Goal: Connect with others: Connect with others

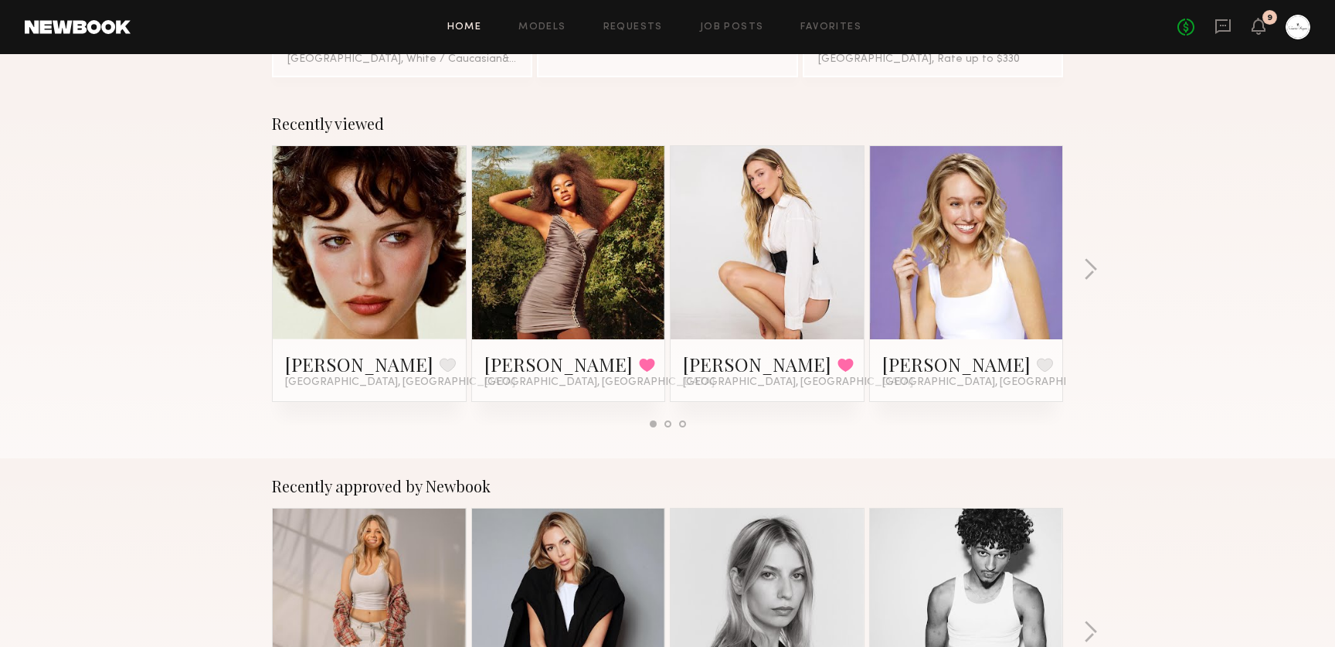
scroll to position [196, 0]
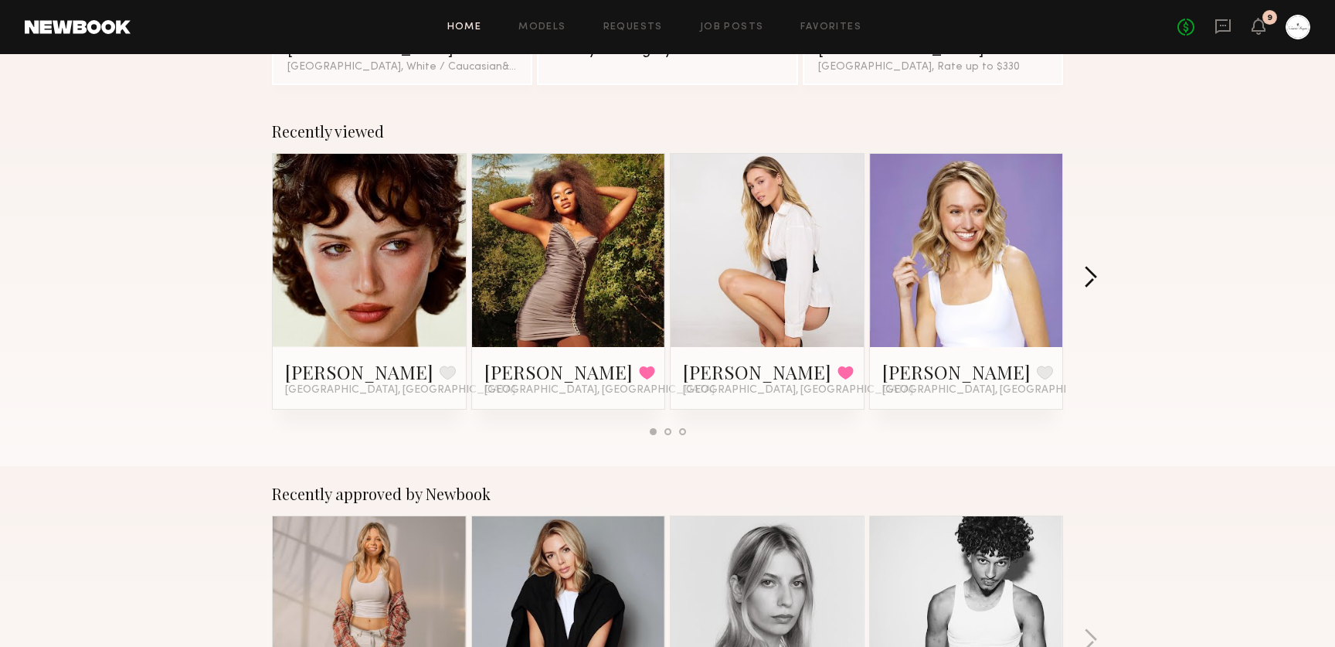
click at [1097, 277] on button "button" at bounding box center [1090, 278] width 15 height 25
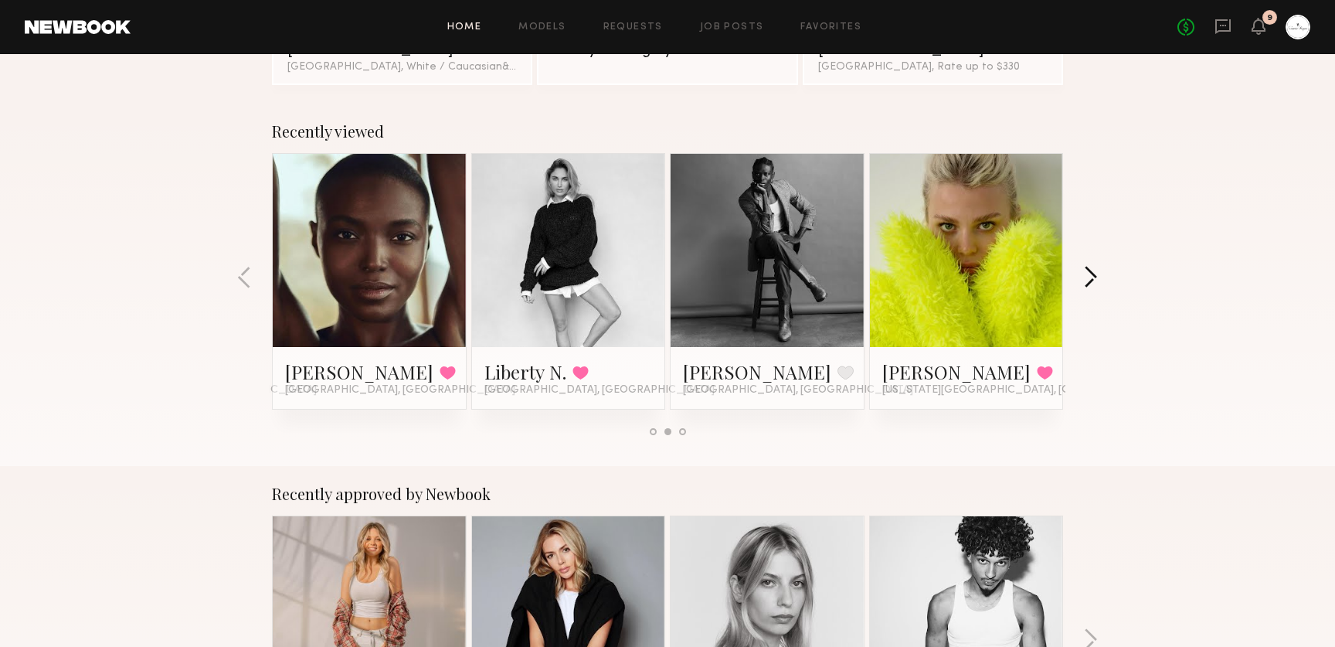
click at [1097, 277] on button "button" at bounding box center [1090, 278] width 15 height 25
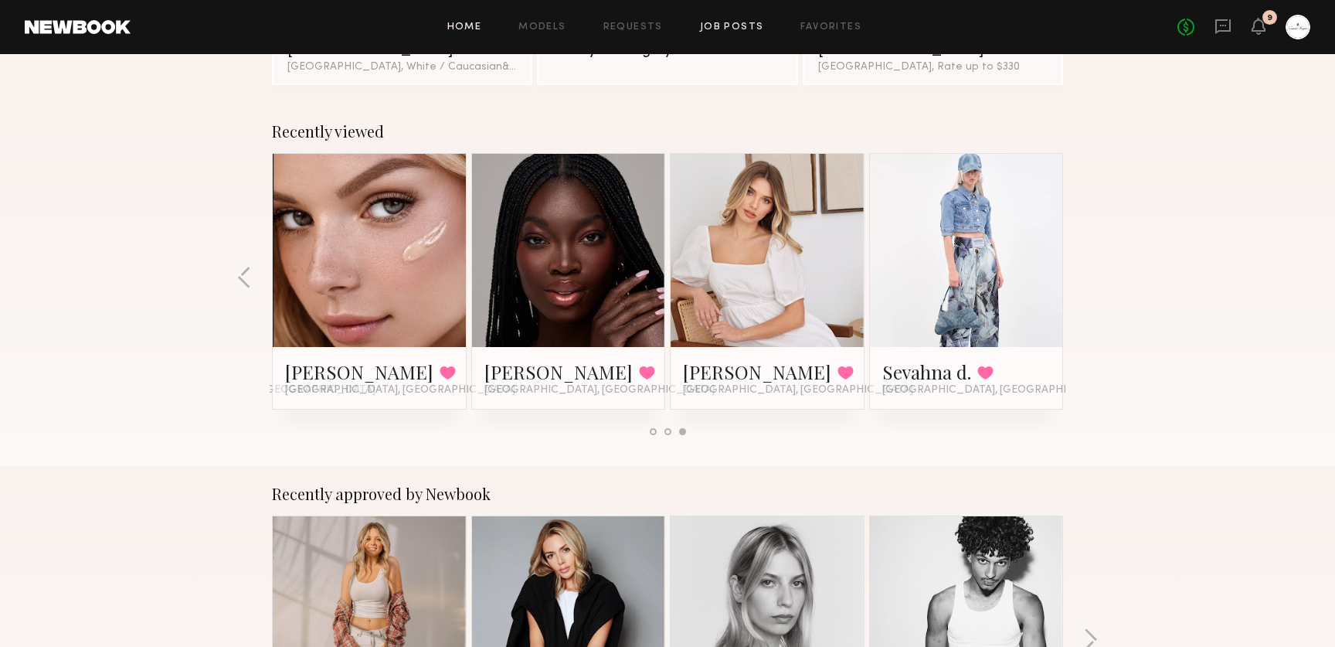
click at [751, 29] on link "Job Posts" at bounding box center [732, 27] width 64 height 10
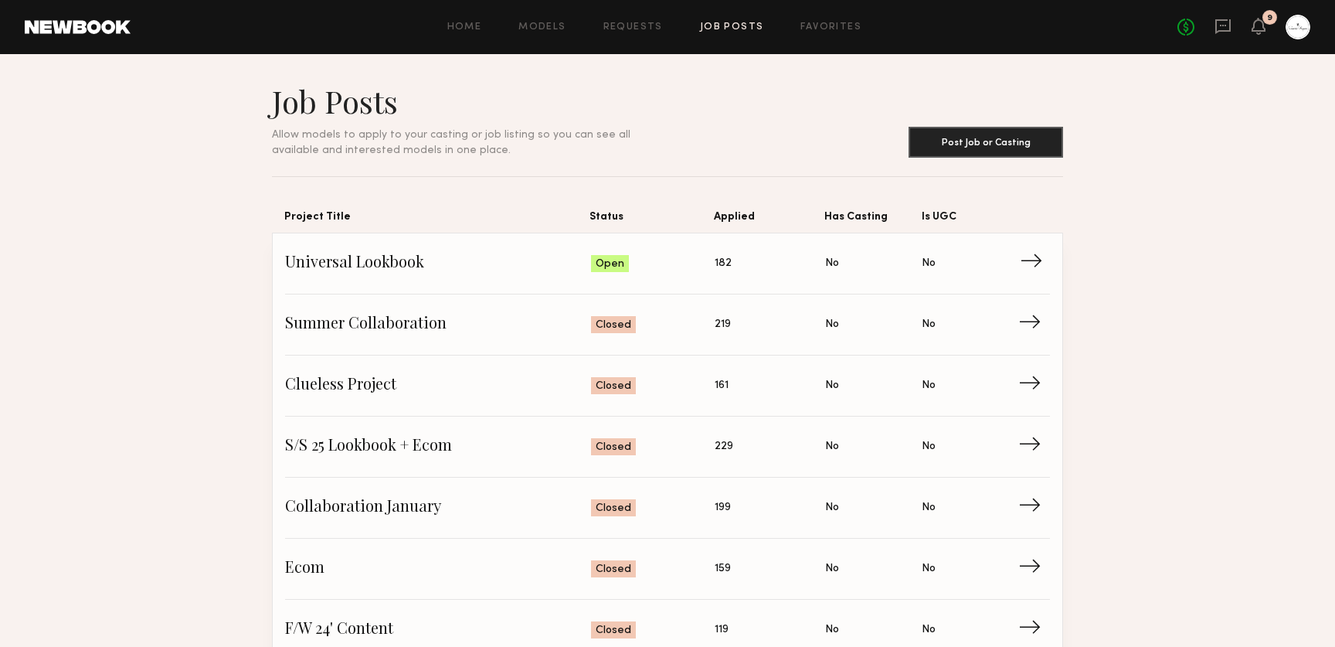
click at [1039, 265] on span "→" at bounding box center [1036, 263] width 32 height 23
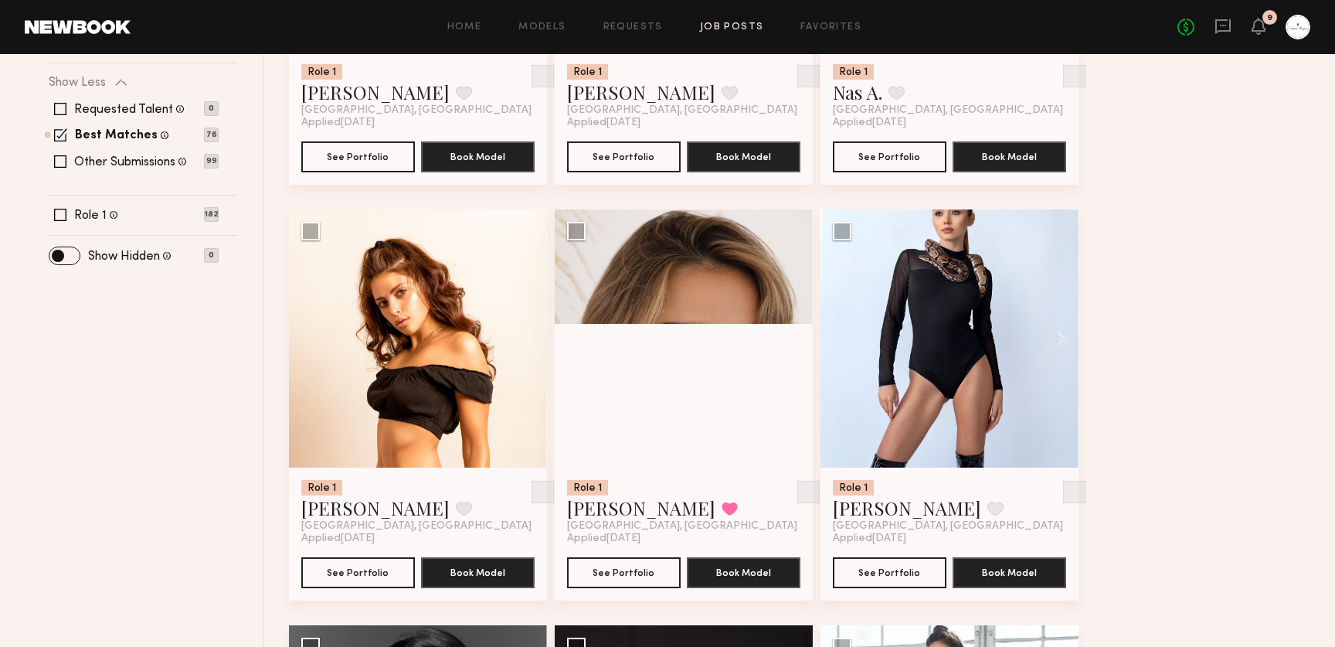
scroll to position [549, 0]
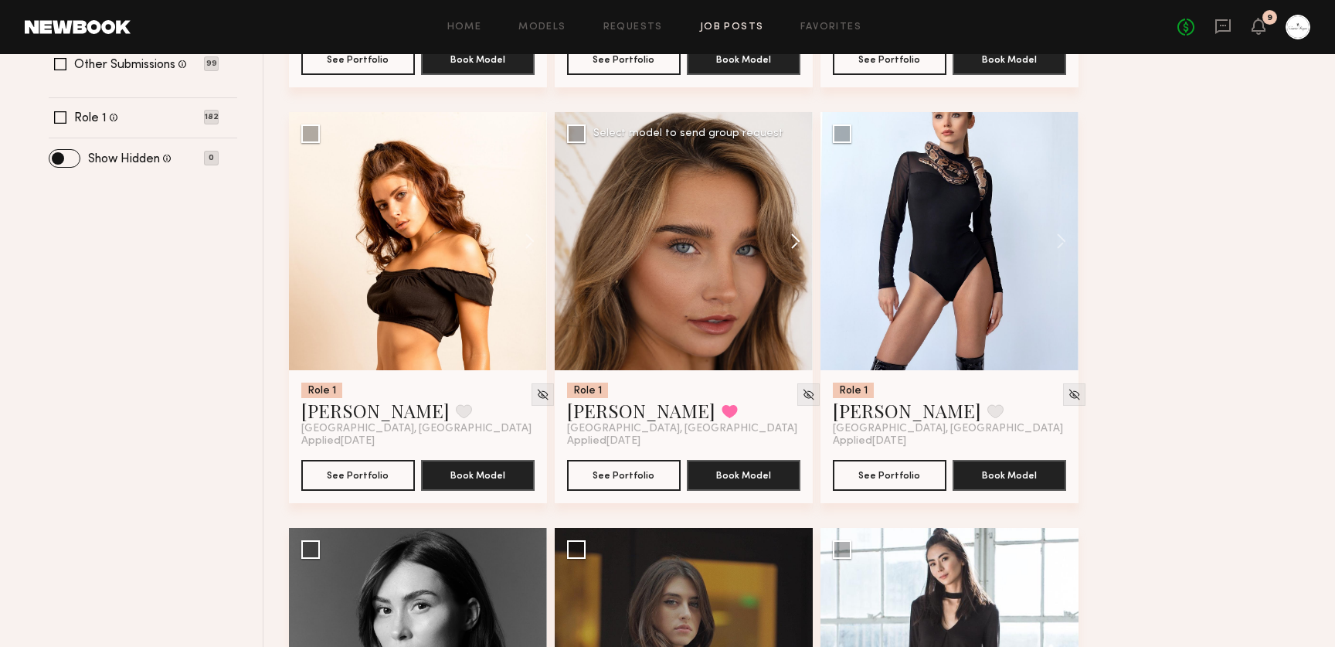
click at [793, 247] on button at bounding box center [787, 241] width 49 height 258
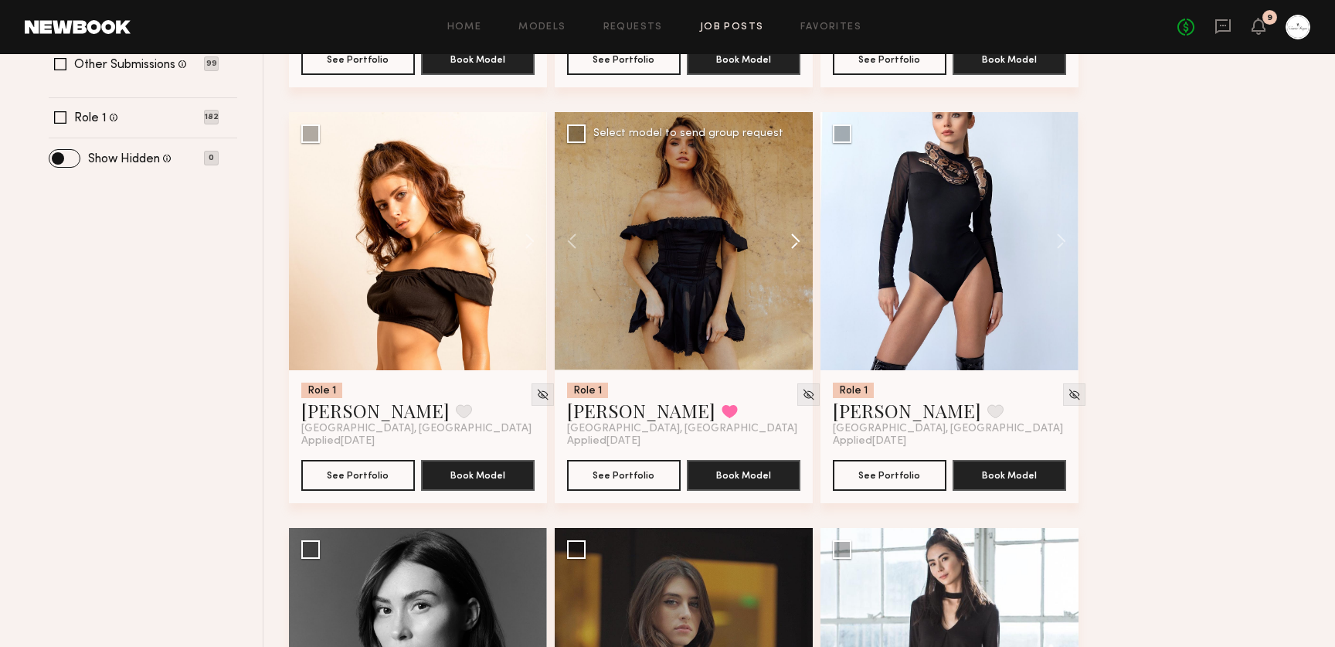
click at [793, 247] on button at bounding box center [787, 241] width 49 height 258
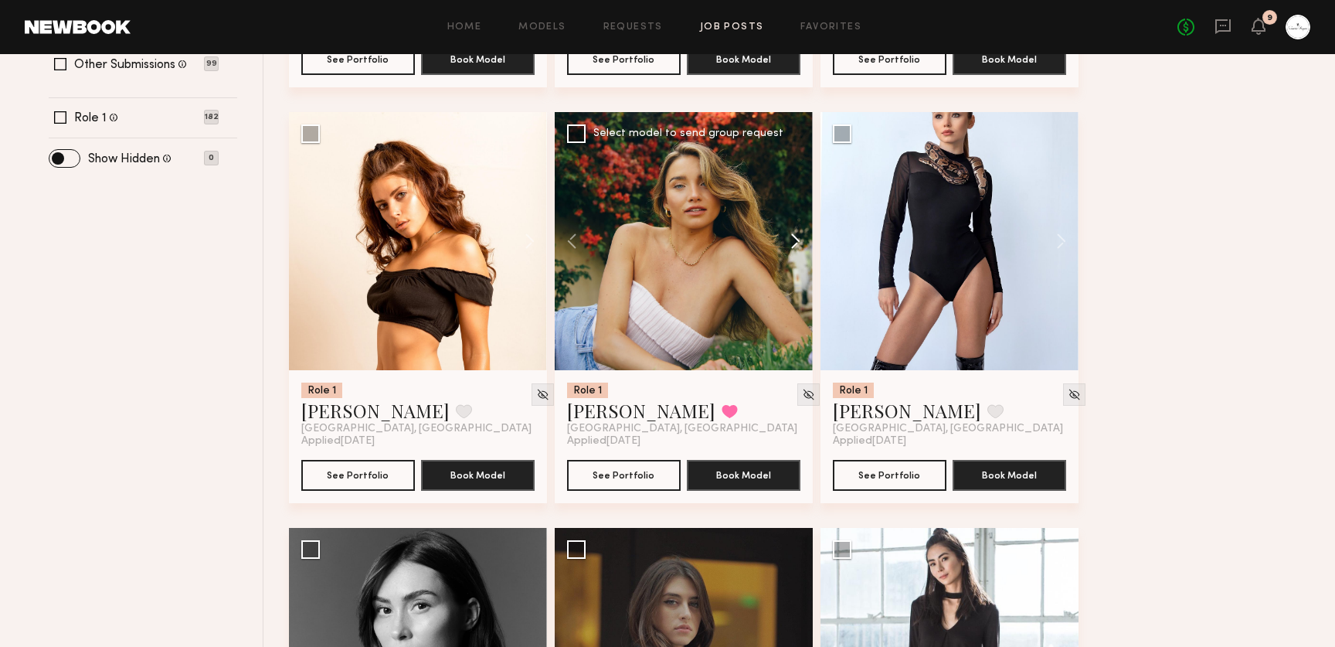
click at [793, 247] on button at bounding box center [787, 241] width 49 height 258
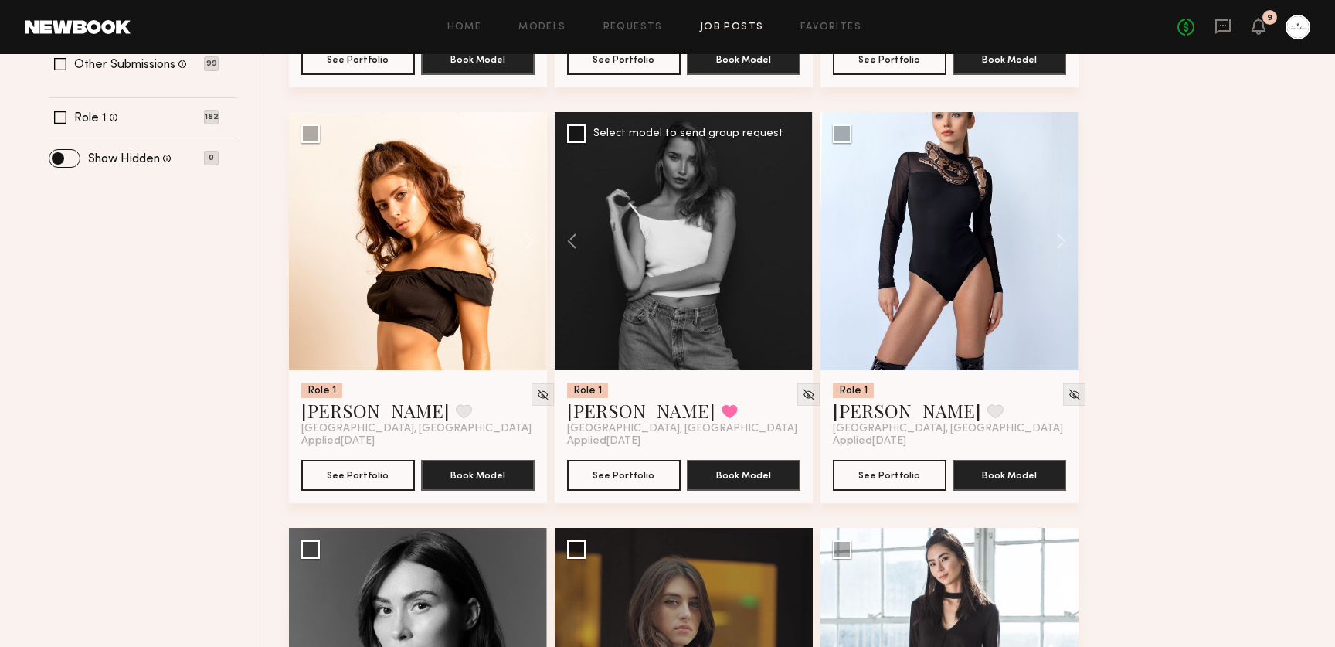
click at [793, 247] on div at bounding box center [684, 241] width 258 height 258
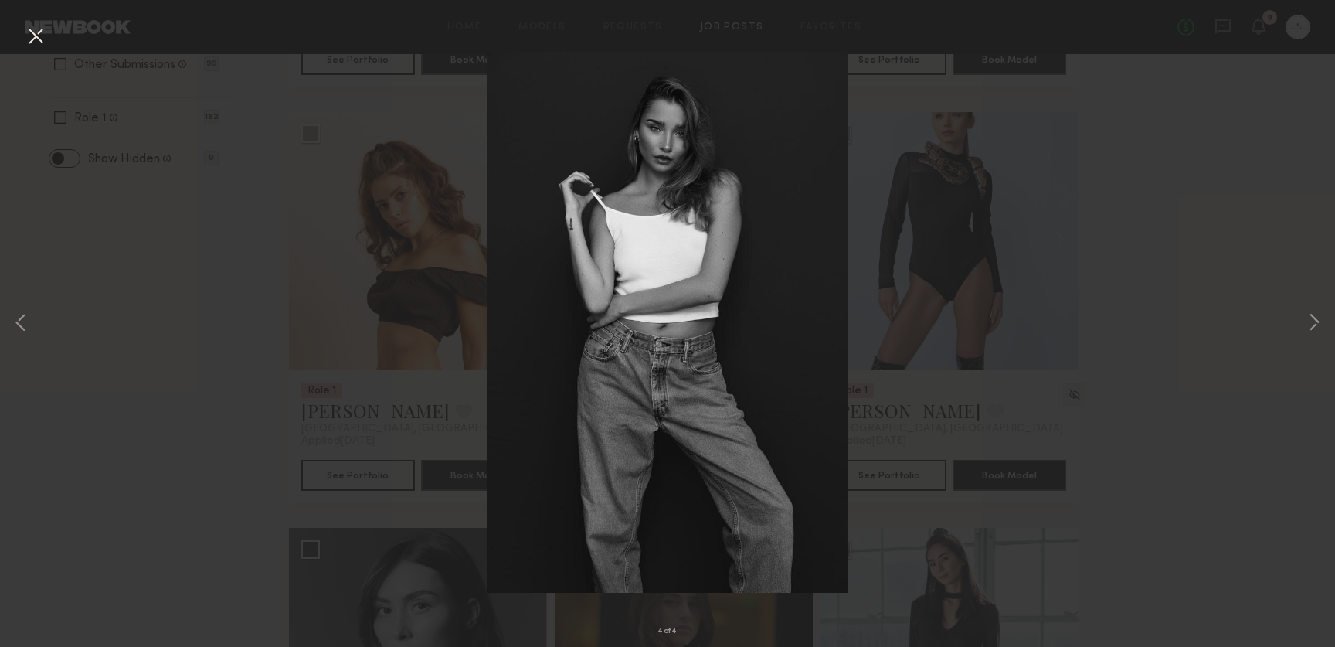
click at [1056, 346] on div "4 of 4" at bounding box center [667, 323] width 1335 height 647
click at [1316, 321] on button at bounding box center [1314, 324] width 19 height 518
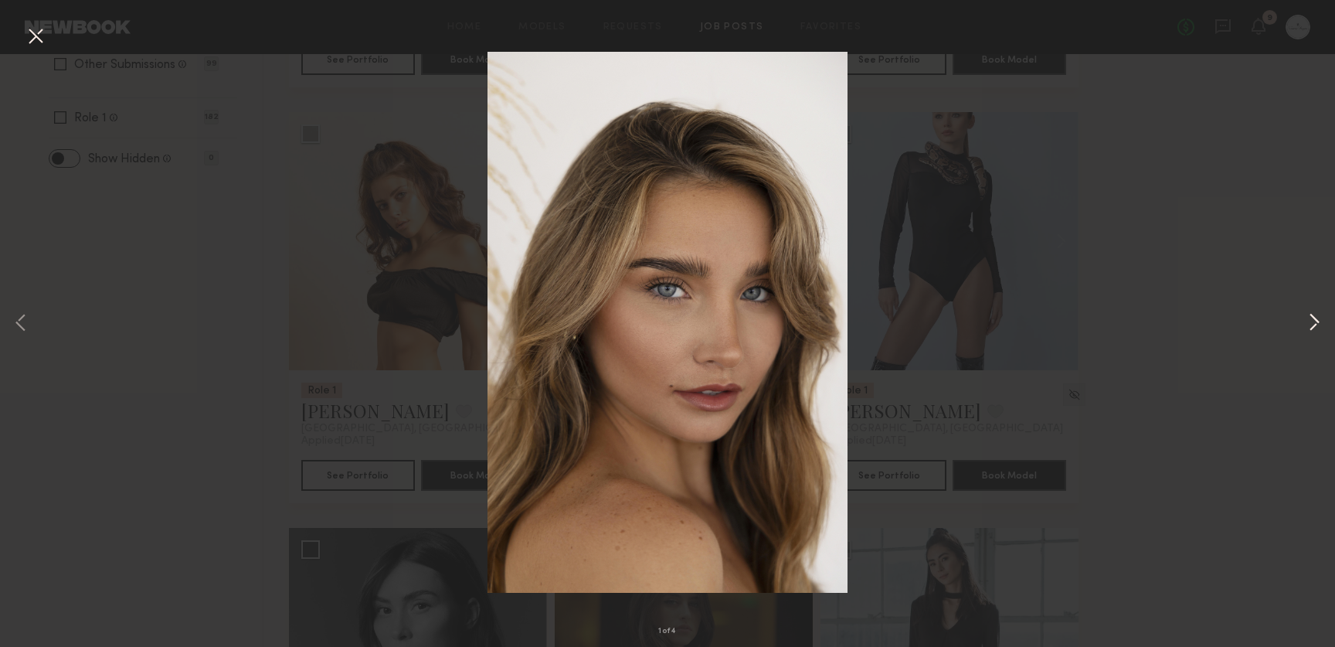
click at [1316, 321] on button at bounding box center [1314, 324] width 19 height 518
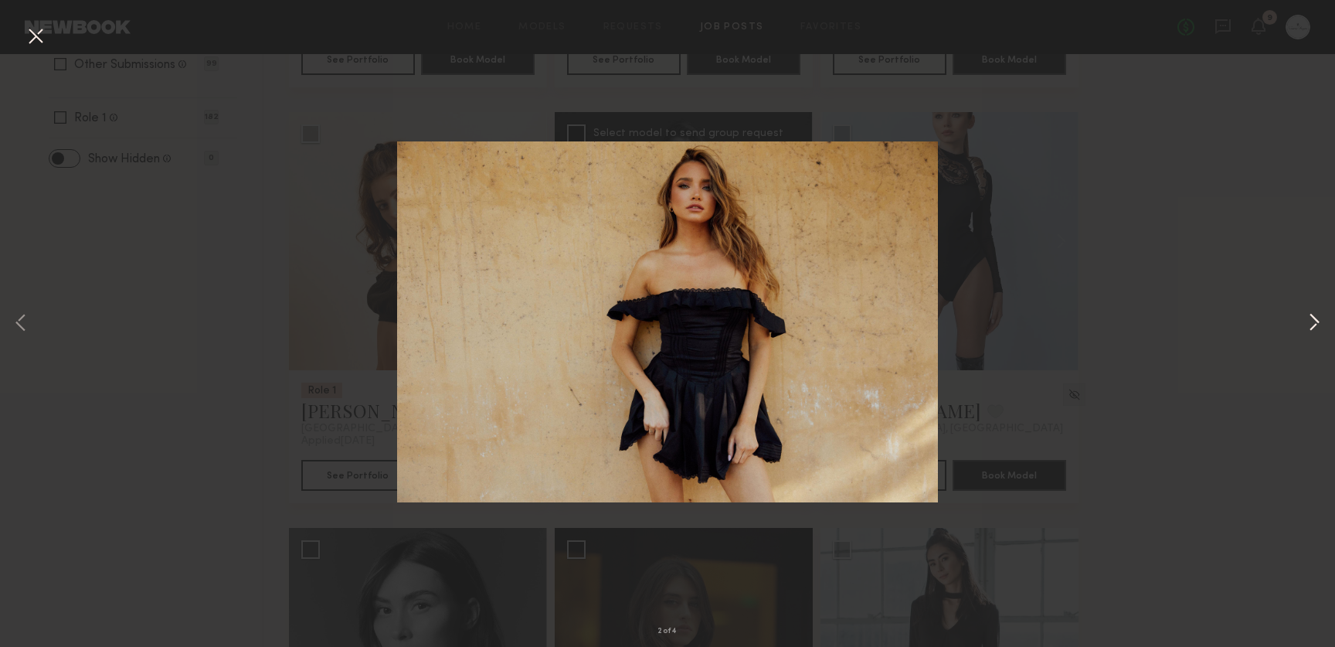
click at [1316, 321] on button at bounding box center [1314, 324] width 19 height 518
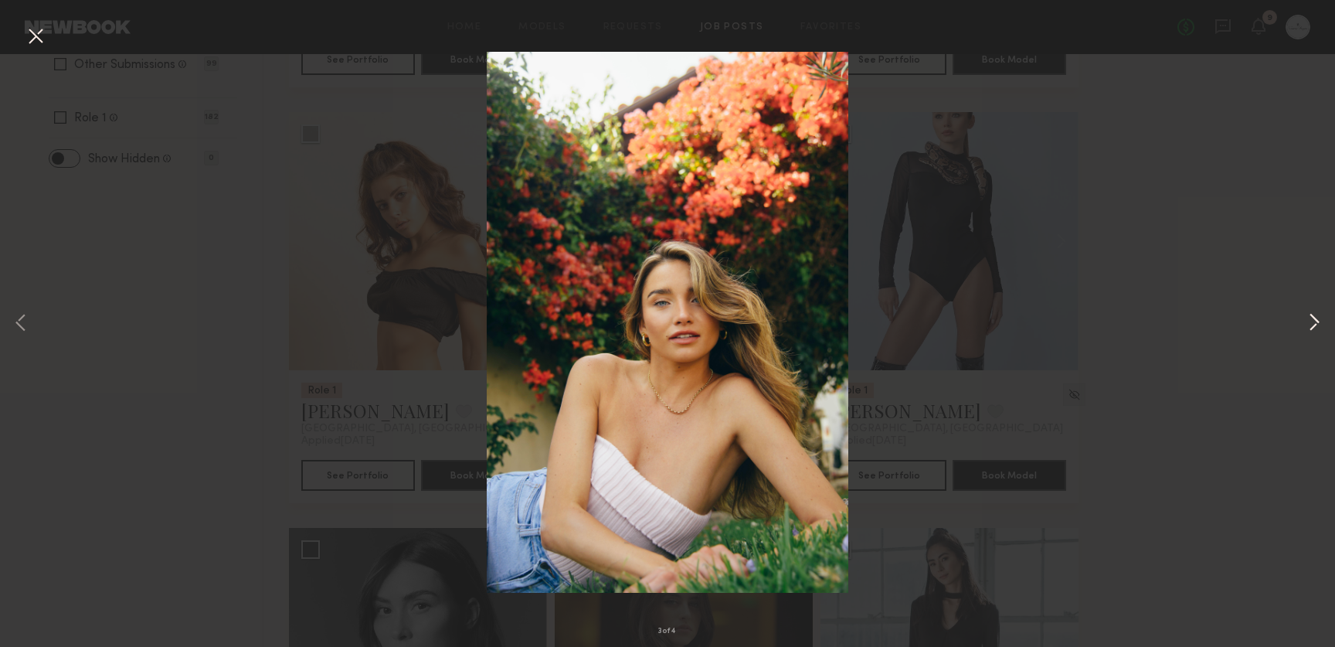
click at [1316, 319] on button at bounding box center [1314, 324] width 19 height 518
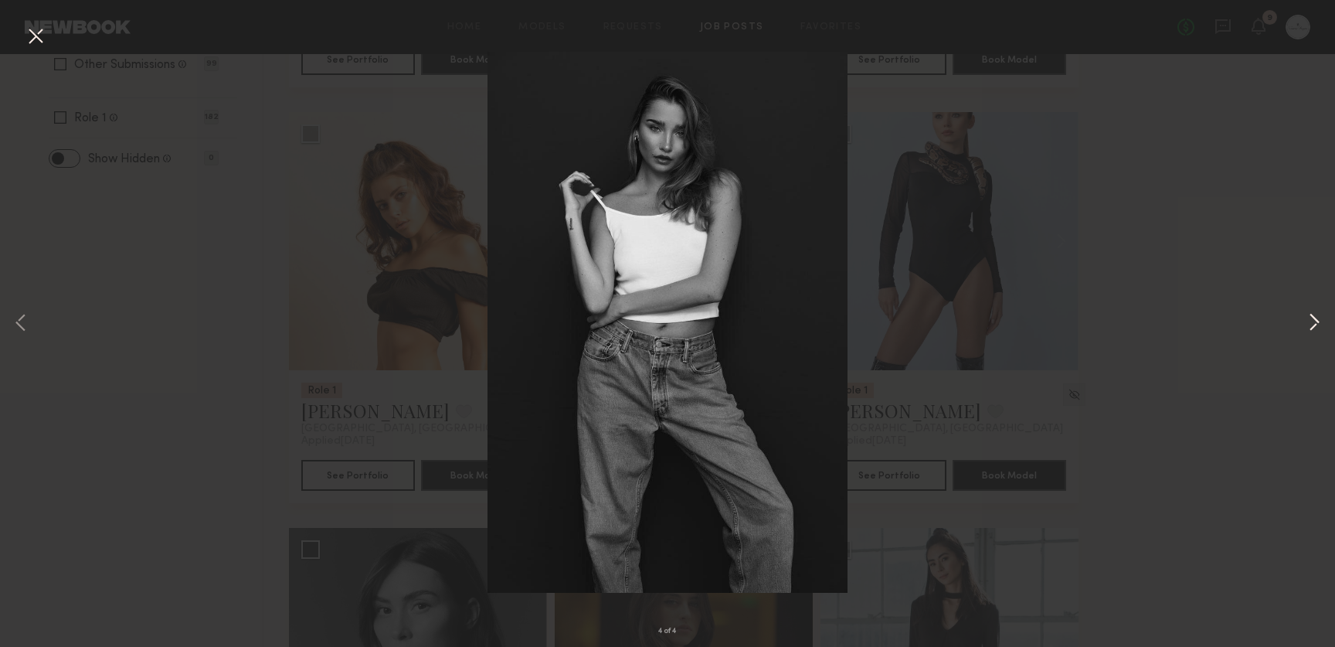
click at [1316, 319] on button at bounding box center [1314, 324] width 19 height 518
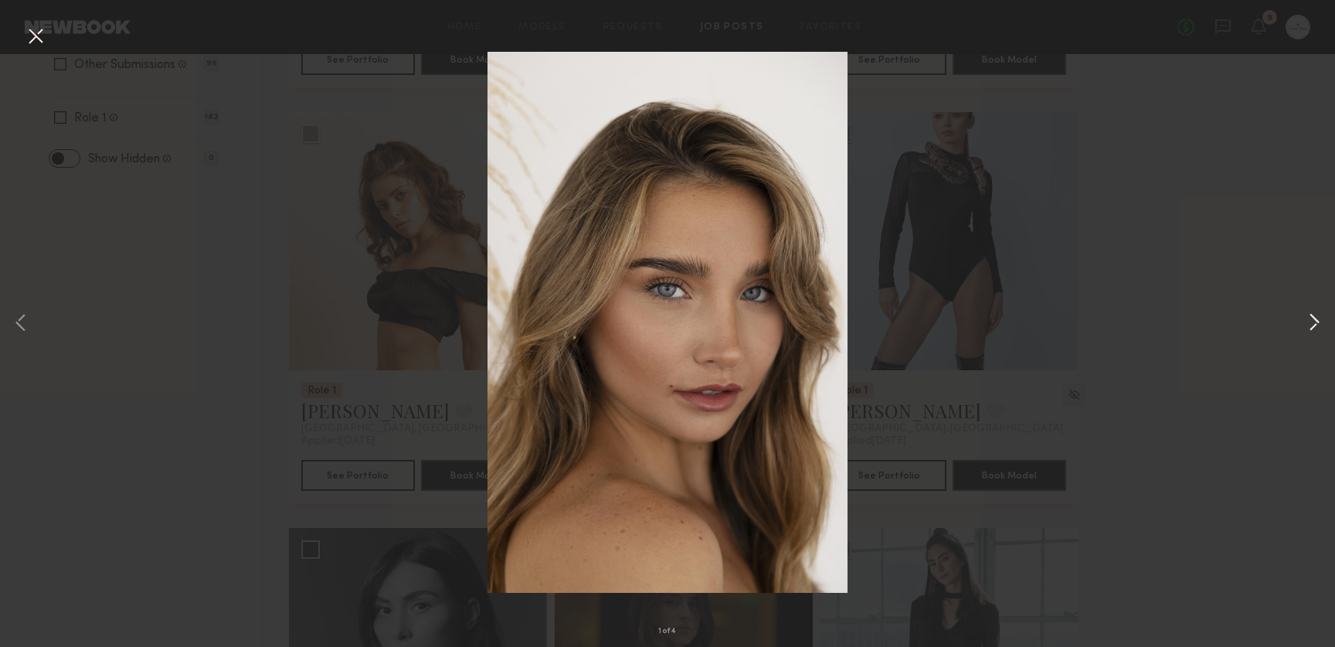
click at [1316, 319] on button at bounding box center [1314, 324] width 19 height 518
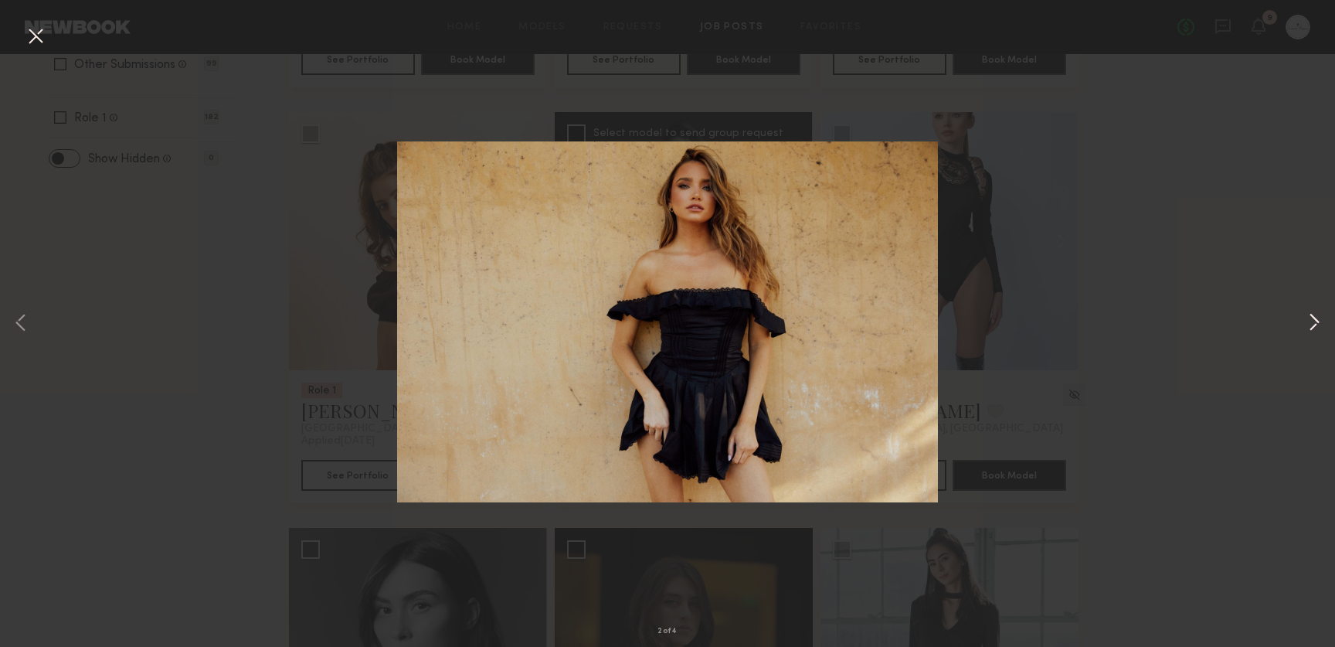
click at [1316, 319] on button at bounding box center [1314, 324] width 19 height 518
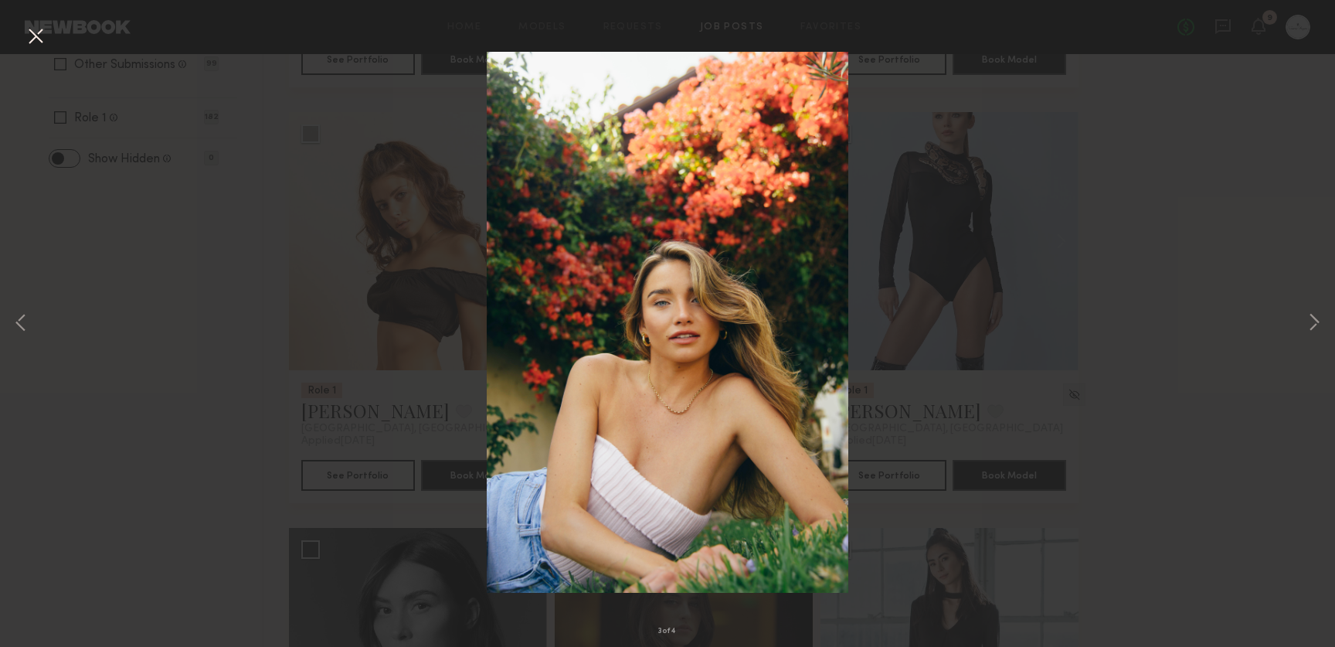
click at [1262, 307] on div "3 of 4" at bounding box center [667, 323] width 1335 height 647
click at [39, 33] on button at bounding box center [35, 37] width 25 height 28
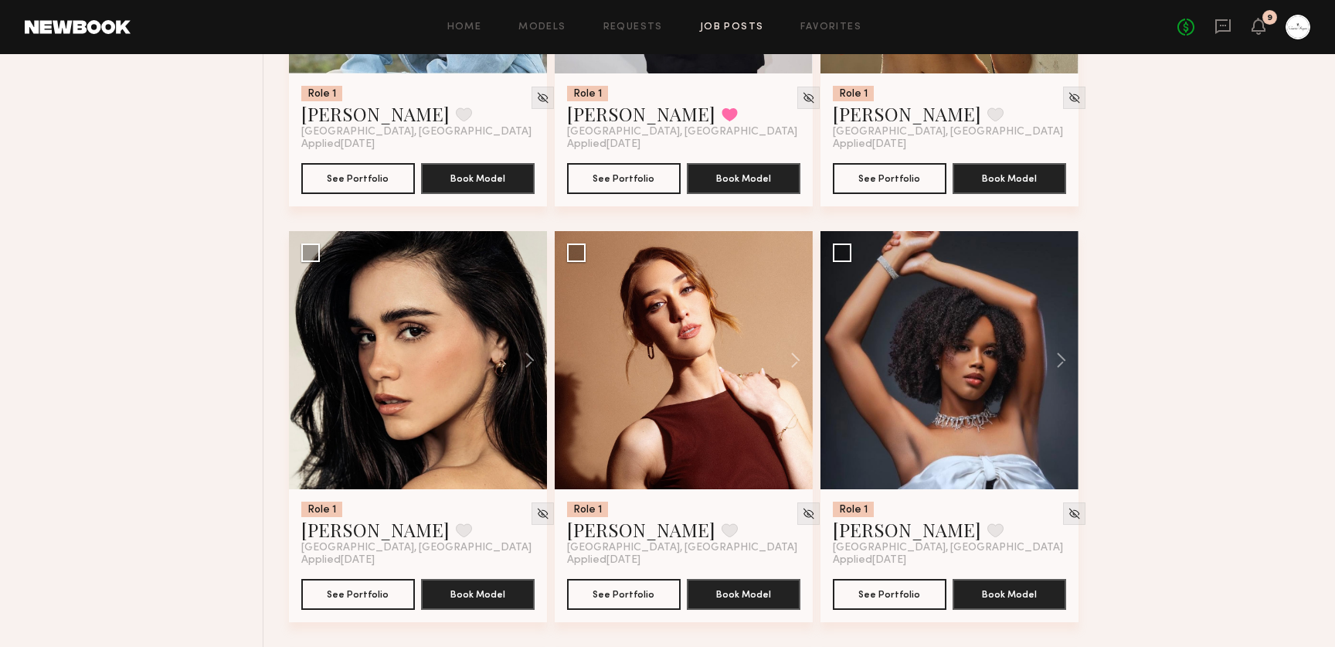
scroll to position [3392, 0]
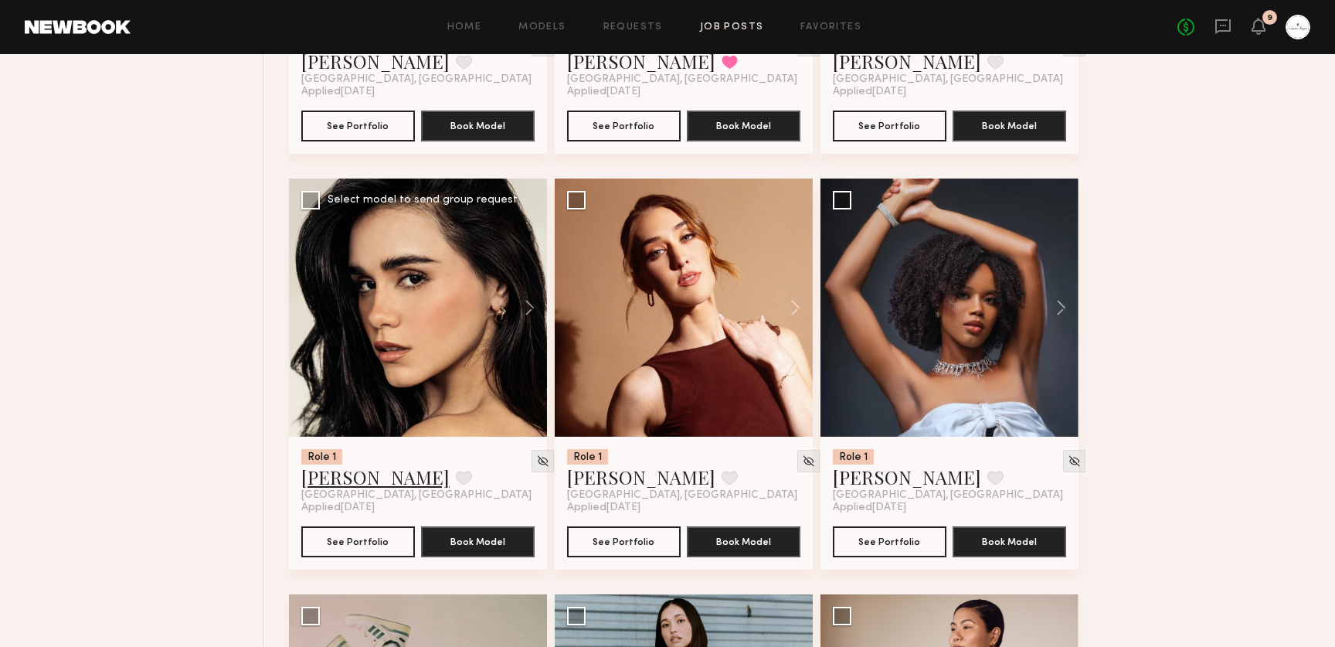
click at [351, 483] on link "Priscilla P." at bounding box center [375, 476] width 148 height 25
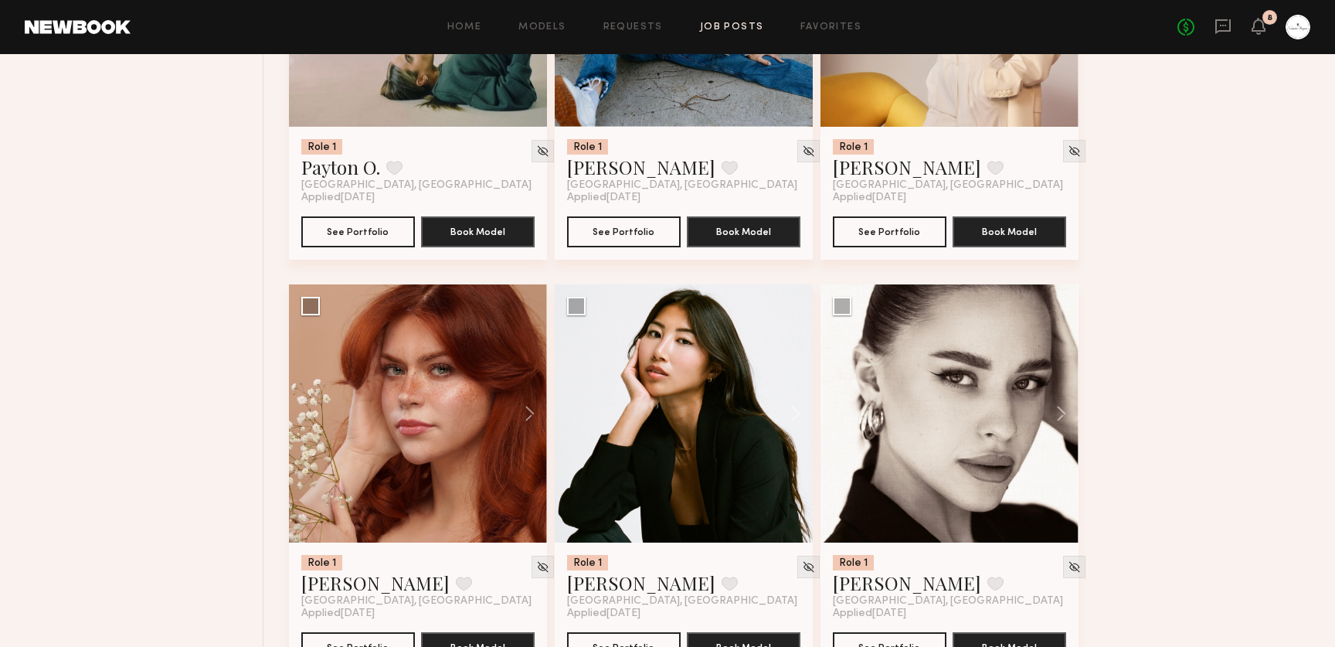
scroll to position [4145, 0]
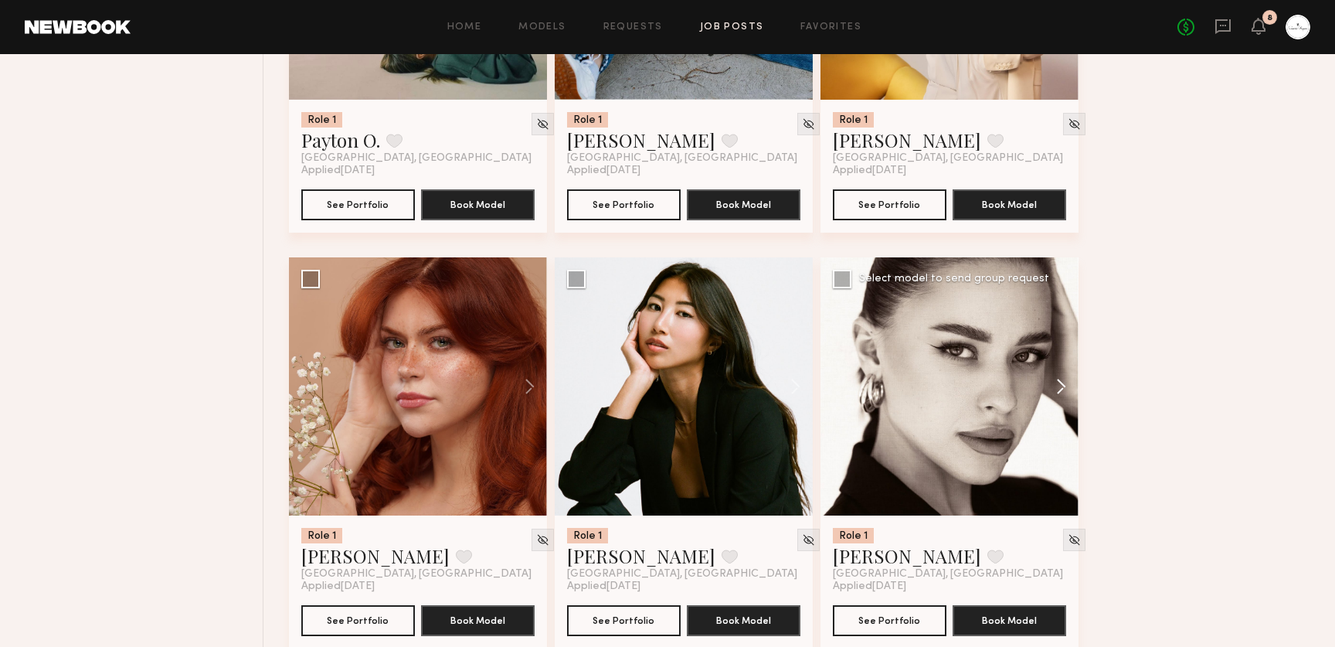
click at [1059, 386] on button at bounding box center [1053, 386] width 49 height 258
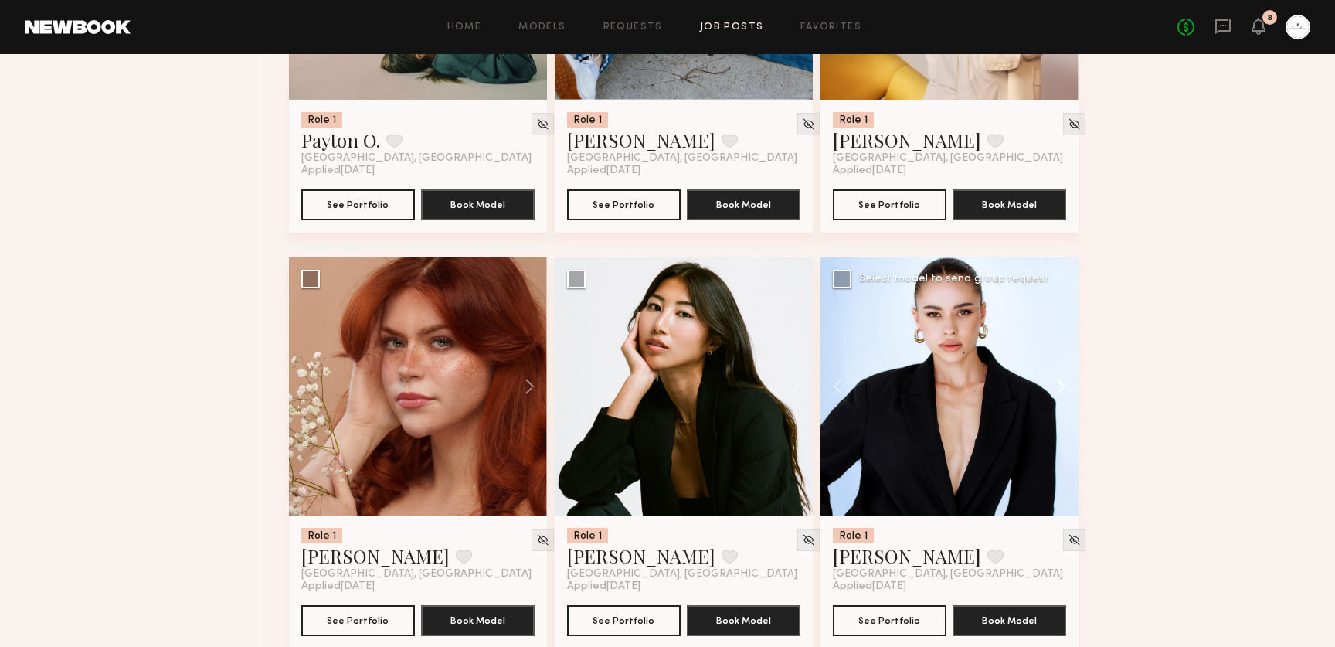
click at [1059, 386] on button at bounding box center [1053, 386] width 49 height 258
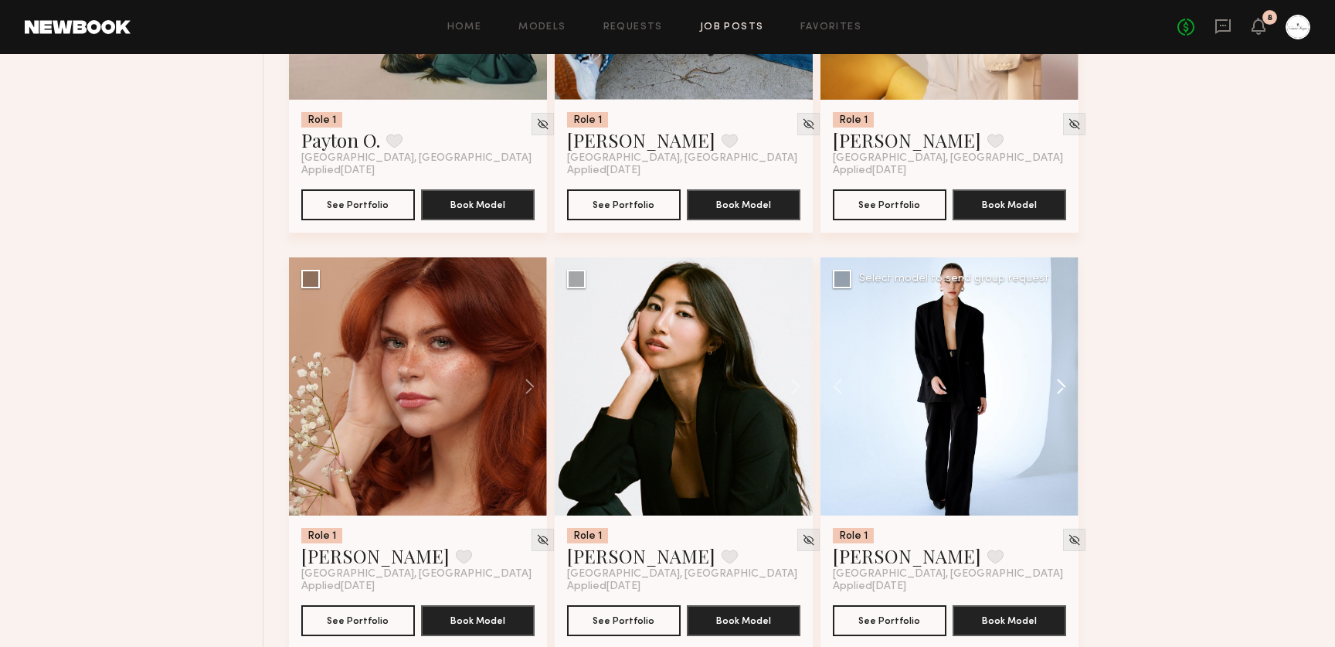
click at [1059, 386] on button at bounding box center [1053, 386] width 49 height 258
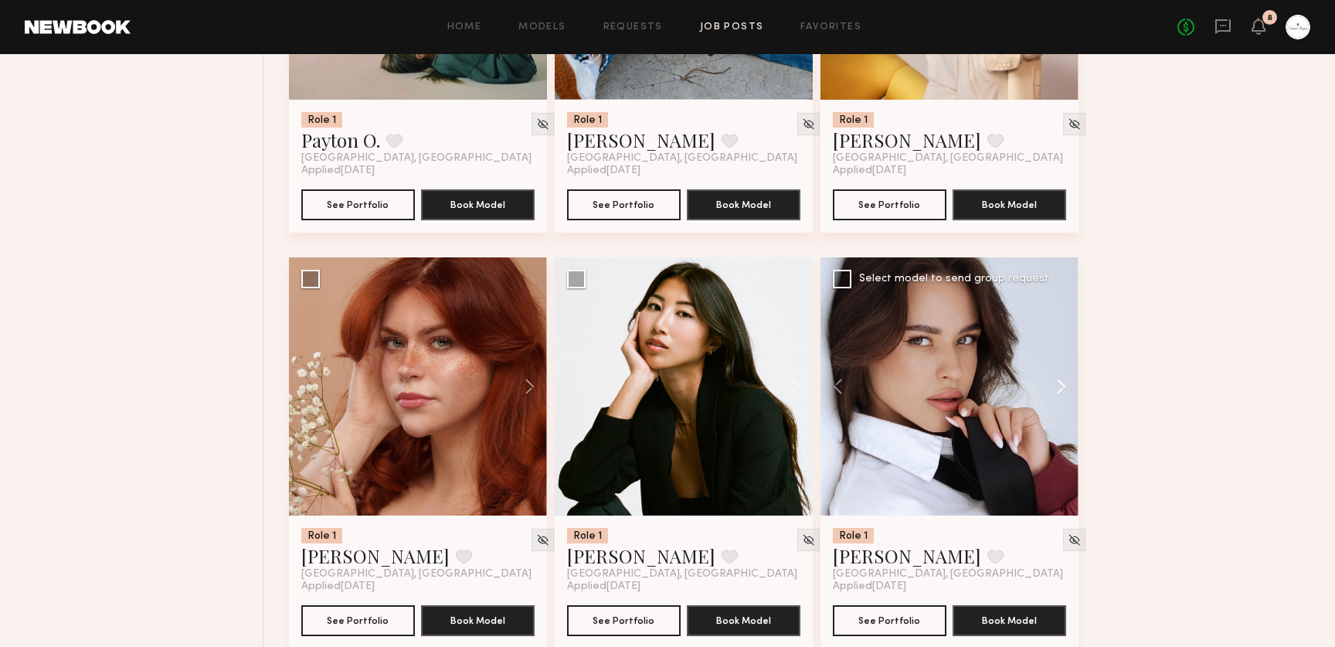
click at [1059, 386] on button at bounding box center [1053, 386] width 49 height 258
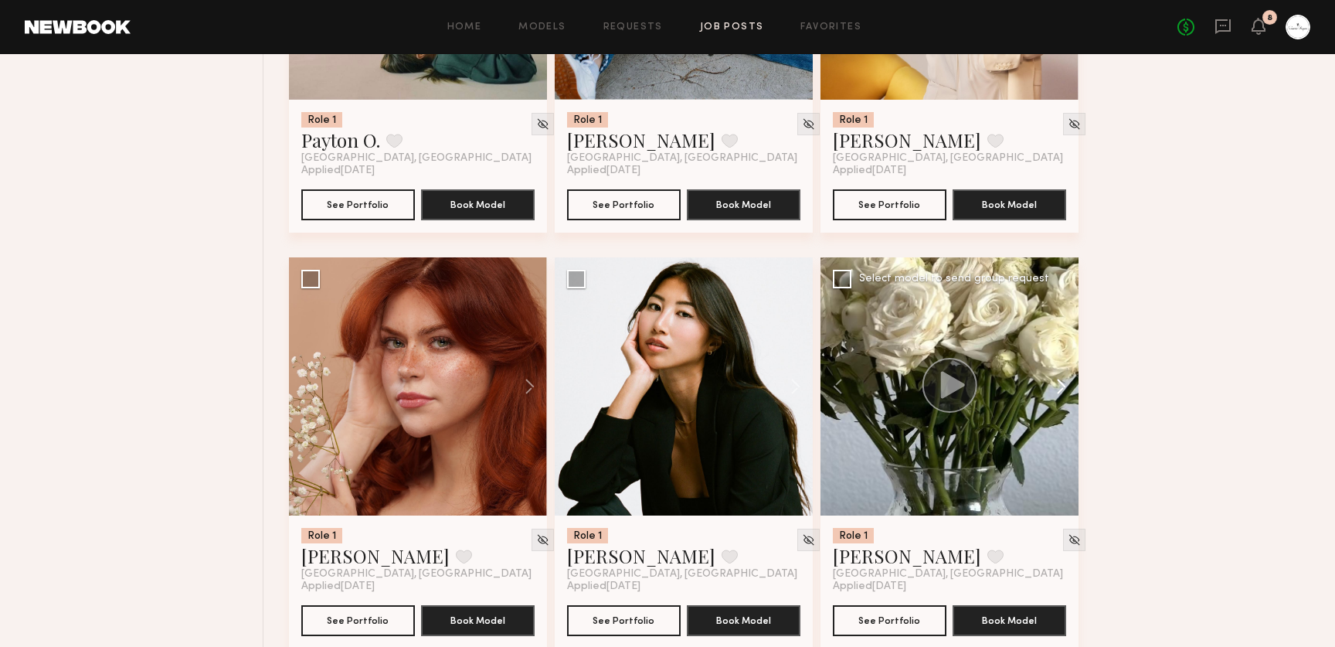
click at [1059, 386] on button at bounding box center [1053, 386] width 49 height 258
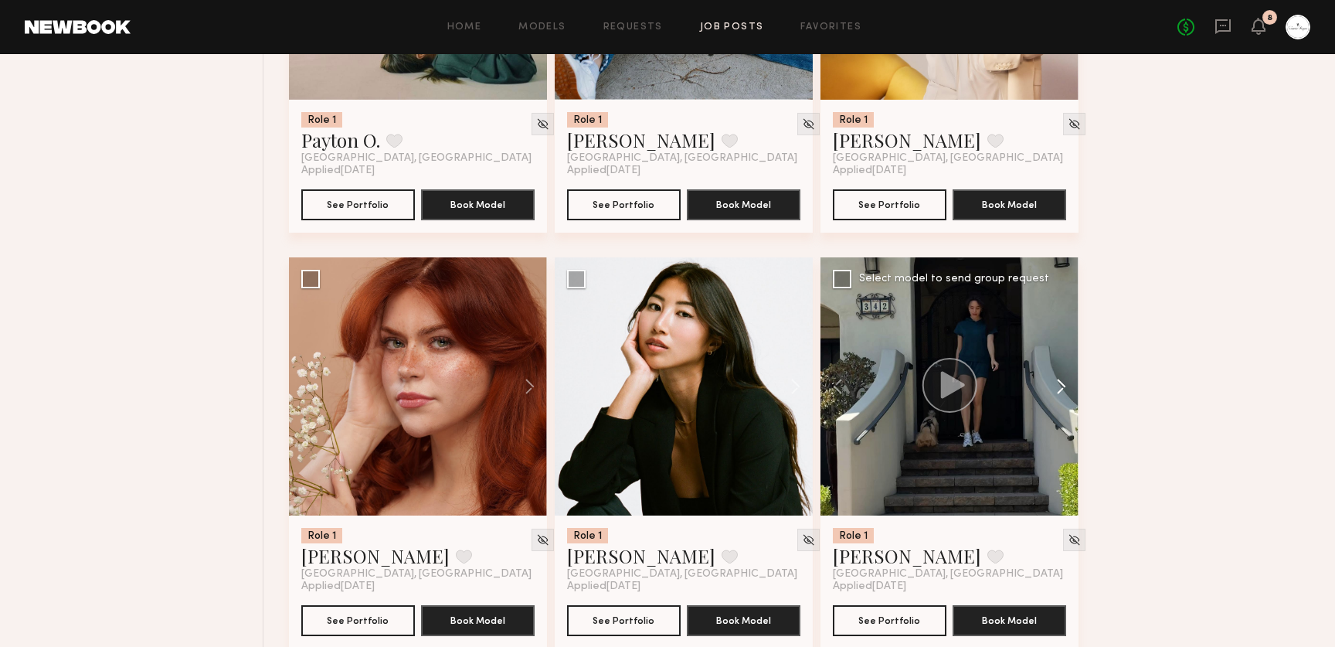
click at [1059, 386] on button at bounding box center [1053, 386] width 49 height 258
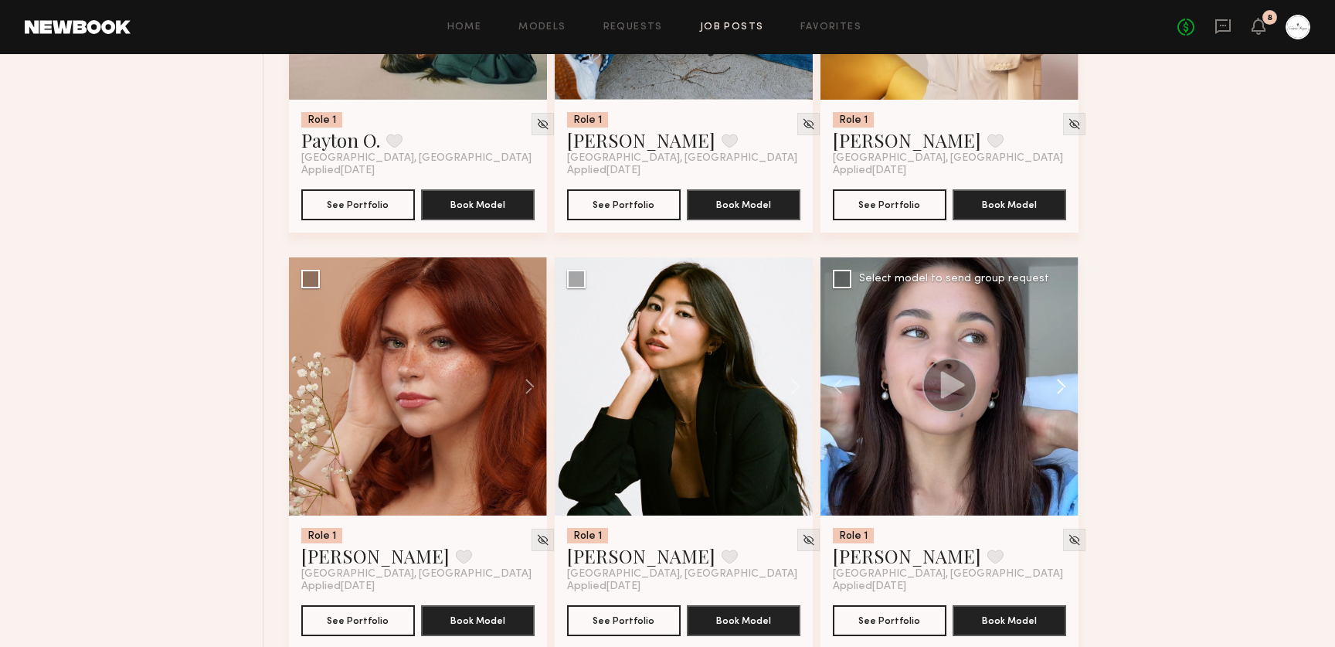
click at [1059, 386] on button at bounding box center [1053, 386] width 49 height 258
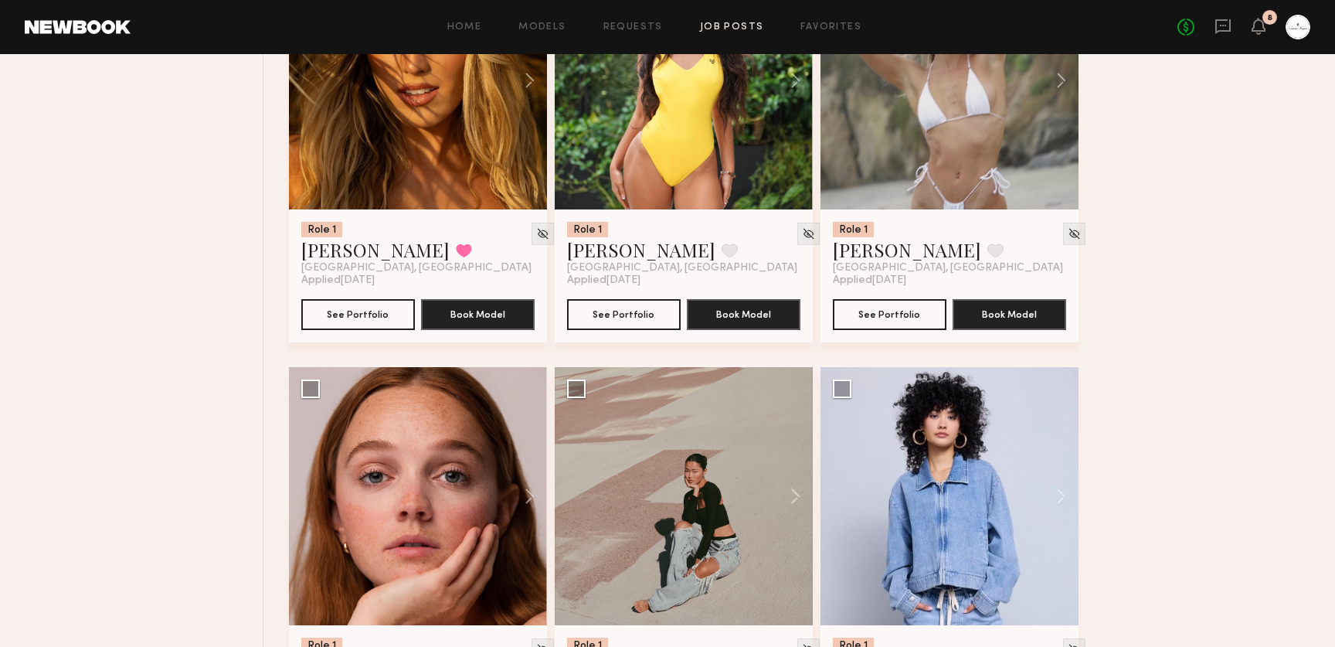
scroll to position [5090, 0]
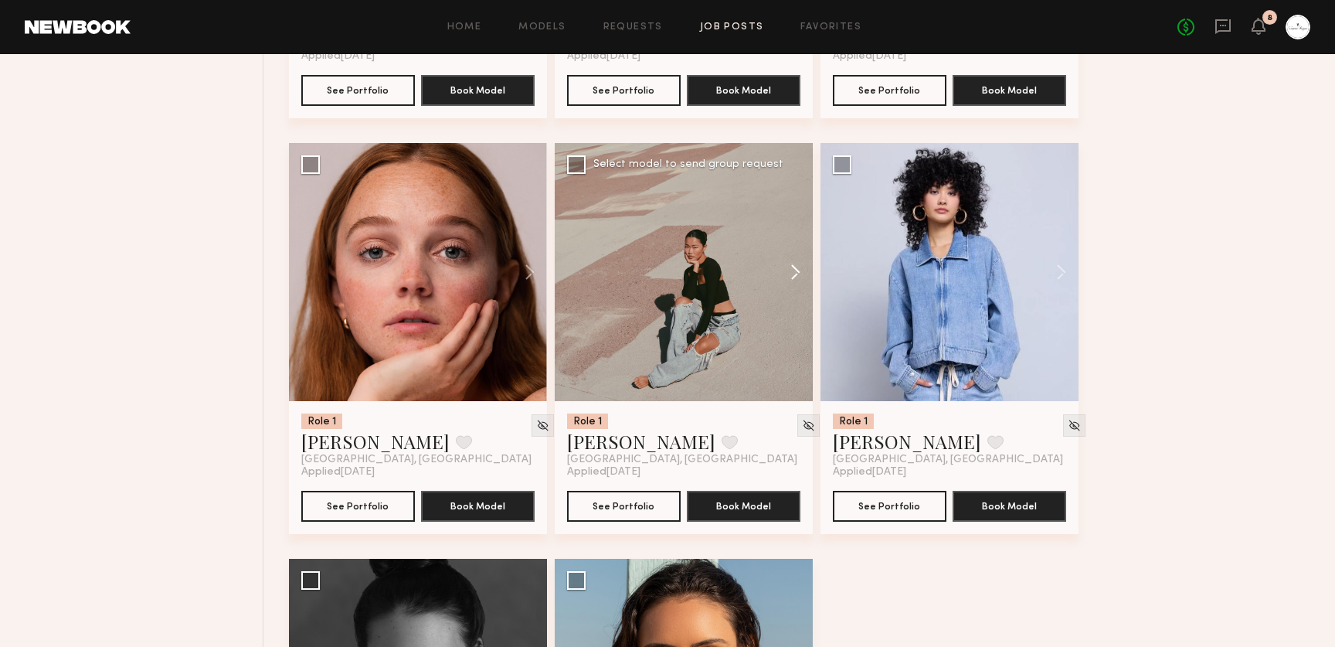
click at [790, 277] on button at bounding box center [787, 272] width 49 height 258
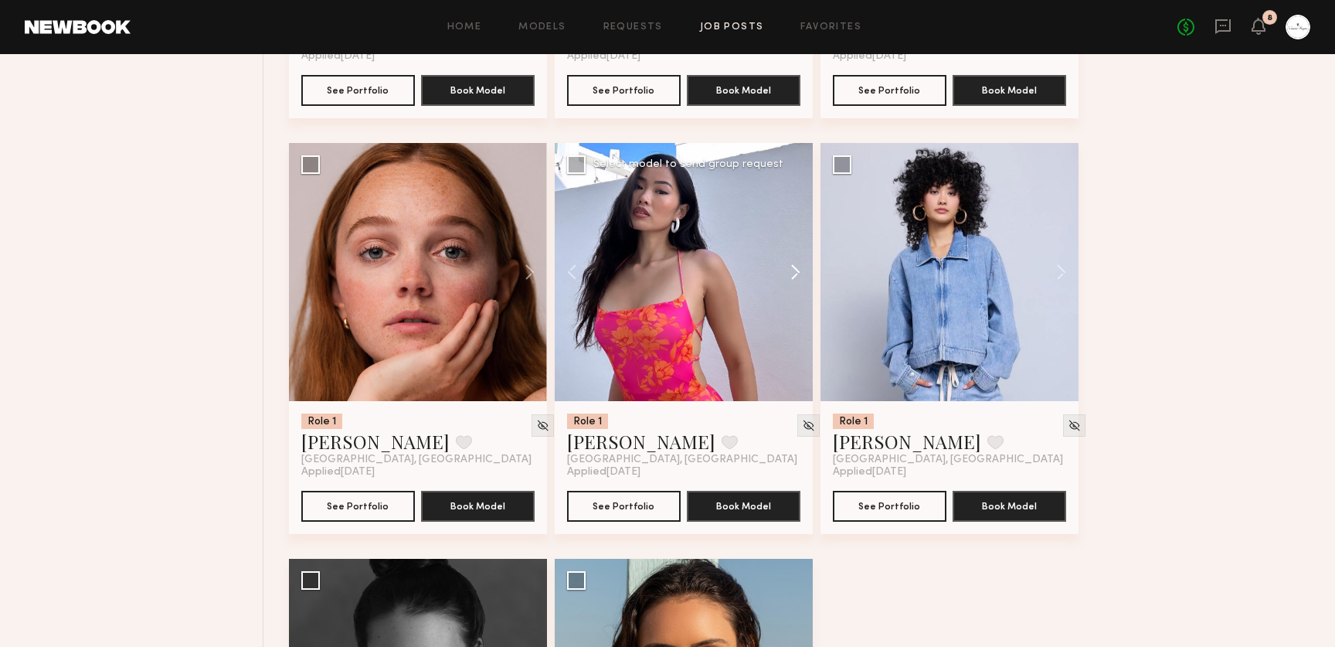
click at [790, 277] on button at bounding box center [787, 272] width 49 height 258
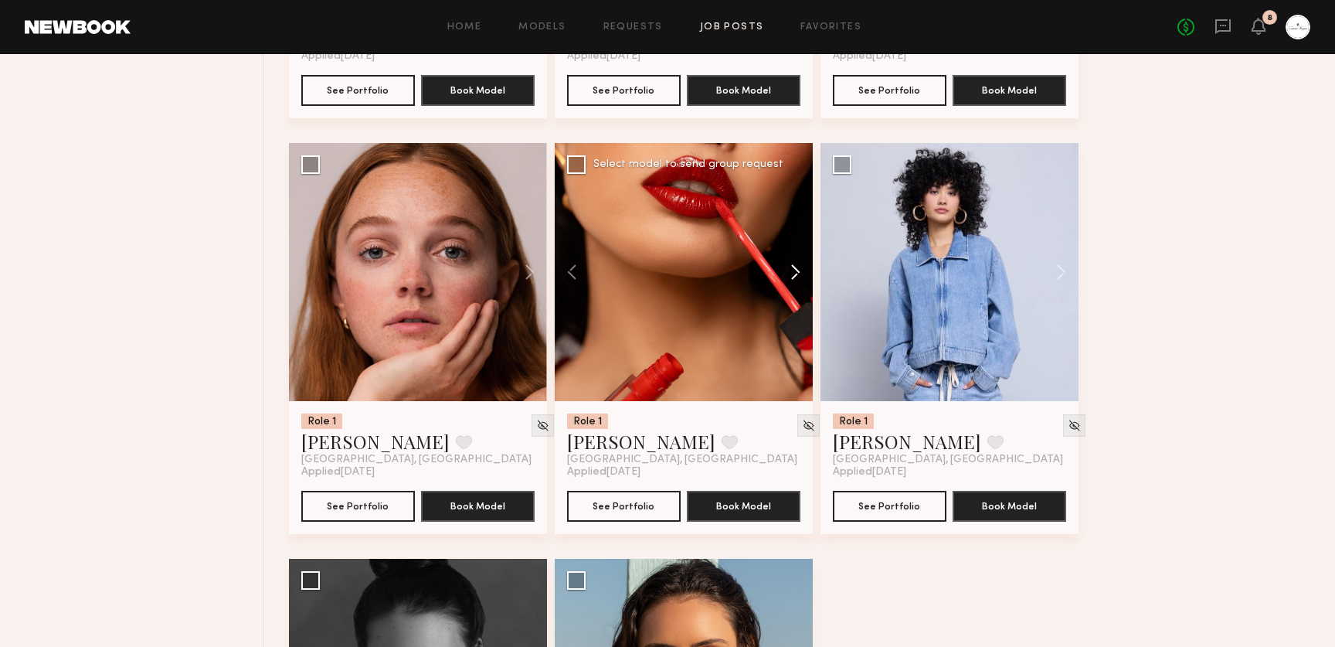
click at [790, 277] on button at bounding box center [787, 272] width 49 height 258
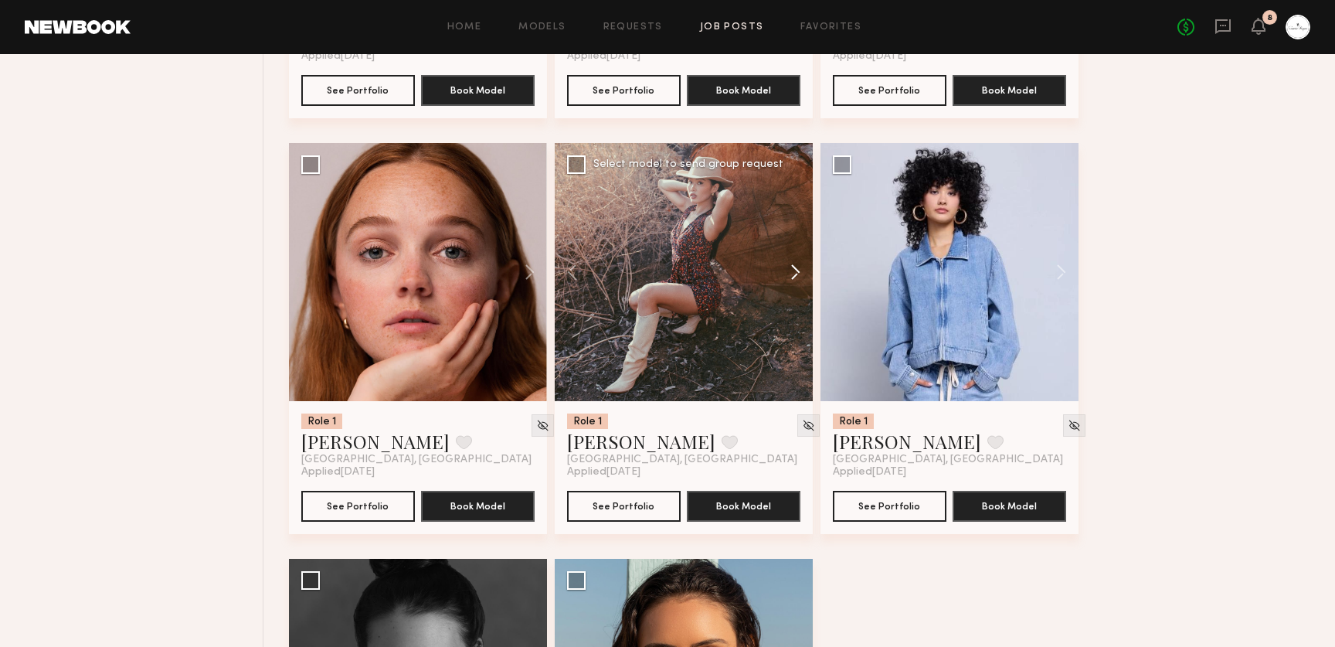
click at [790, 277] on button at bounding box center [787, 272] width 49 height 258
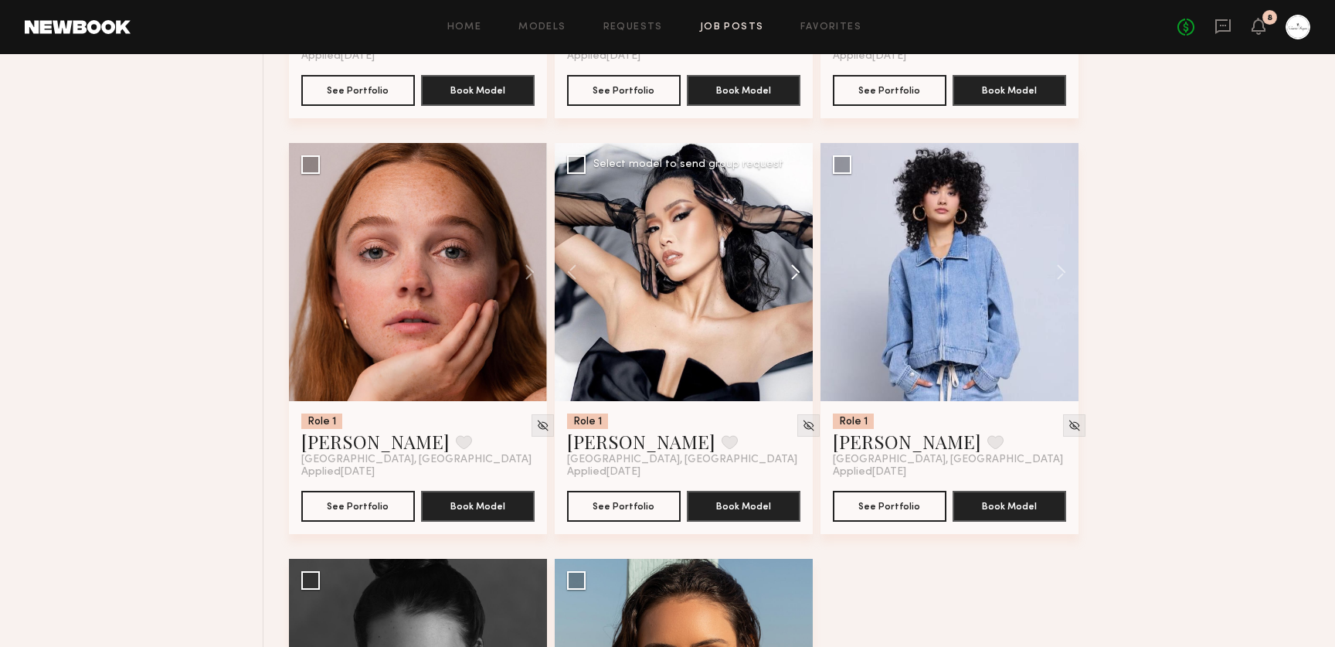
click at [790, 277] on button at bounding box center [787, 272] width 49 height 258
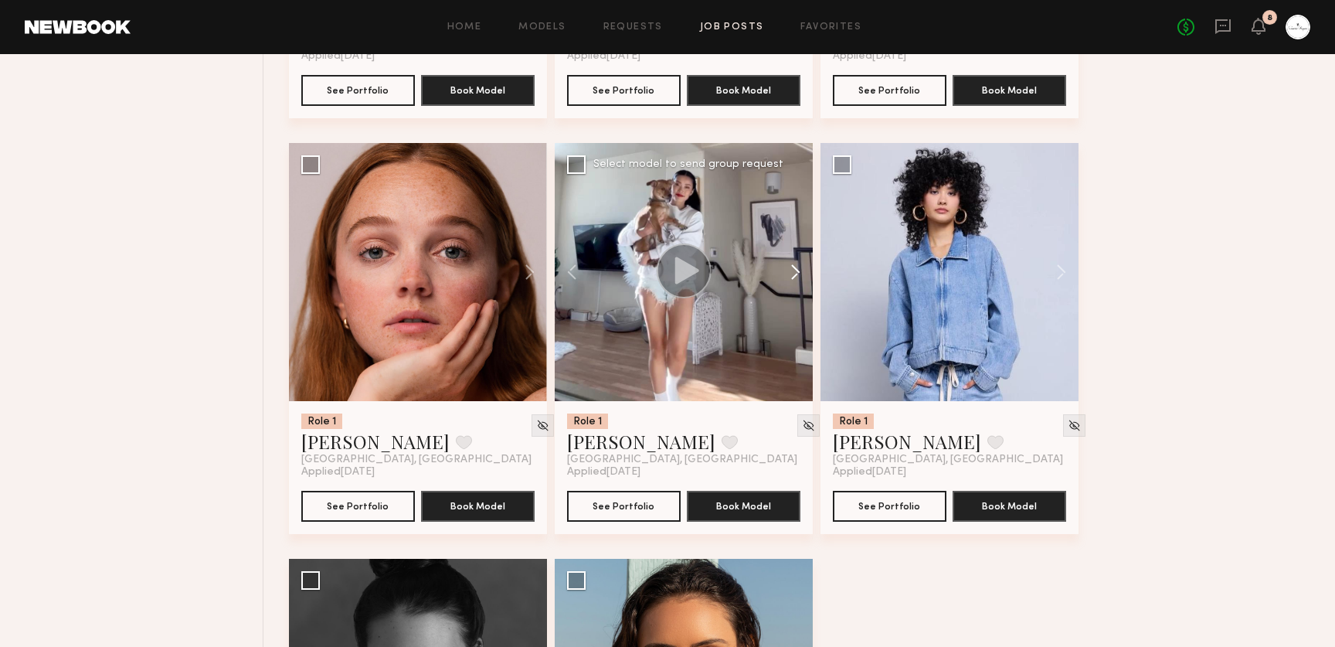
click at [790, 277] on button at bounding box center [787, 272] width 49 height 258
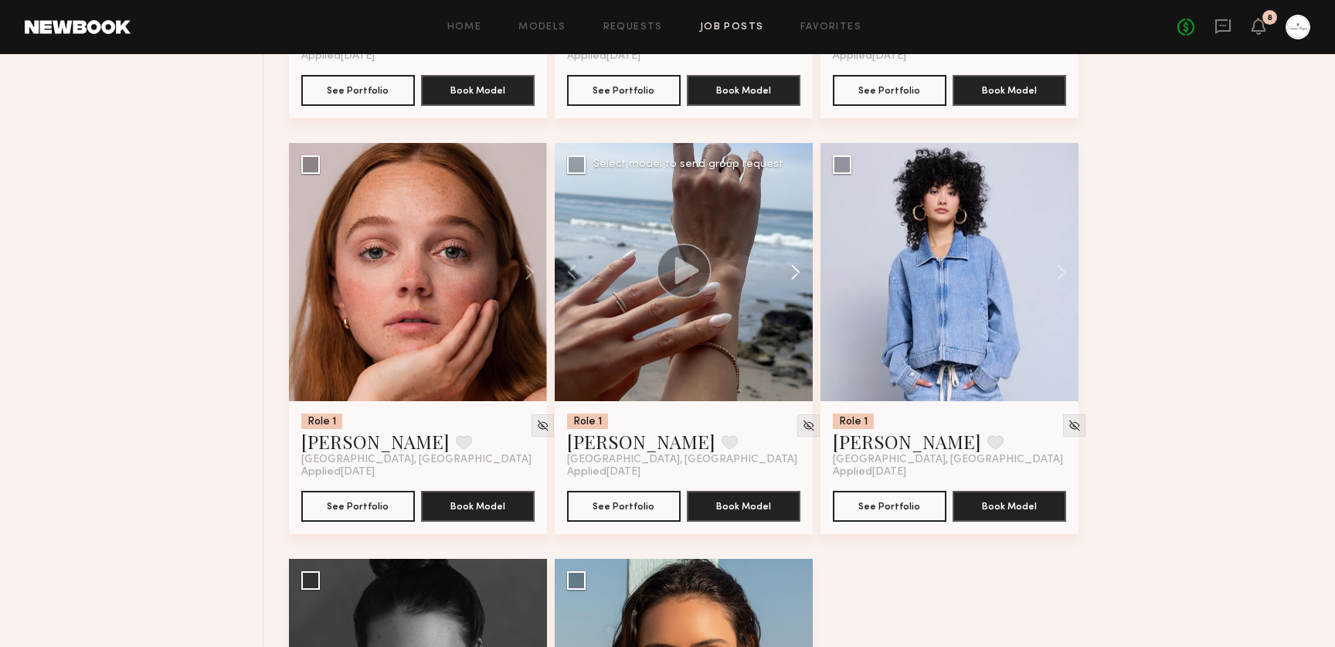
click at [790, 277] on button at bounding box center [787, 272] width 49 height 258
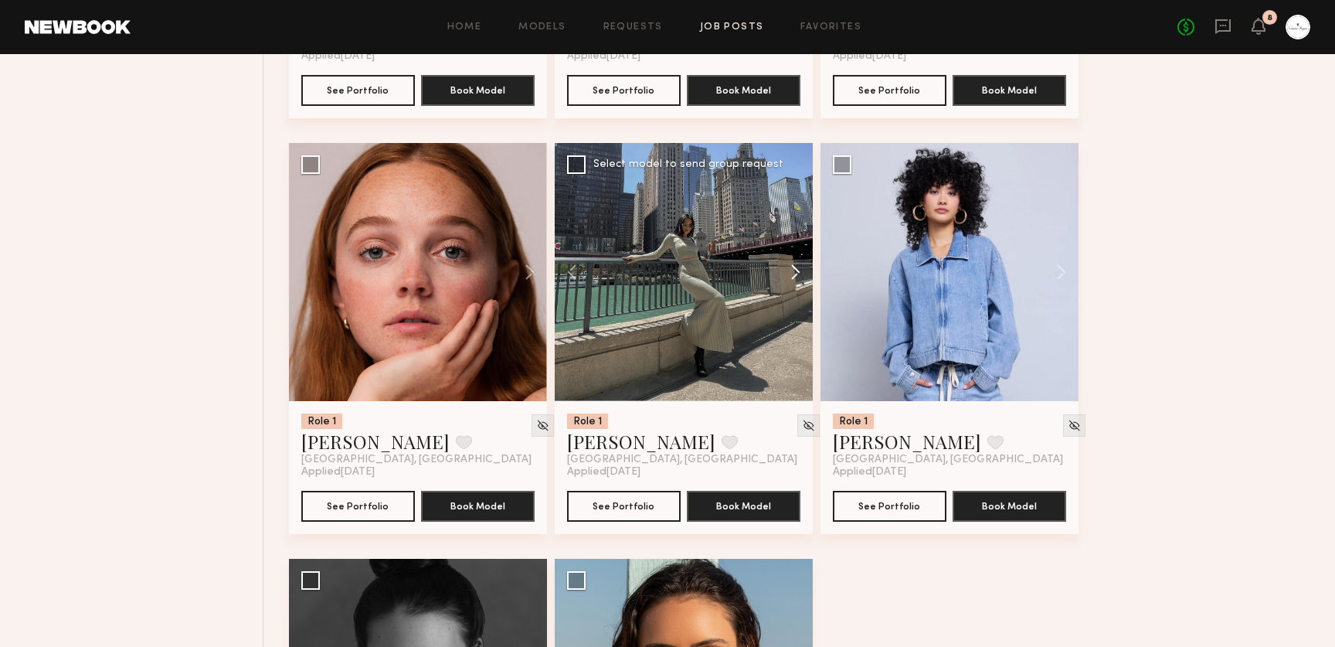
click at [790, 277] on button at bounding box center [787, 272] width 49 height 258
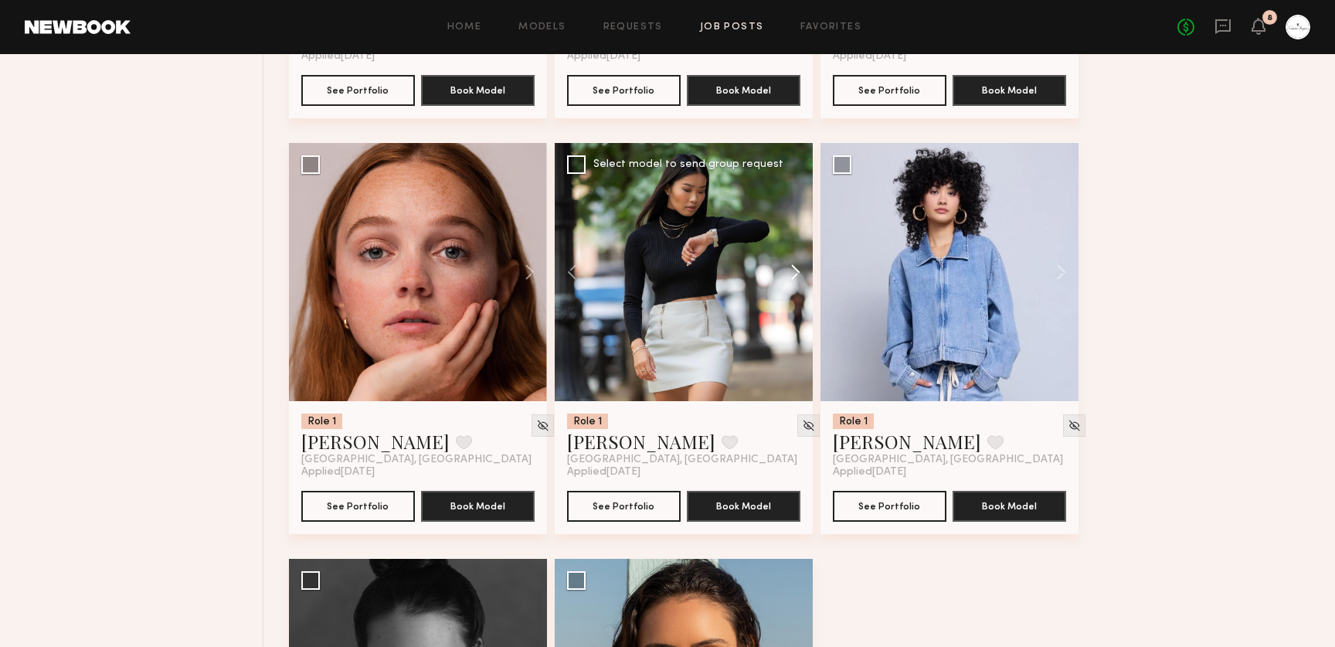
click at [790, 277] on button at bounding box center [787, 272] width 49 height 258
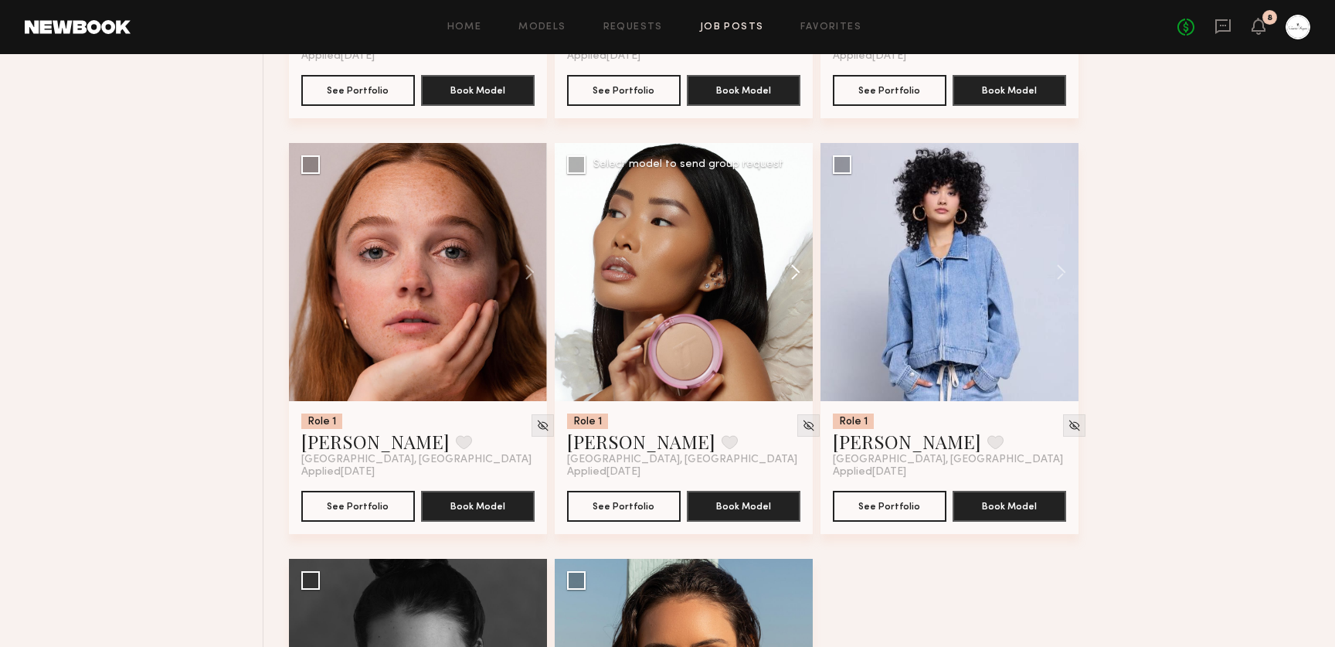
click at [790, 277] on button at bounding box center [787, 272] width 49 height 258
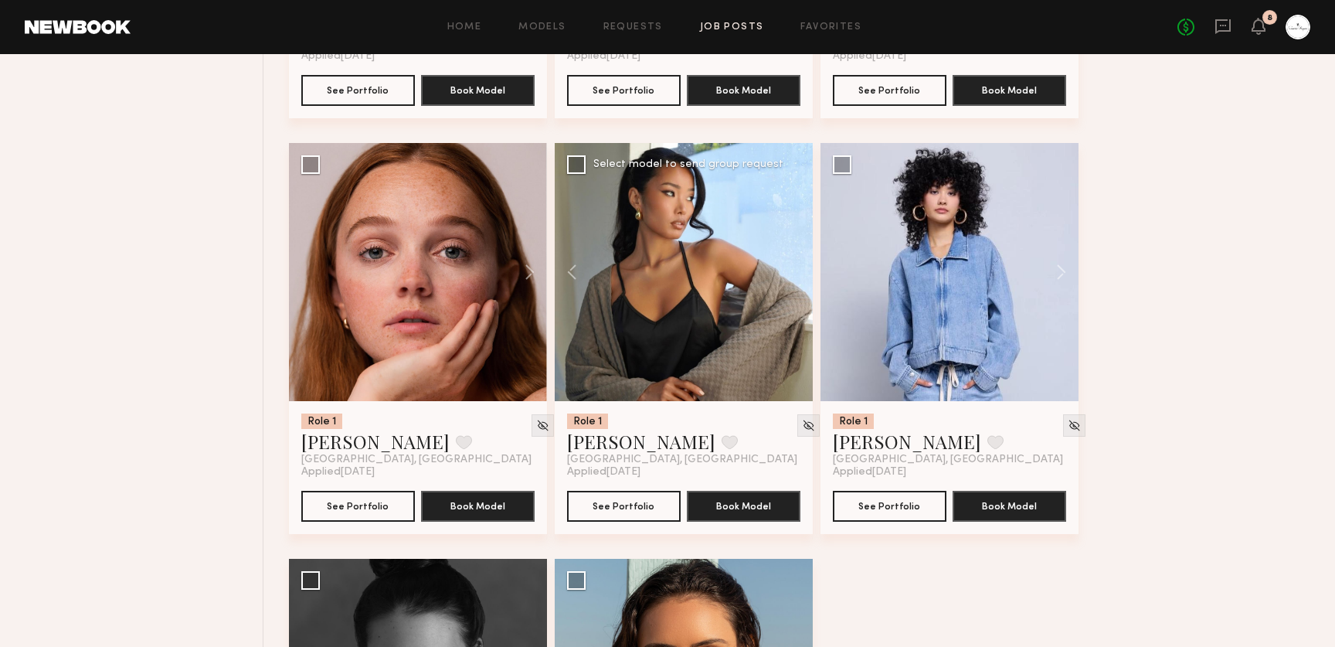
click at [790, 277] on div at bounding box center [684, 272] width 258 height 258
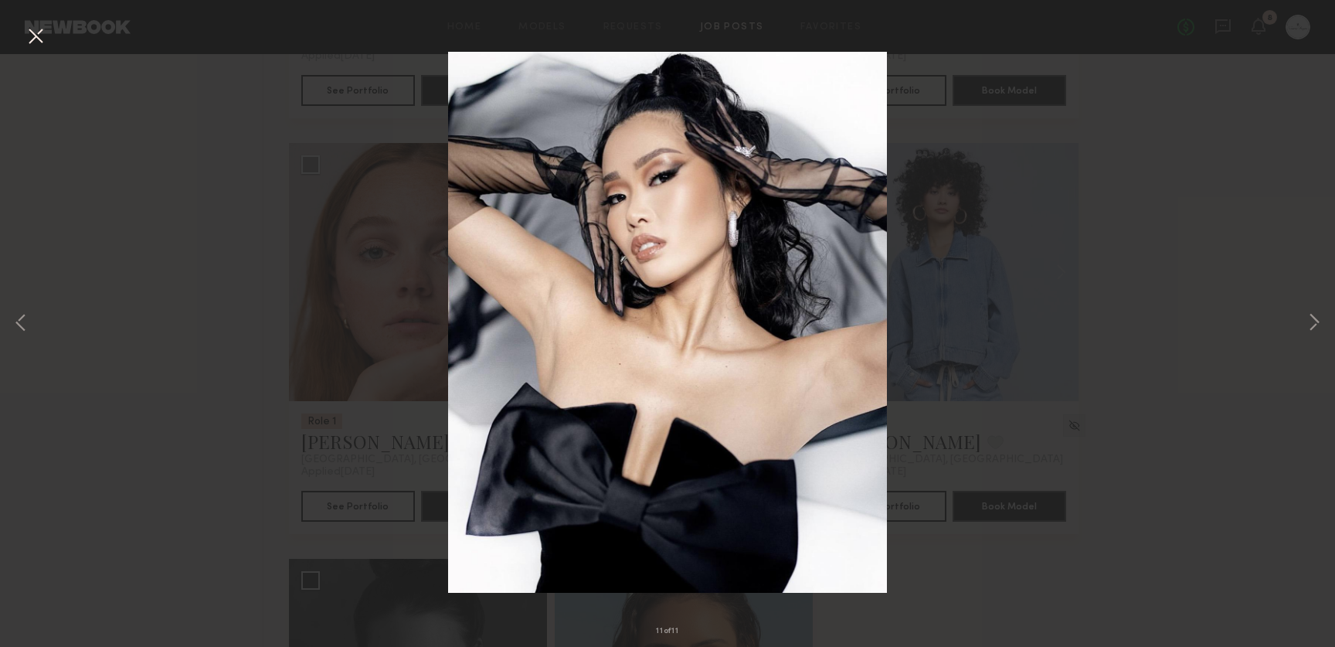
click at [29, 33] on button at bounding box center [35, 37] width 25 height 28
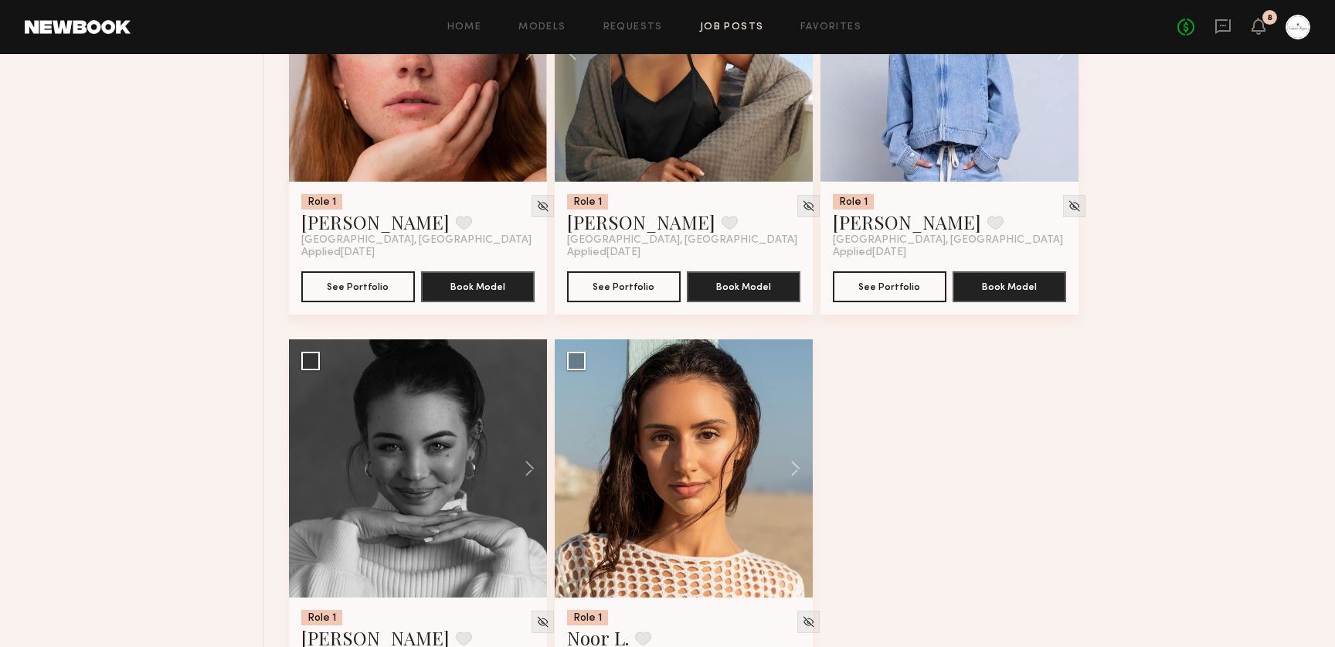
scroll to position [5413, 0]
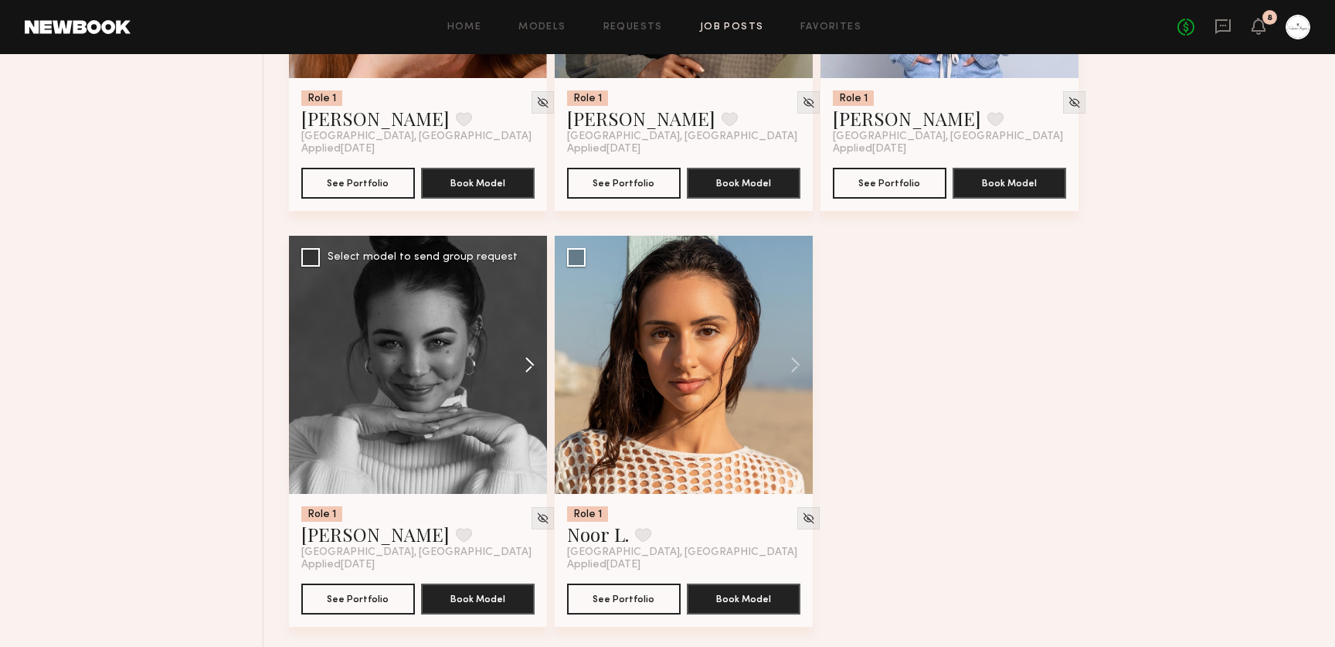
click at [528, 379] on button at bounding box center [521, 365] width 49 height 258
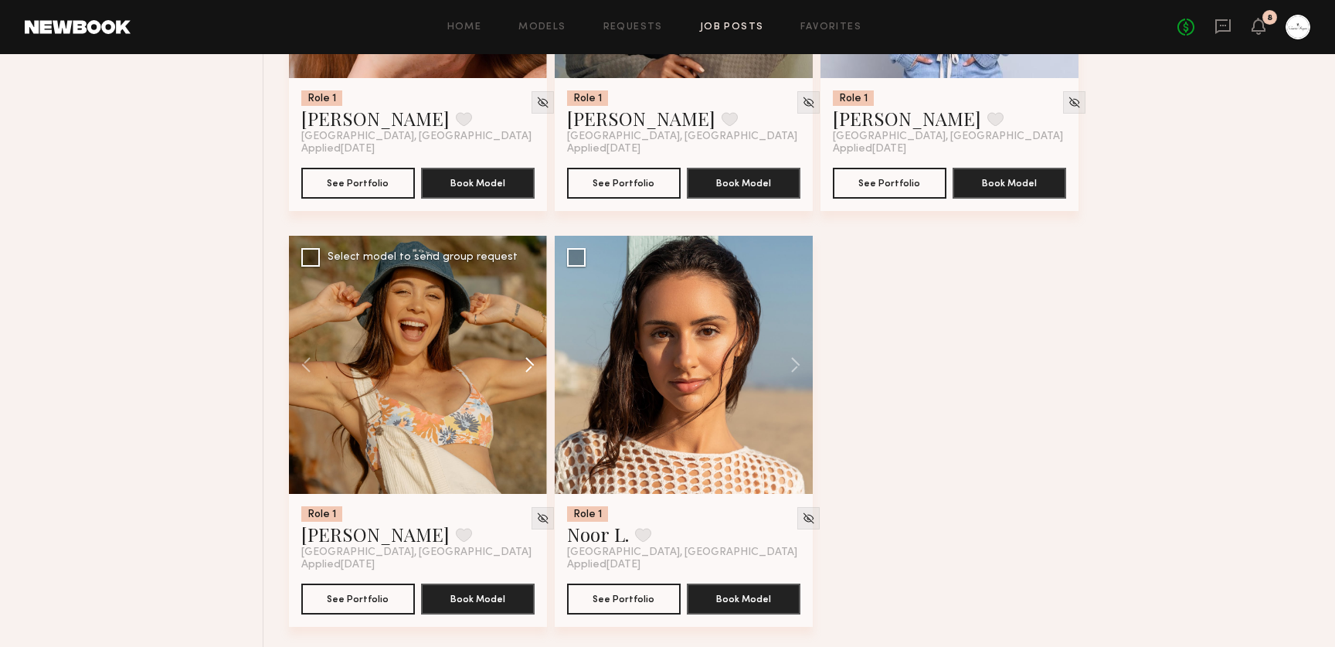
click at [528, 379] on button at bounding box center [521, 365] width 49 height 258
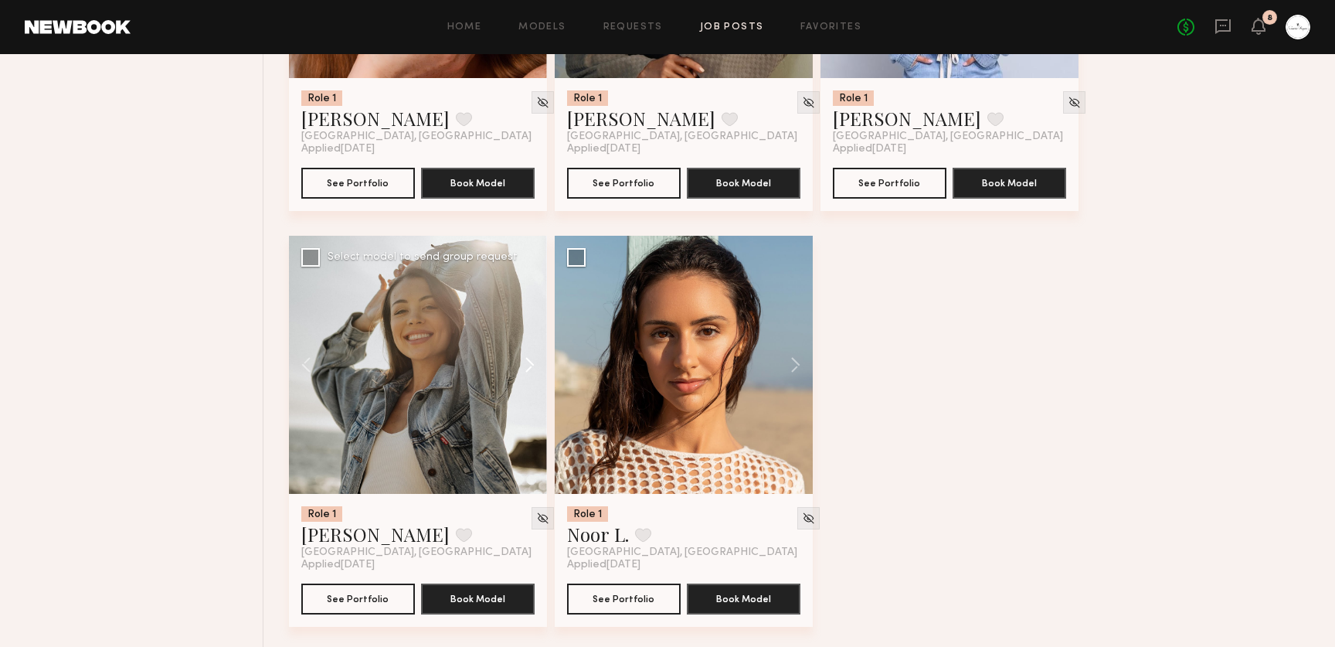
click at [528, 379] on button at bounding box center [521, 365] width 49 height 258
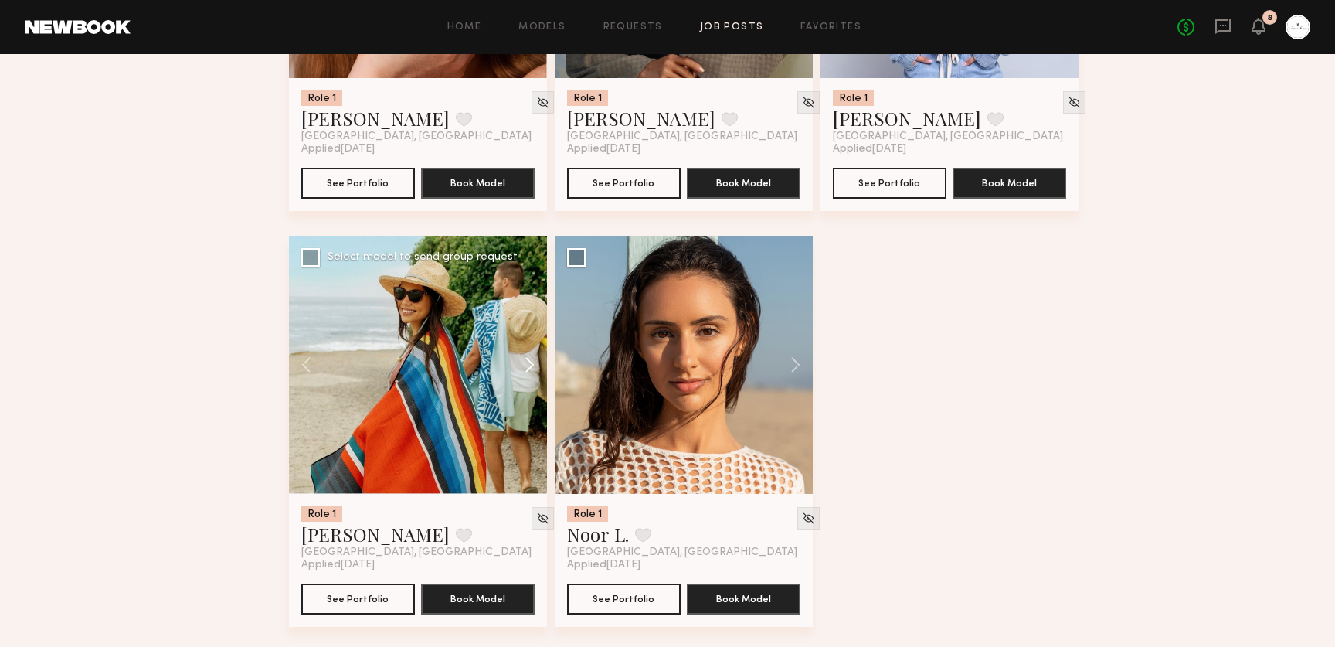
click at [528, 379] on button at bounding box center [521, 365] width 49 height 258
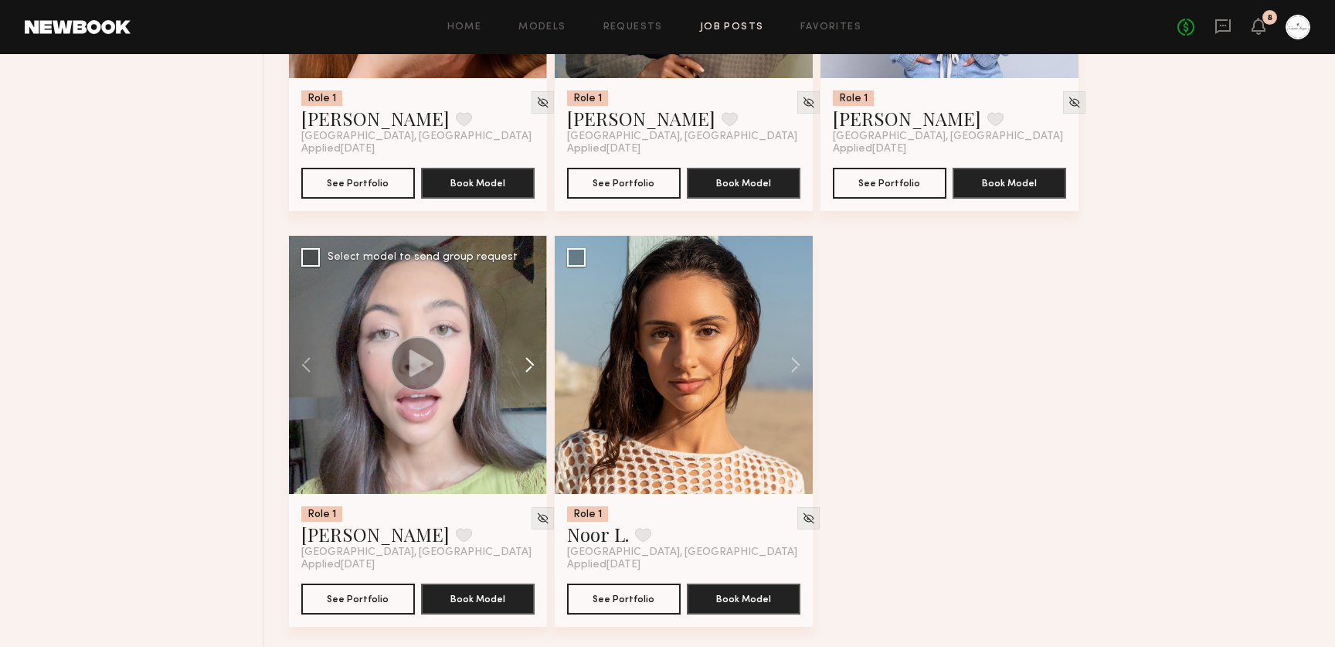
click at [528, 379] on button at bounding box center [521, 365] width 49 height 258
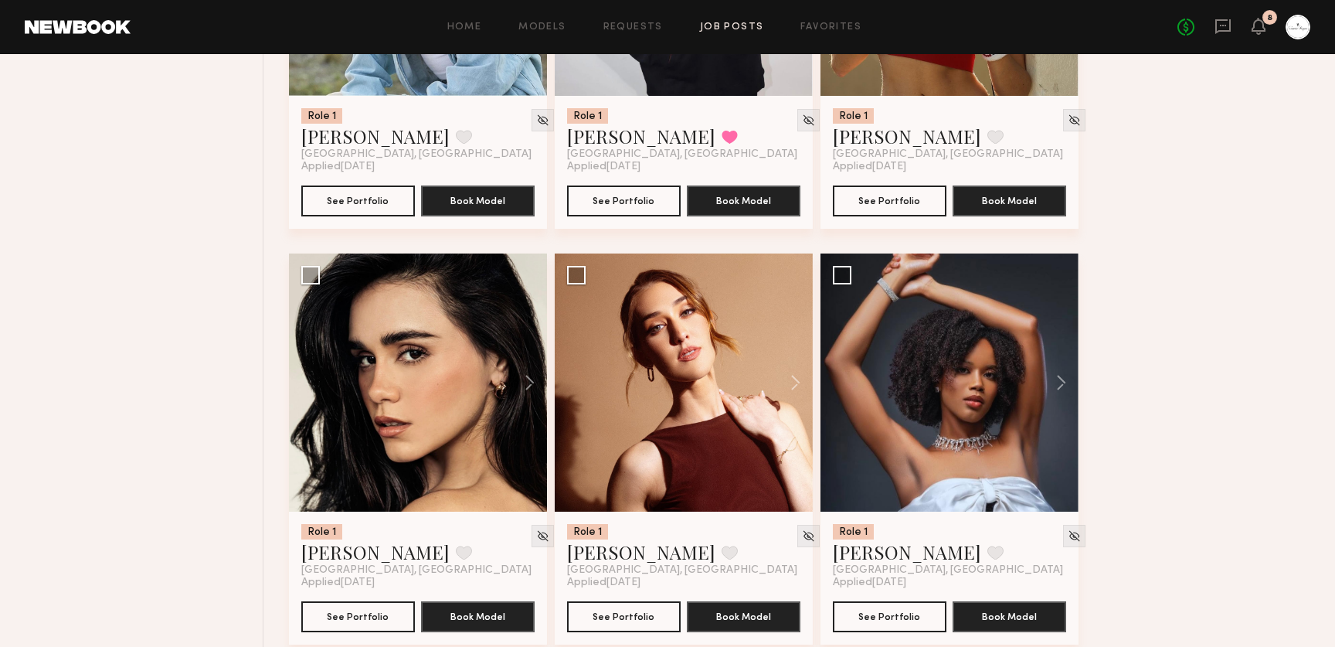
scroll to position [2879, 0]
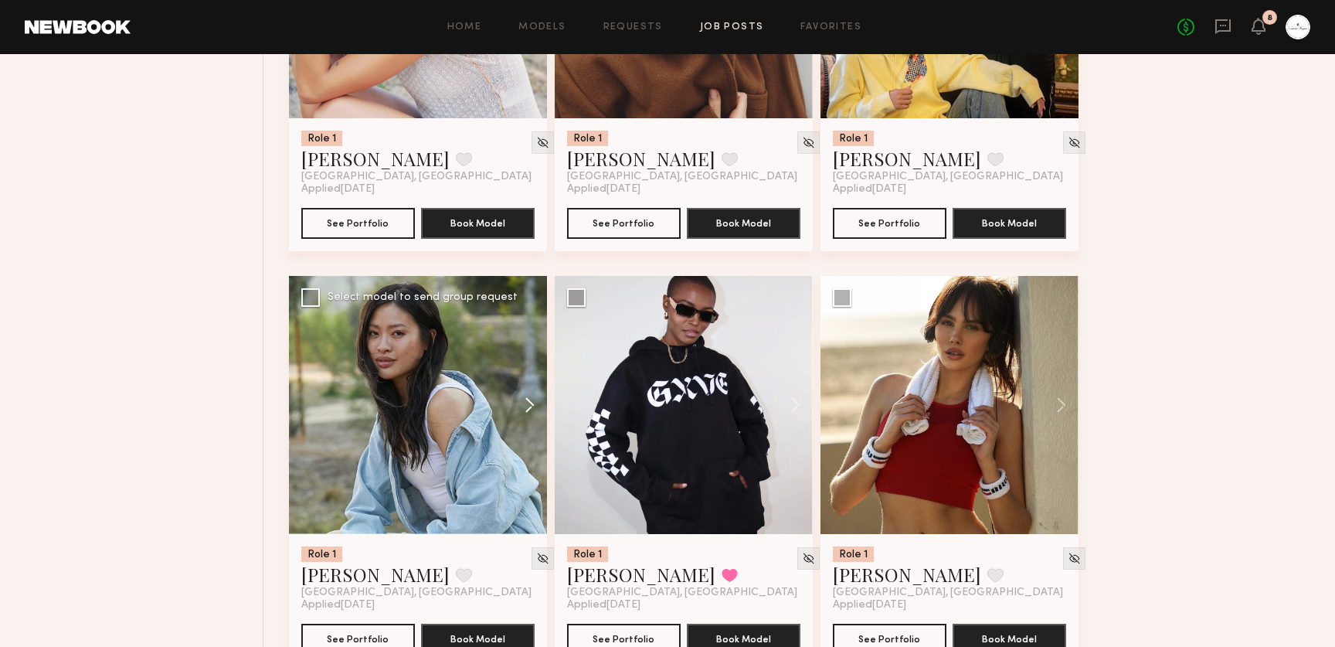
click at [526, 411] on button at bounding box center [521, 405] width 49 height 258
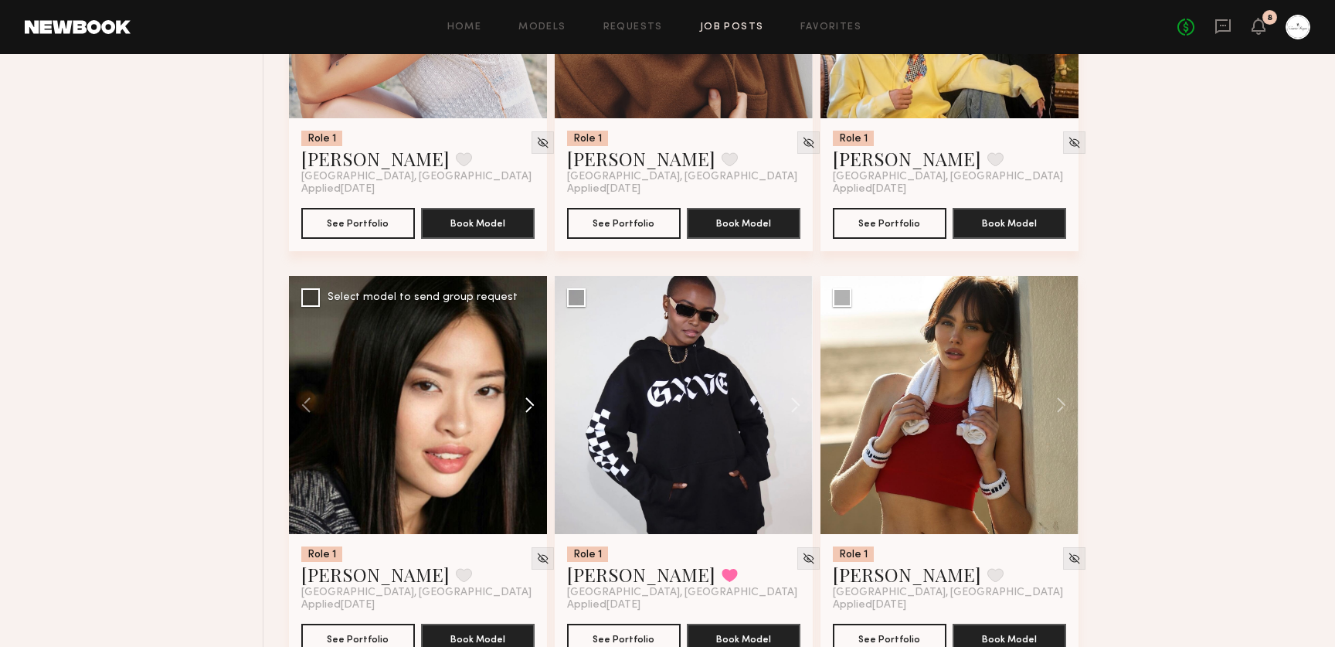
click at [526, 411] on button at bounding box center [521, 405] width 49 height 258
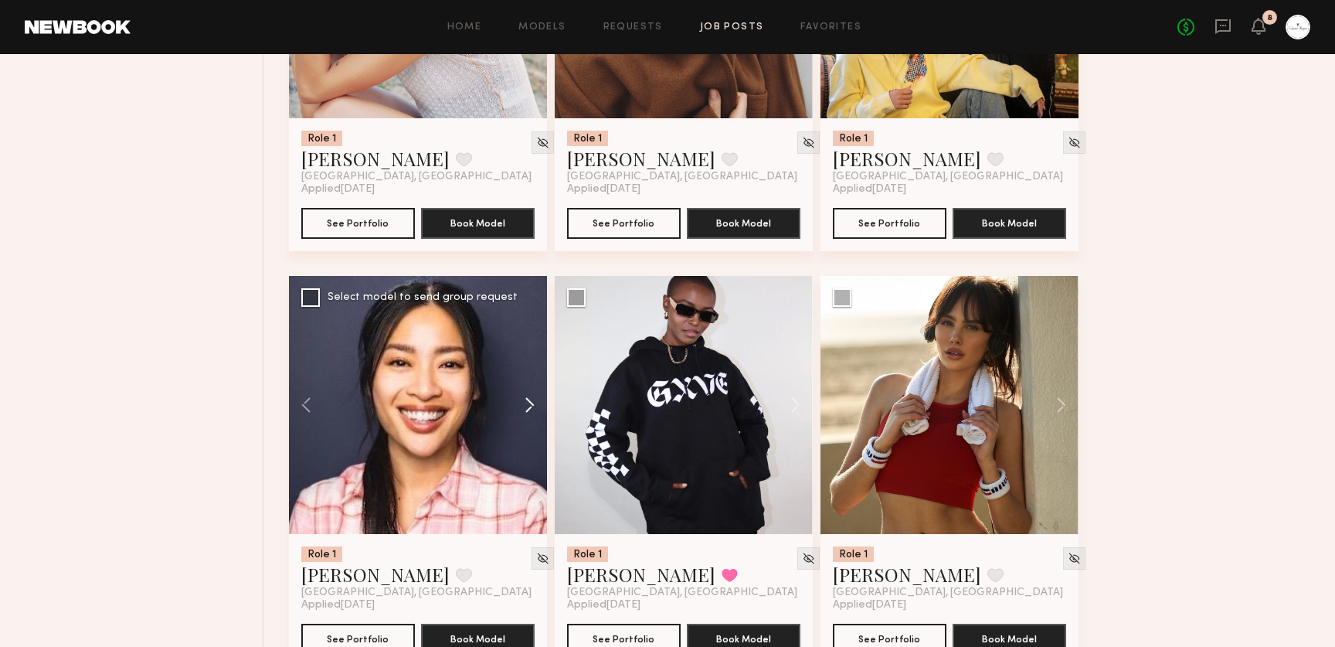
click at [526, 411] on button at bounding box center [521, 405] width 49 height 258
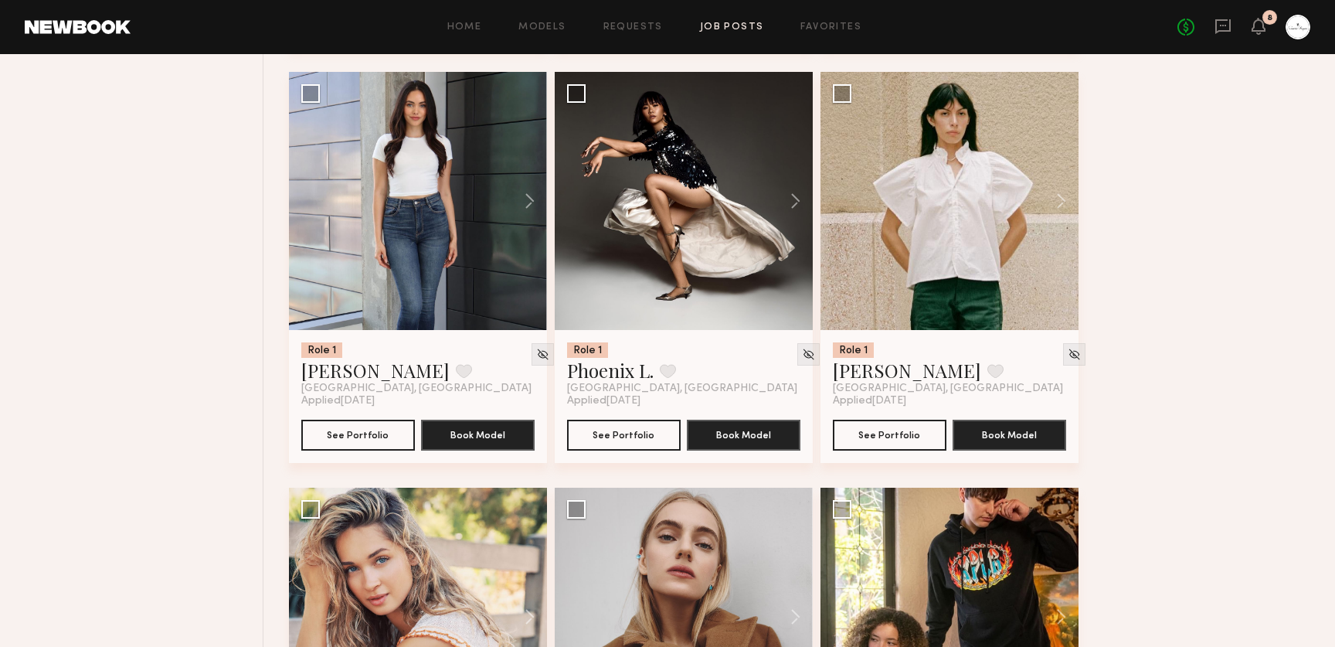
scroll to position [2135, 0]
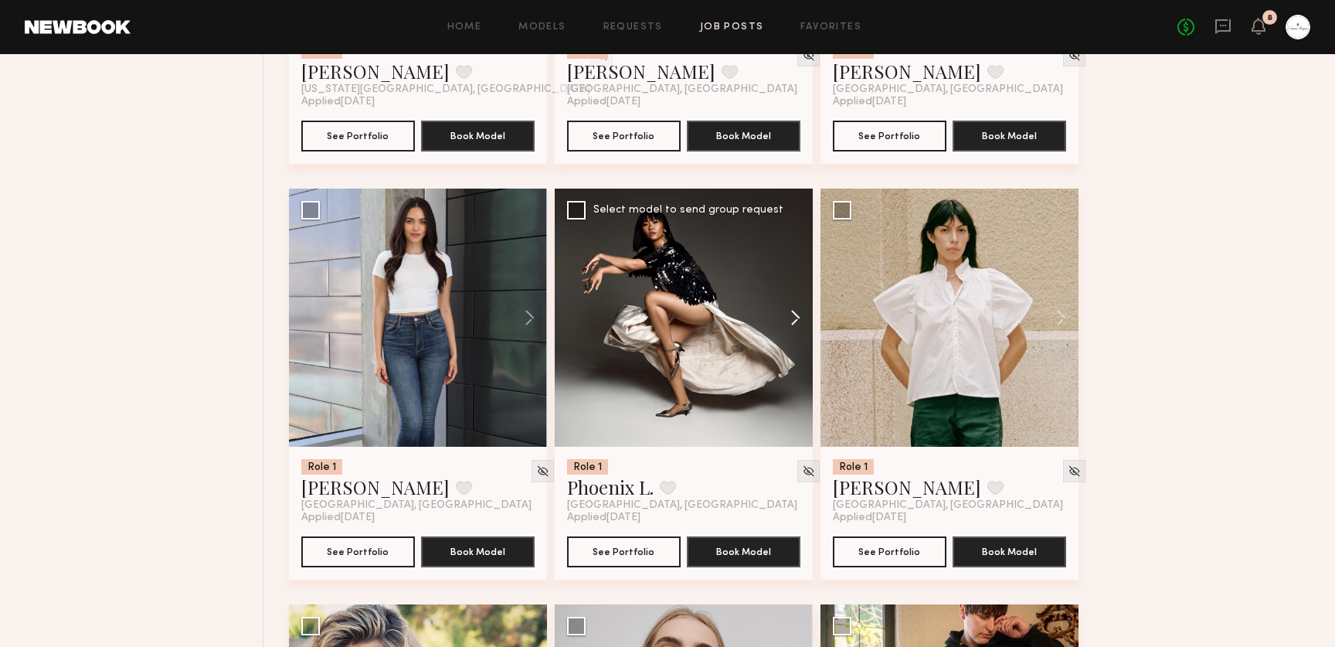
click at [793, 321] on button at bounding box center [787, 317] width 49 height 258
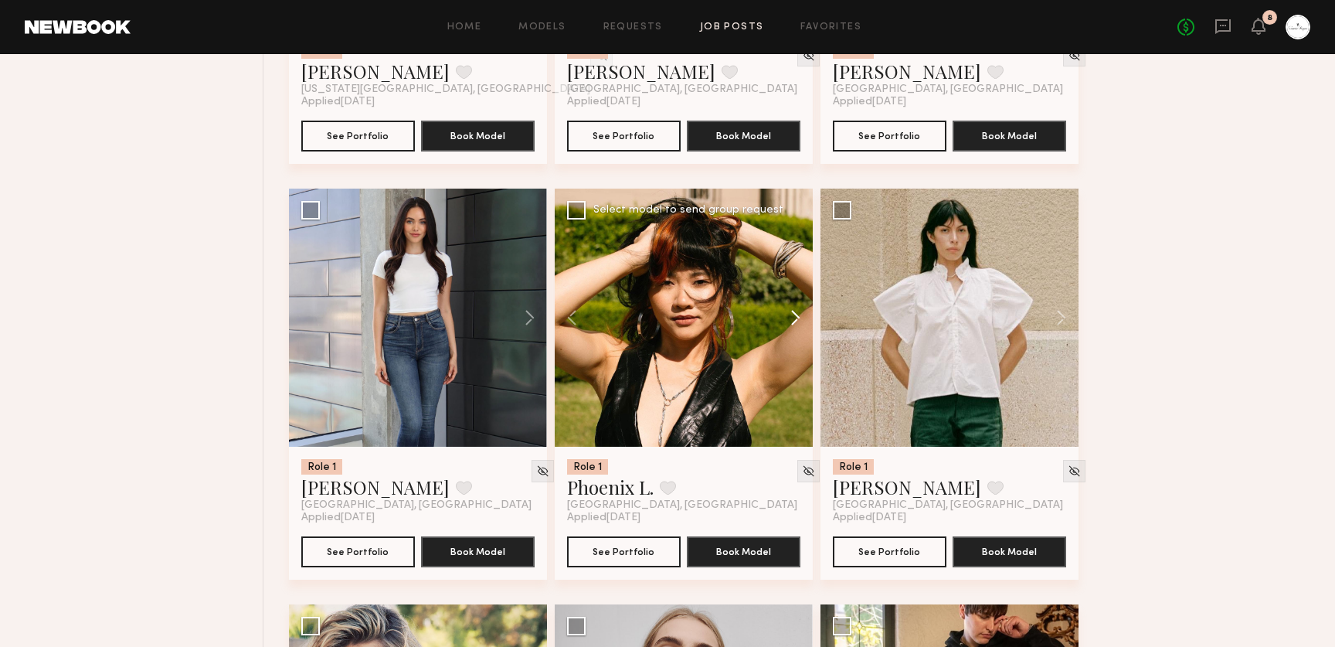
click at [793, 321] on button at bounding box center [787, 317] width 49 height 258
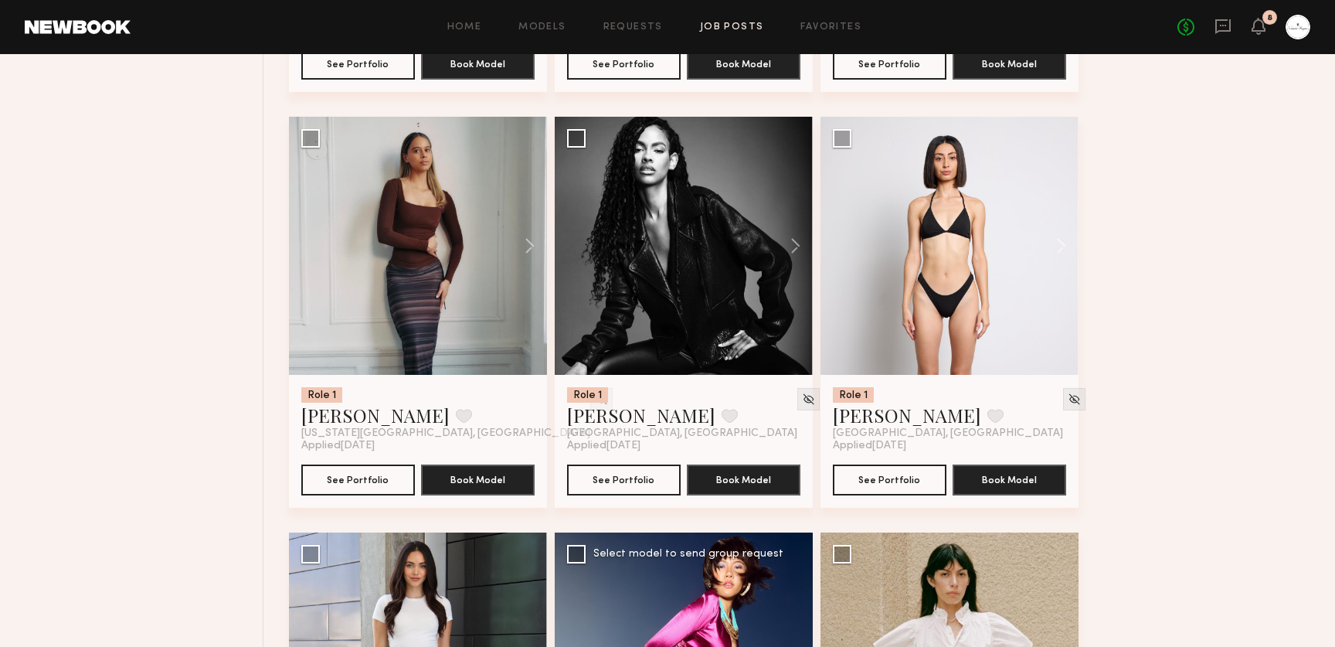
scroll to position [1784, 0]
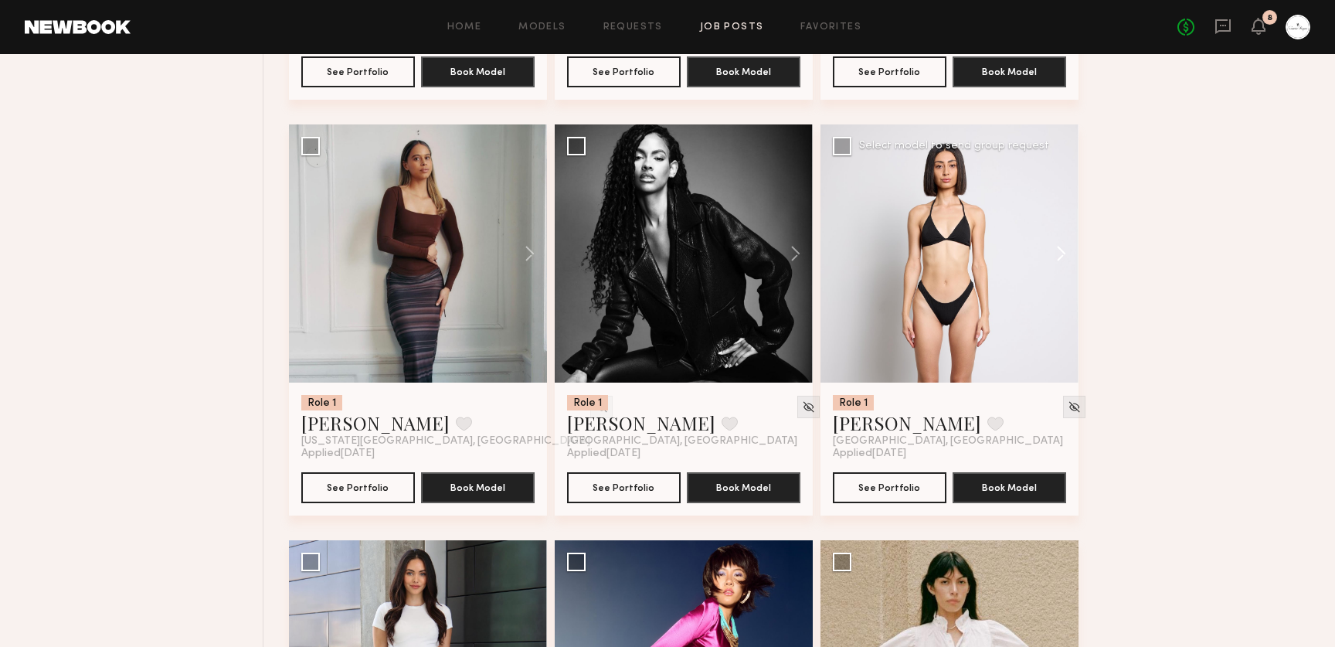
click at [1055, 267] on button at bounding box center [1053, 253] width 49 height 258
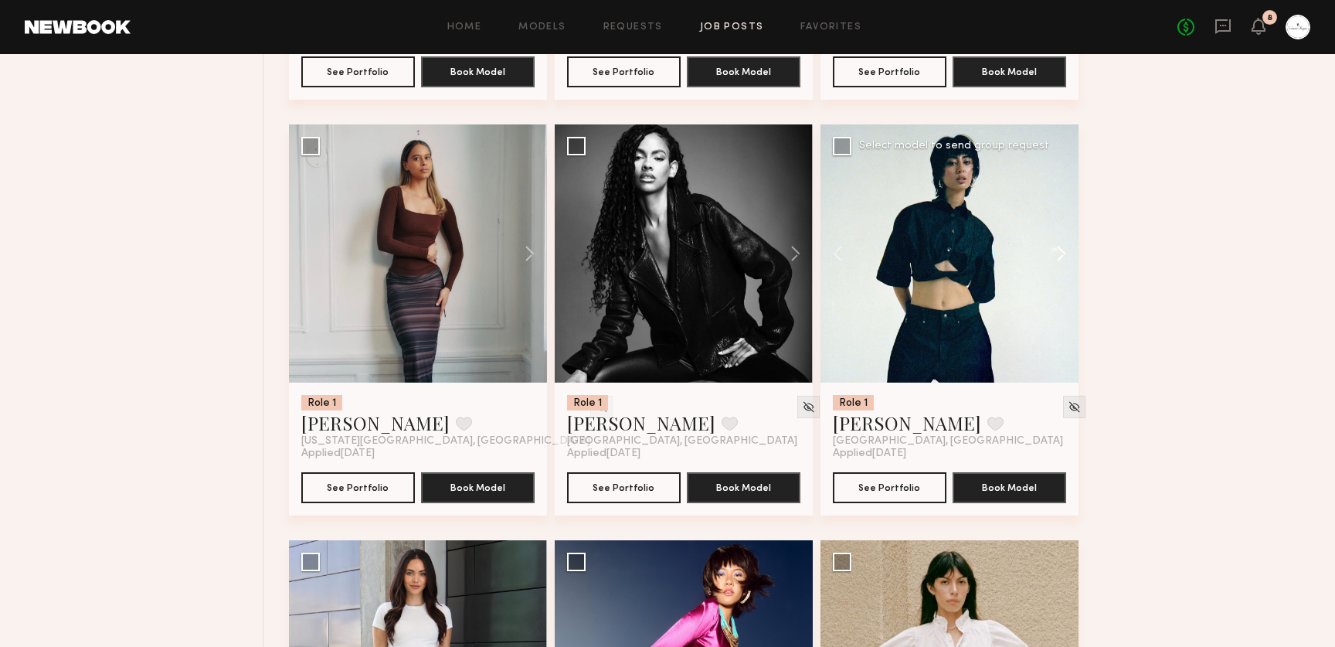
click at [1055, 262] on button at bounding box center [1053, 253] width 49 height 258
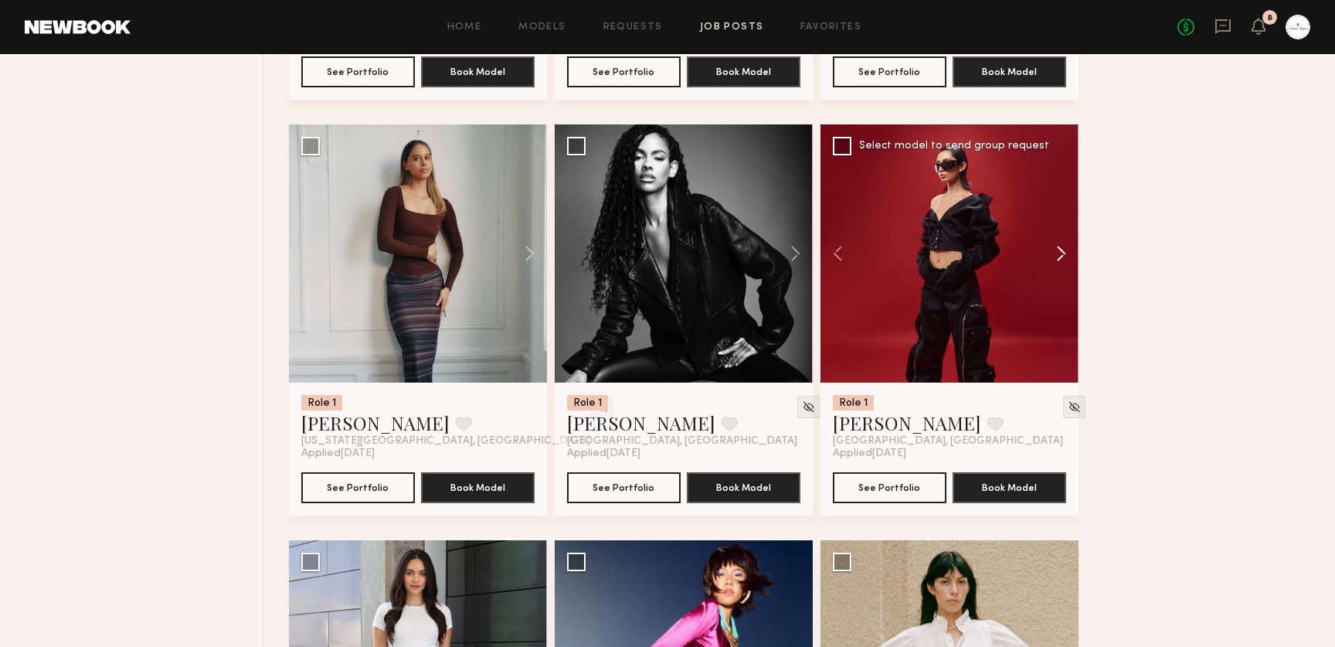
click at [1055, 262] on button at bounding box center [1053, 253] width 49 height 258
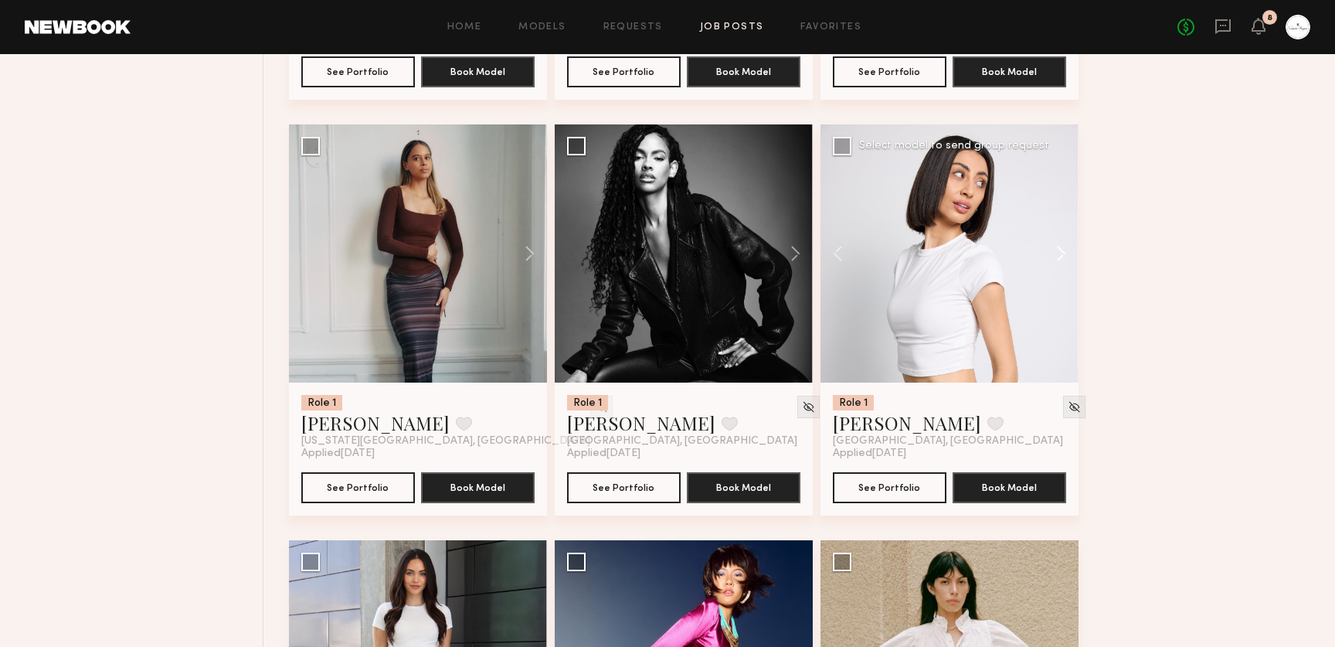
click at [1055, 262] on button at bounding box center [1053, 253] width 49 height 258
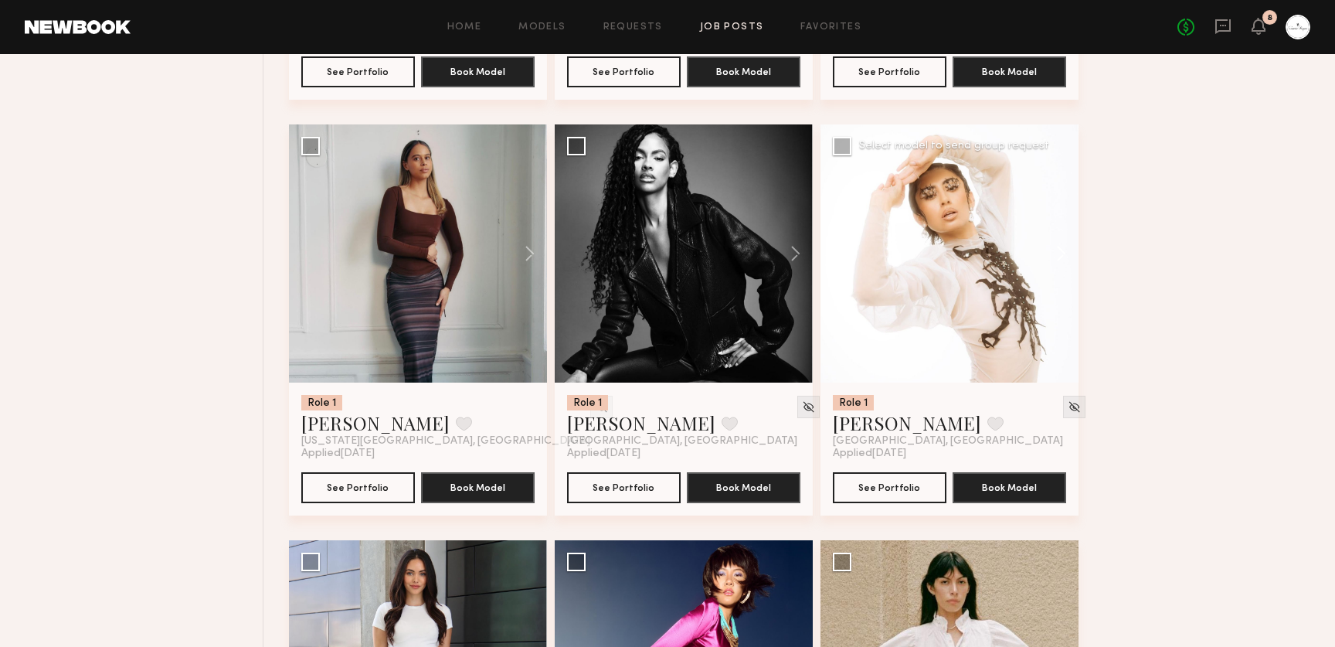
click at [1055, 262] on button at bounding box center [1053, 253] width 49 height 258
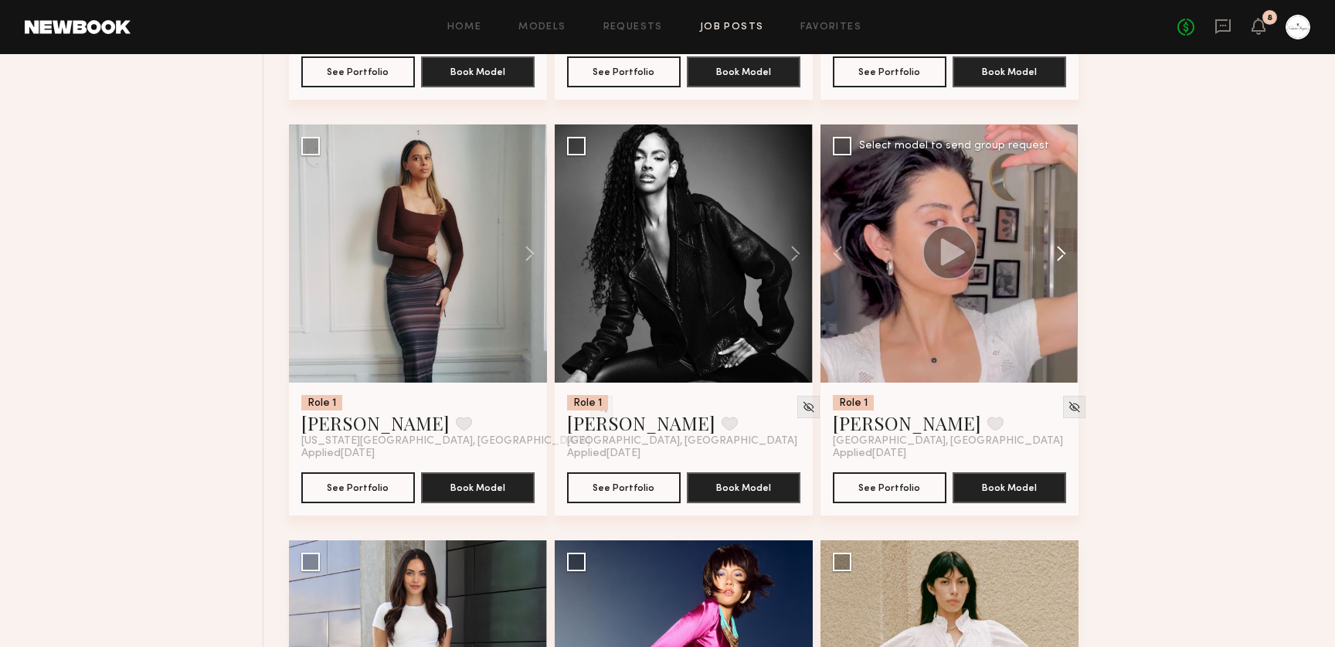
click at [1055, 262] on button at bounding box center [1053, 253] width 49 height 258
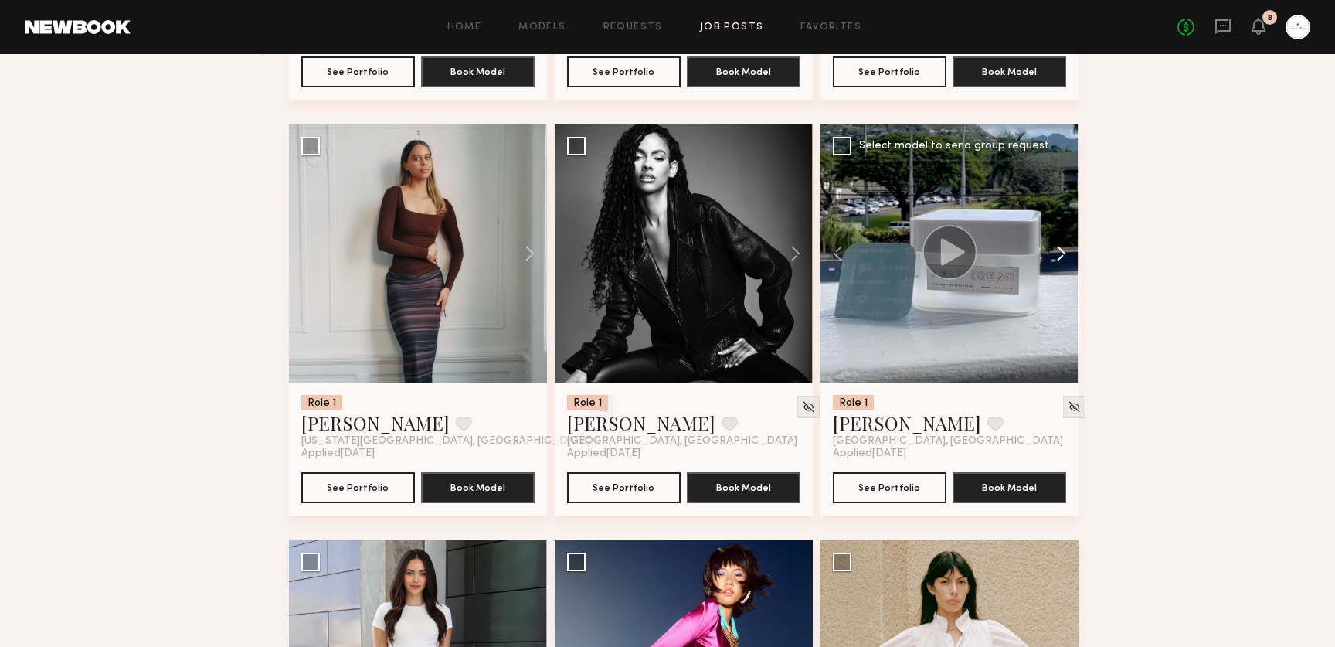
click at [1055, 262] on button at bounding box center [1053, 253] width 49 height 258
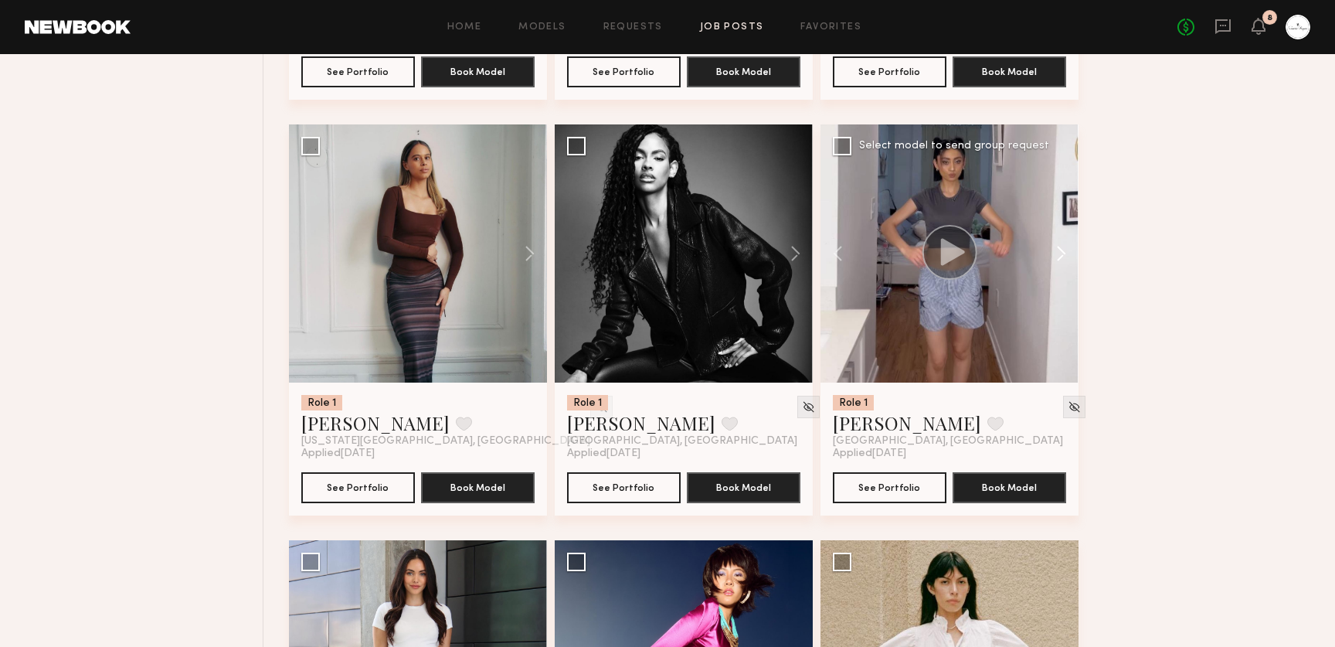
click at [1055, 262] on button at bounding box center [1053, 253] width 49 height 258
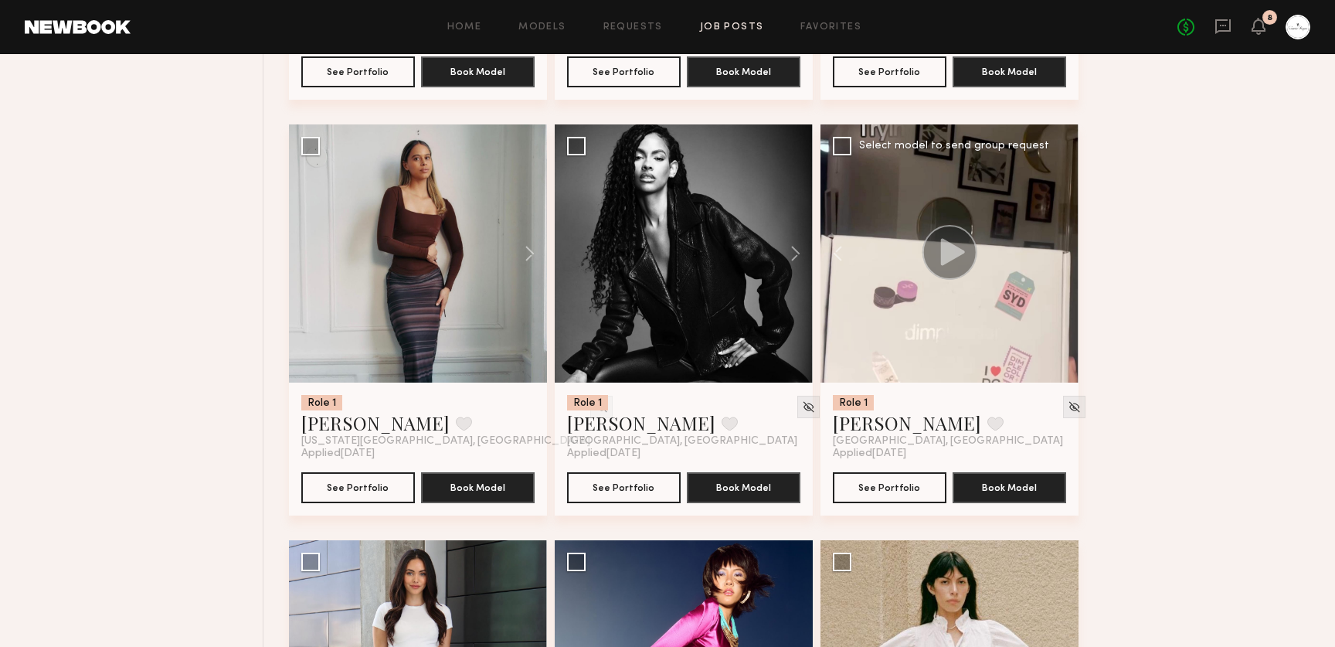
click at [1055, 262] on div at bounding box center [949, 253] width 258 height 258
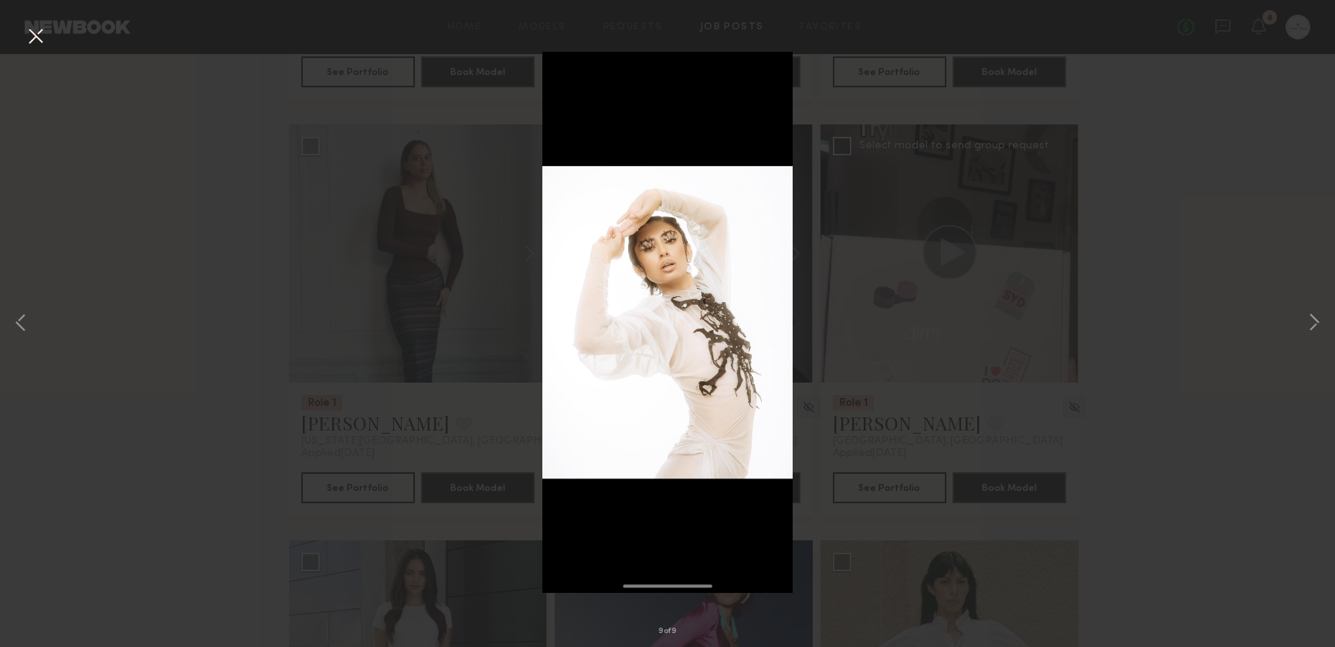
click at [32, 31] on button at bounding box center [35, 37] width 25 height 28
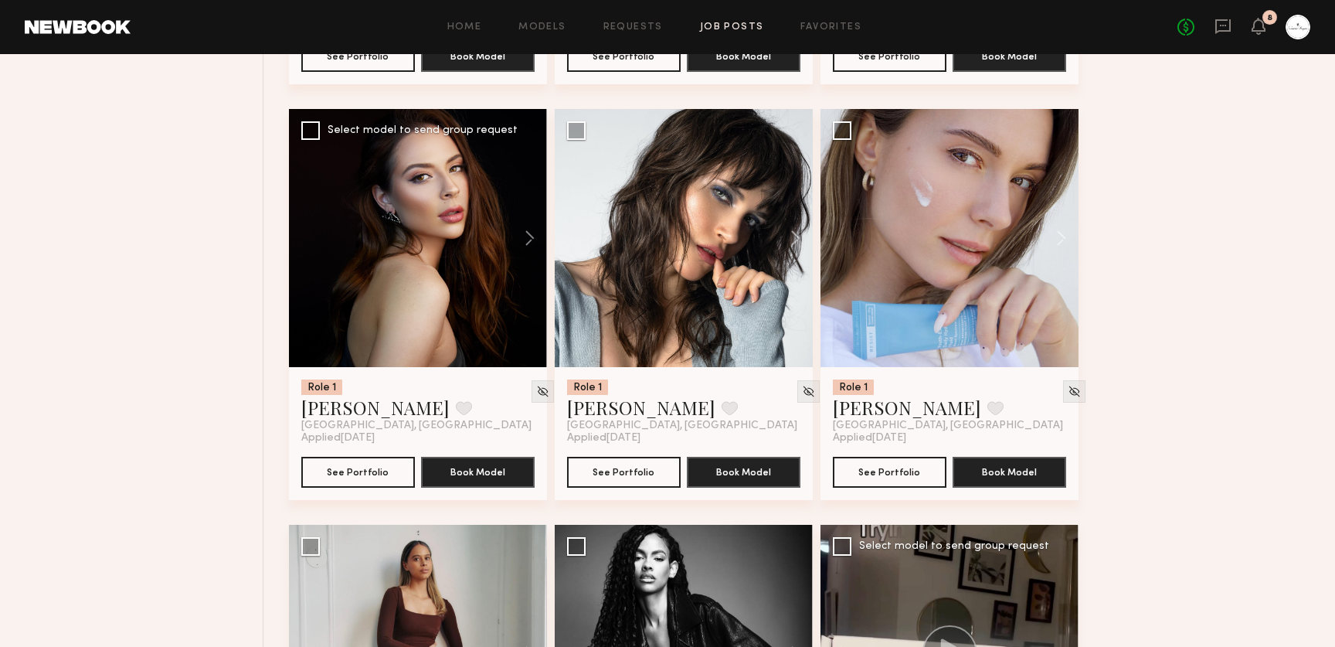
scroll to position [1374, 0]
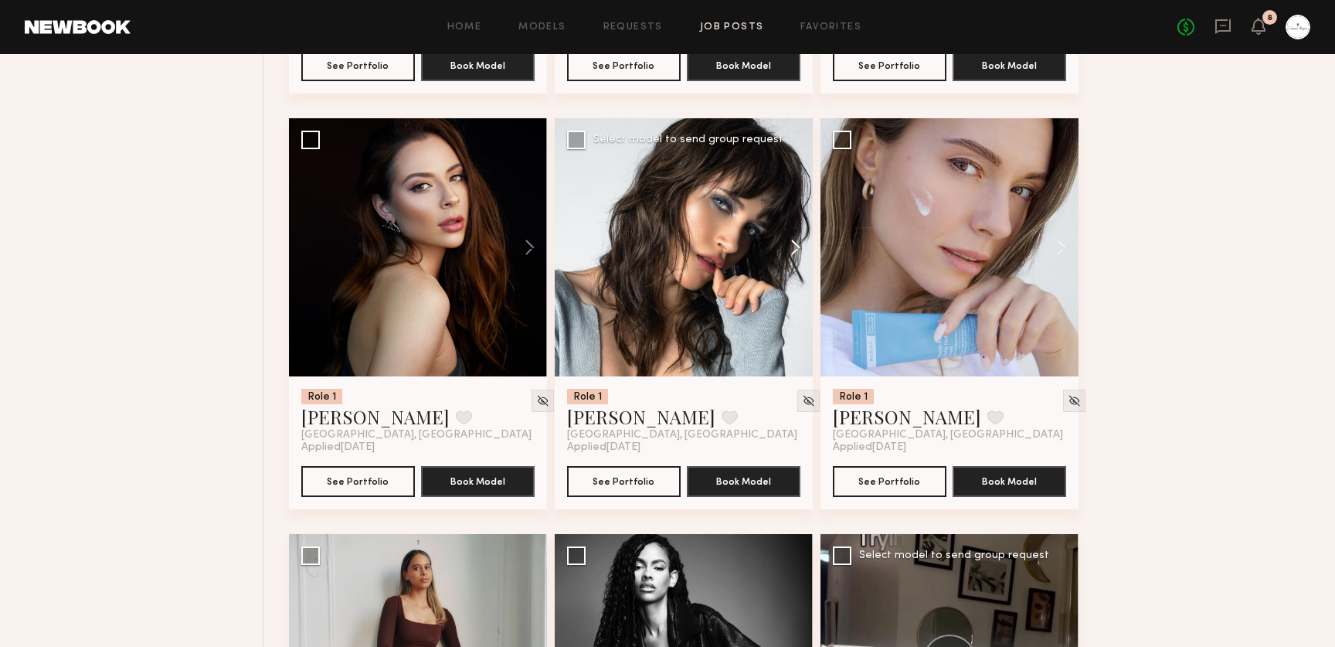
click at [790, 249] on button at bounding box center [787, 247] width 49 height 258
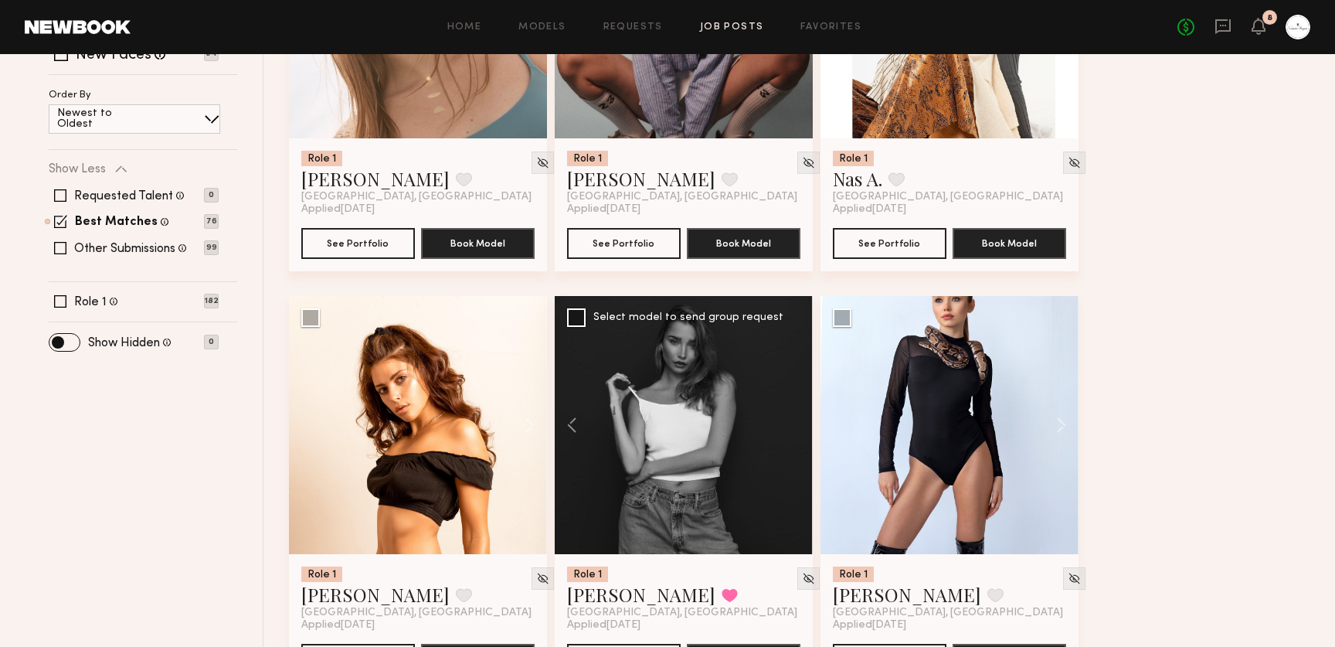
scroll to position [123, 0]
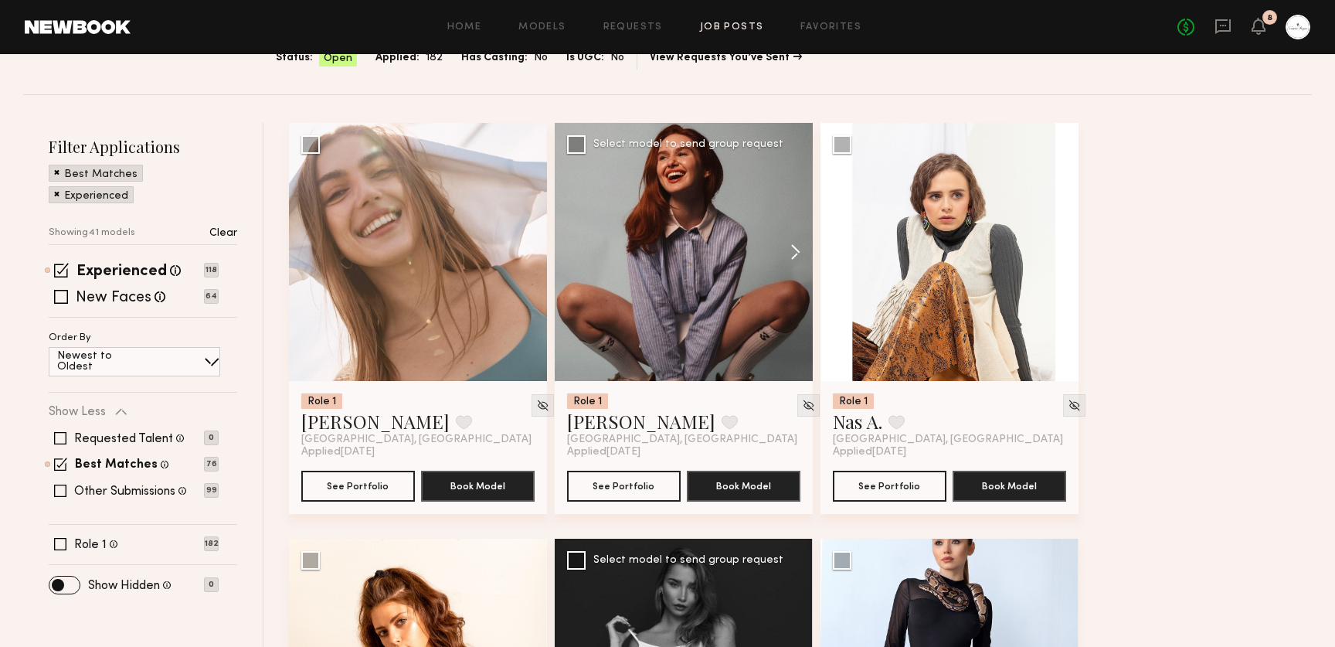
click at [790, 256] on button at bounding box center [787, 252] width 49 height 258
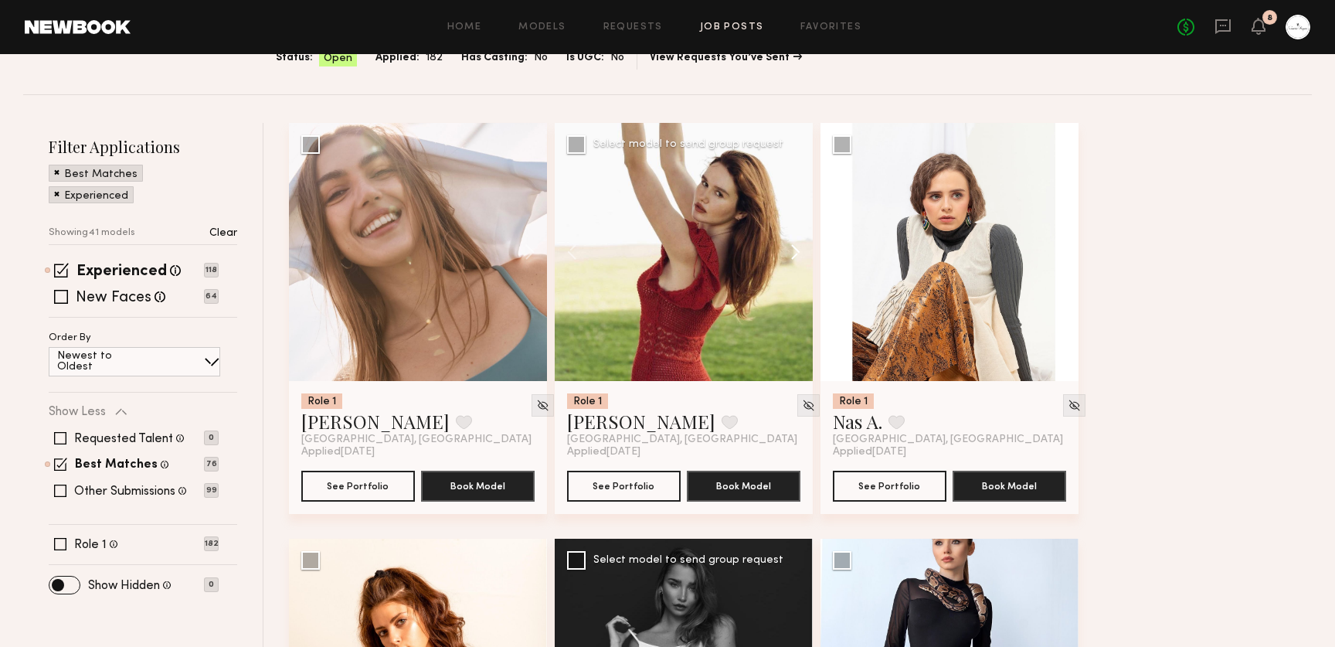
click at [790, 256] on button at bounding box center [787, 252] width 49 height 258
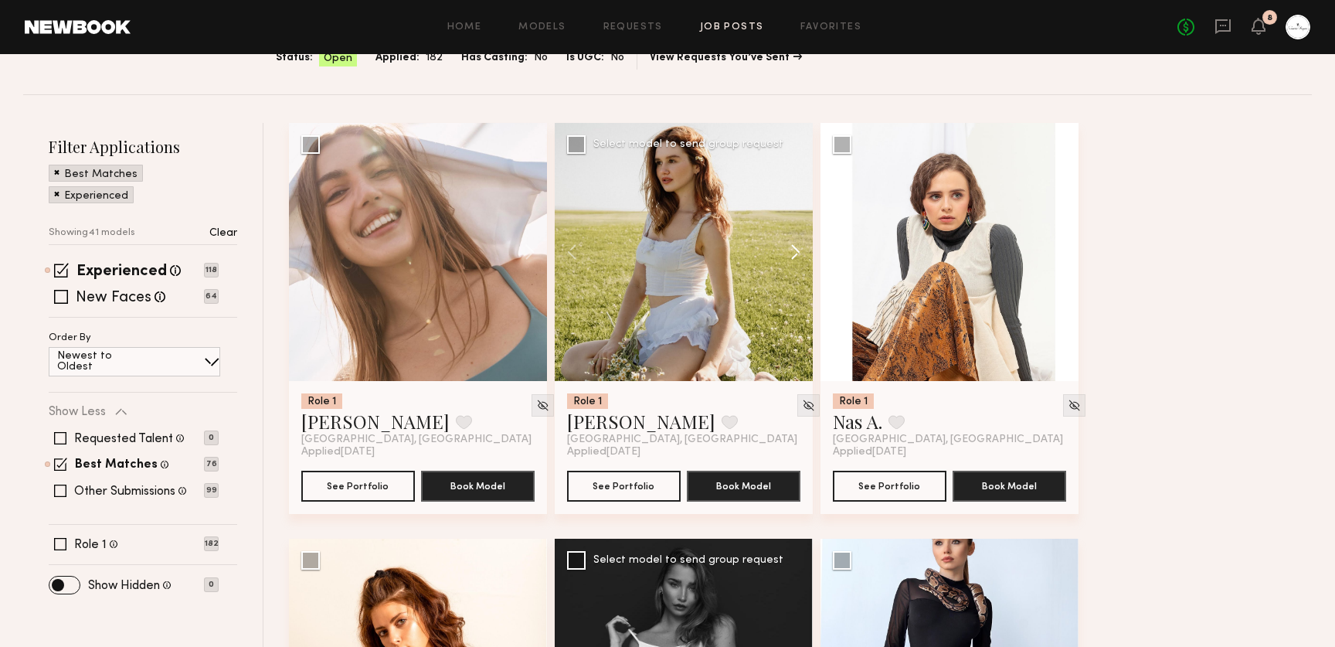
click at [790, 256] on button at bounding box center [787, 252] width 49 height 258
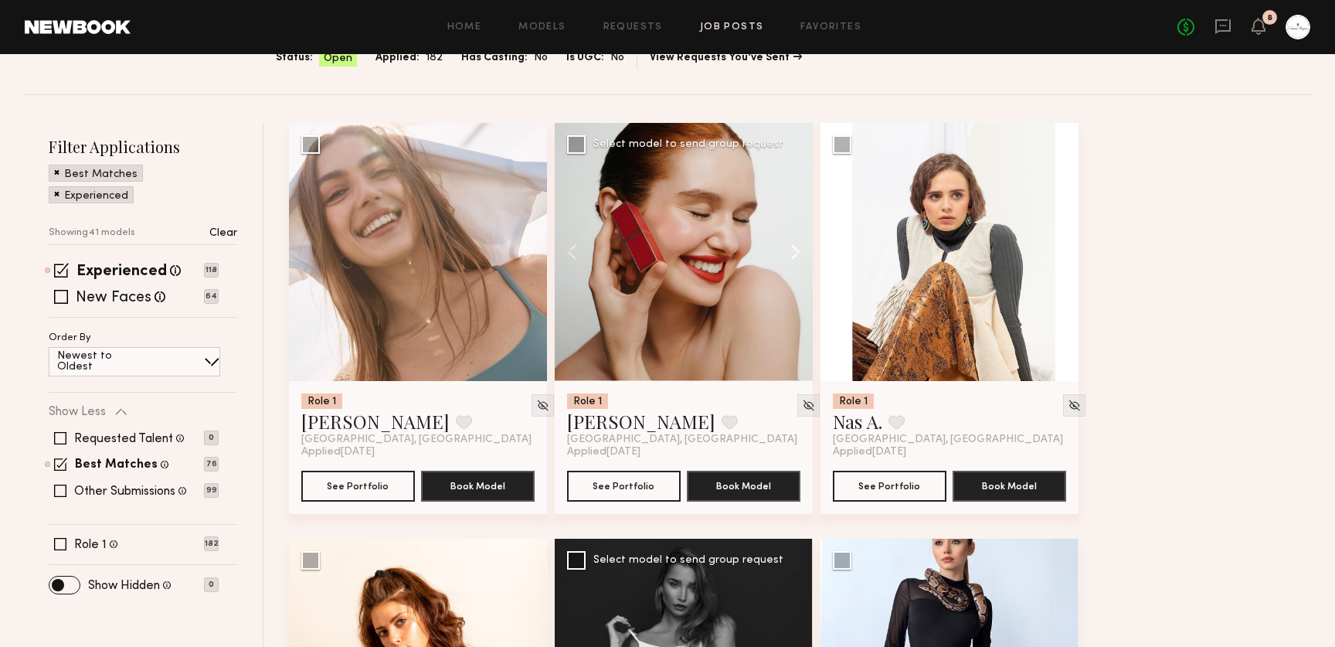
click at [790, 256] on button at bounding box center [787, 252] width 49 height 258
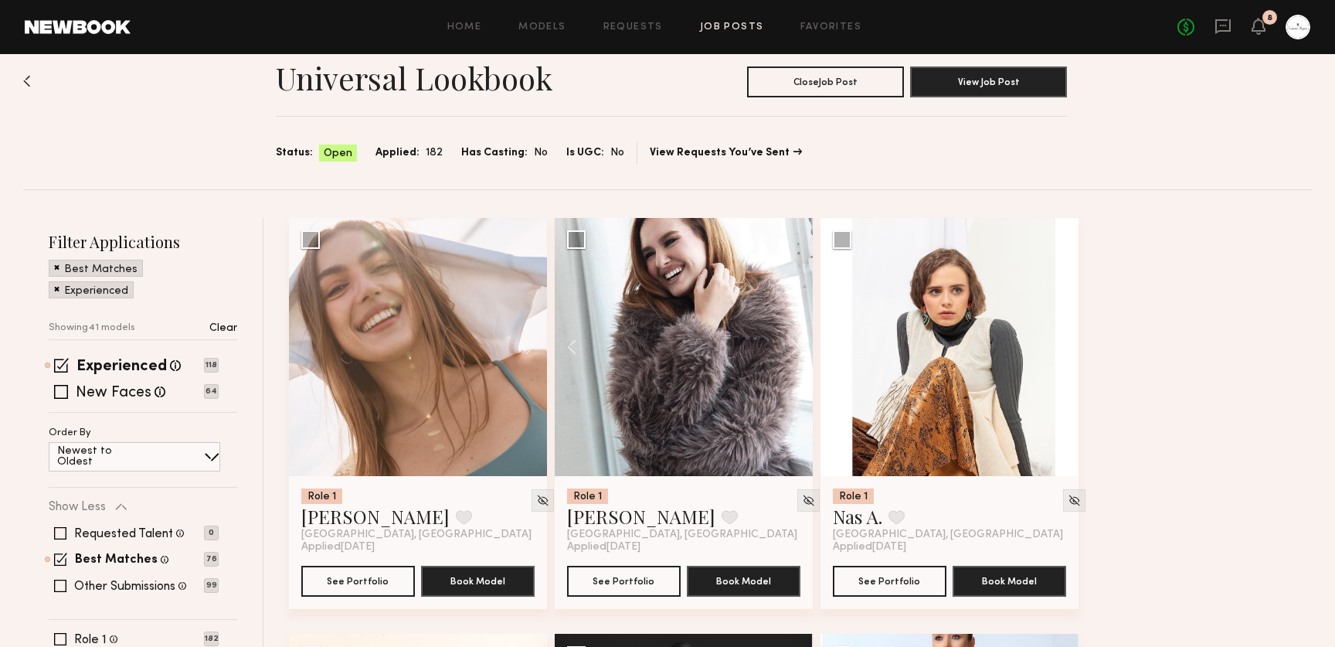
scroll to position [0, 0]
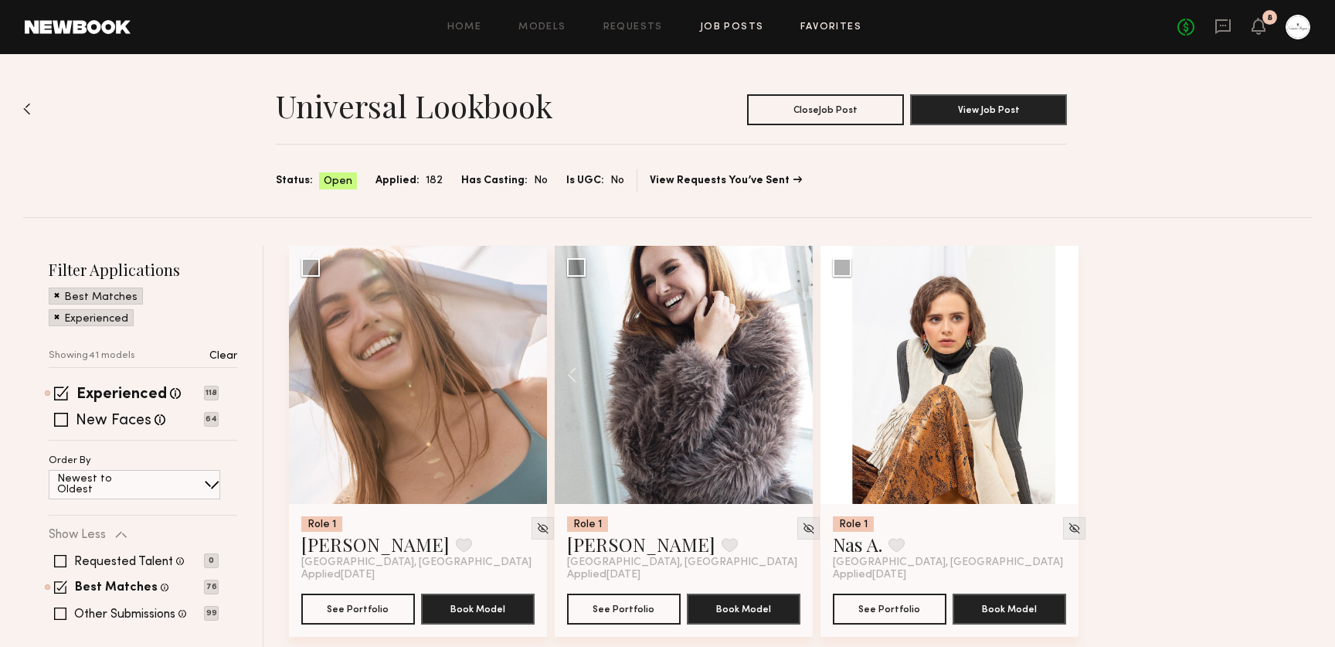
click at [816, 25] on link "Favorites" at bounding box center [830, 27] width 61 height 10
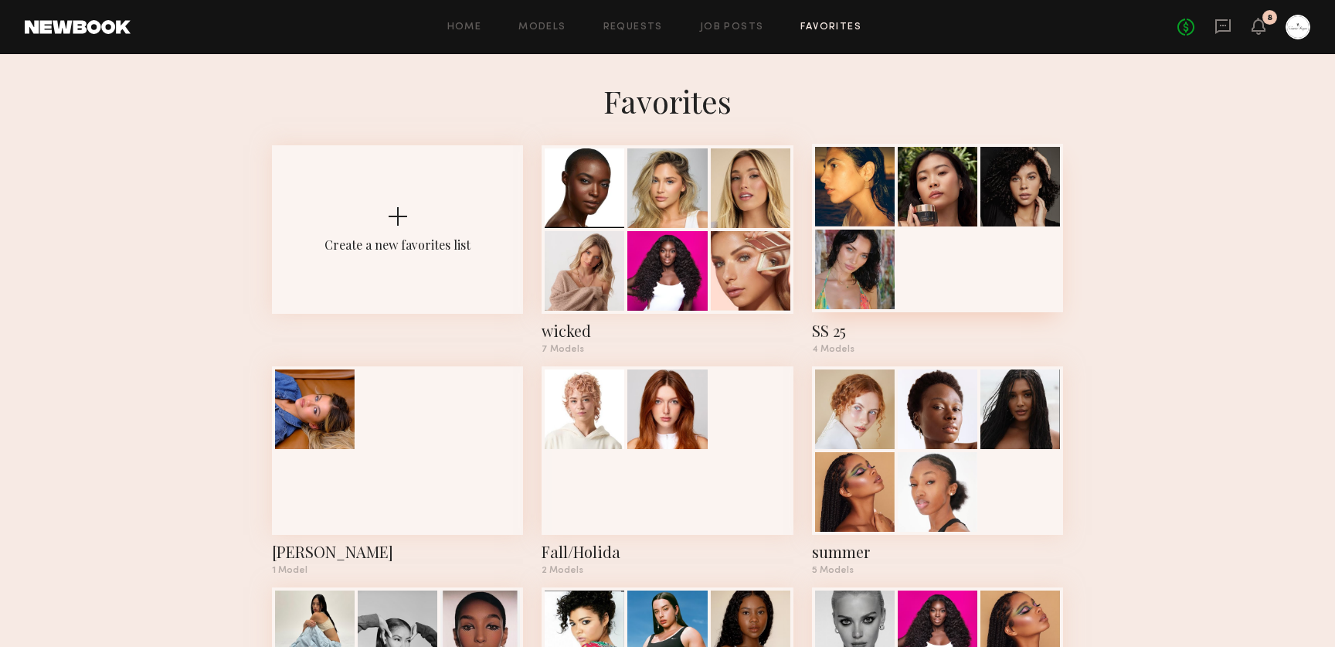
click at [864, 270] on div at bounding box center [855, 269] width 80 height 80
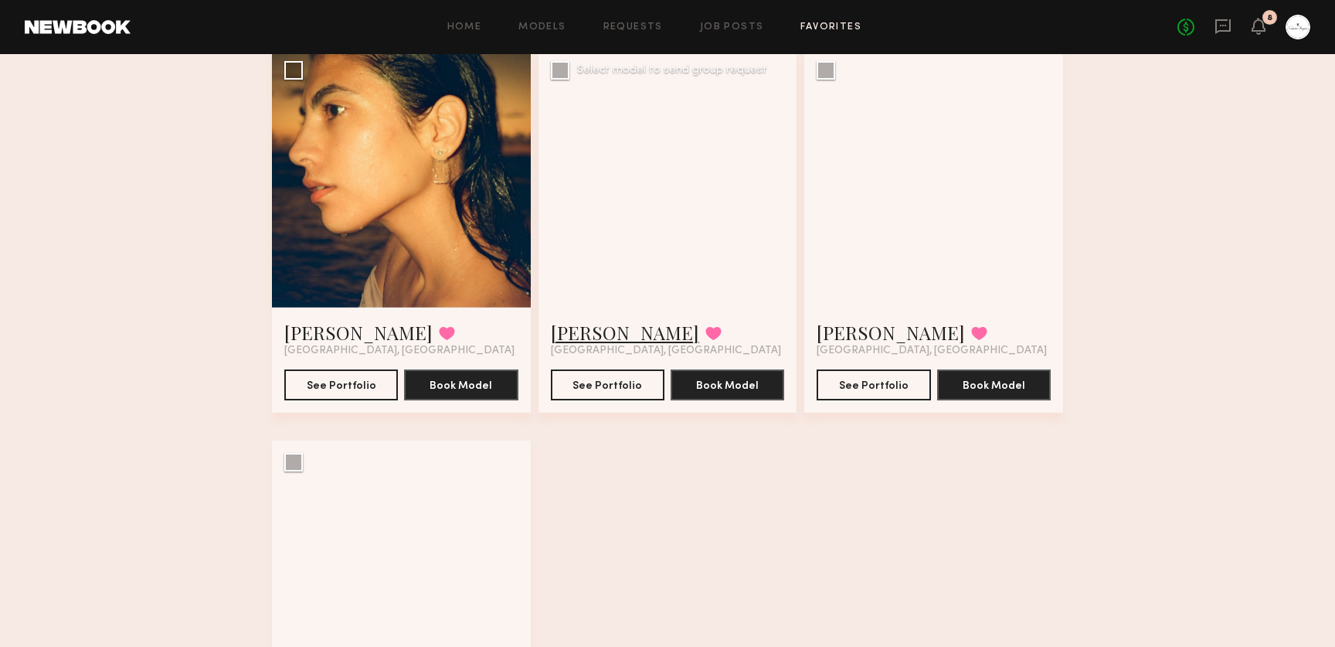
scroll to position [131, 0]
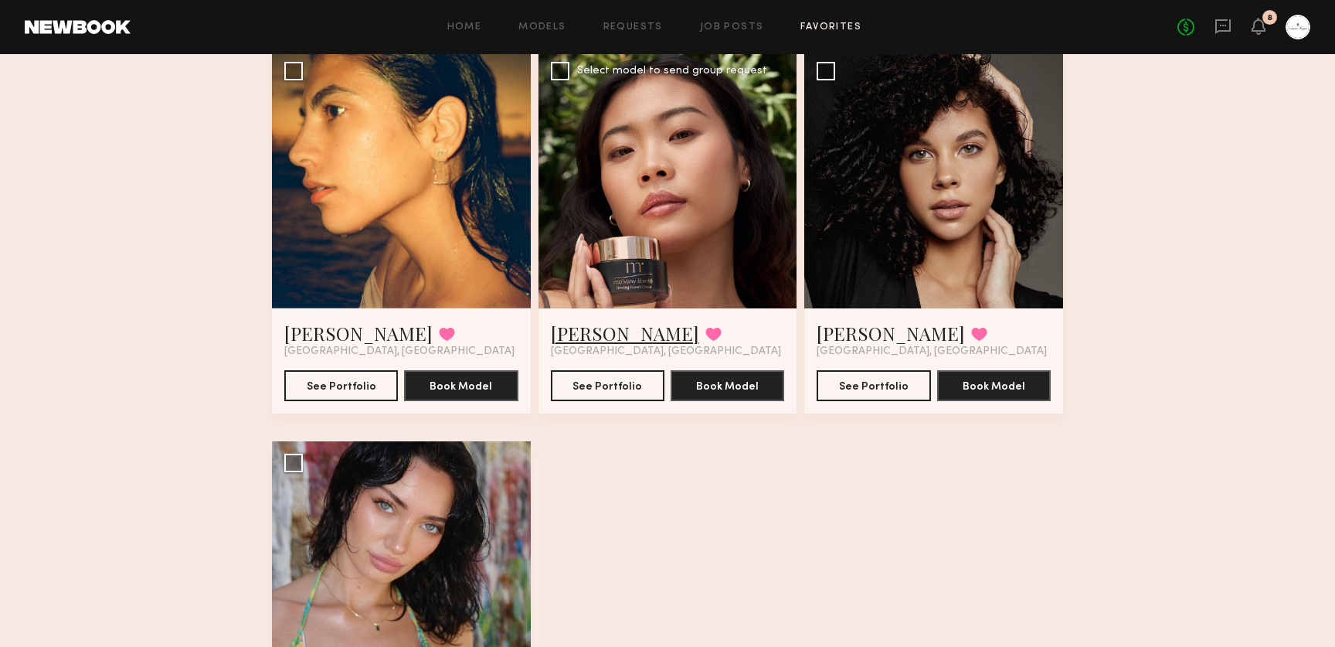
click at [611, 332] on link "Valerie L." at bounding box center [625, 333] width 148 height 25
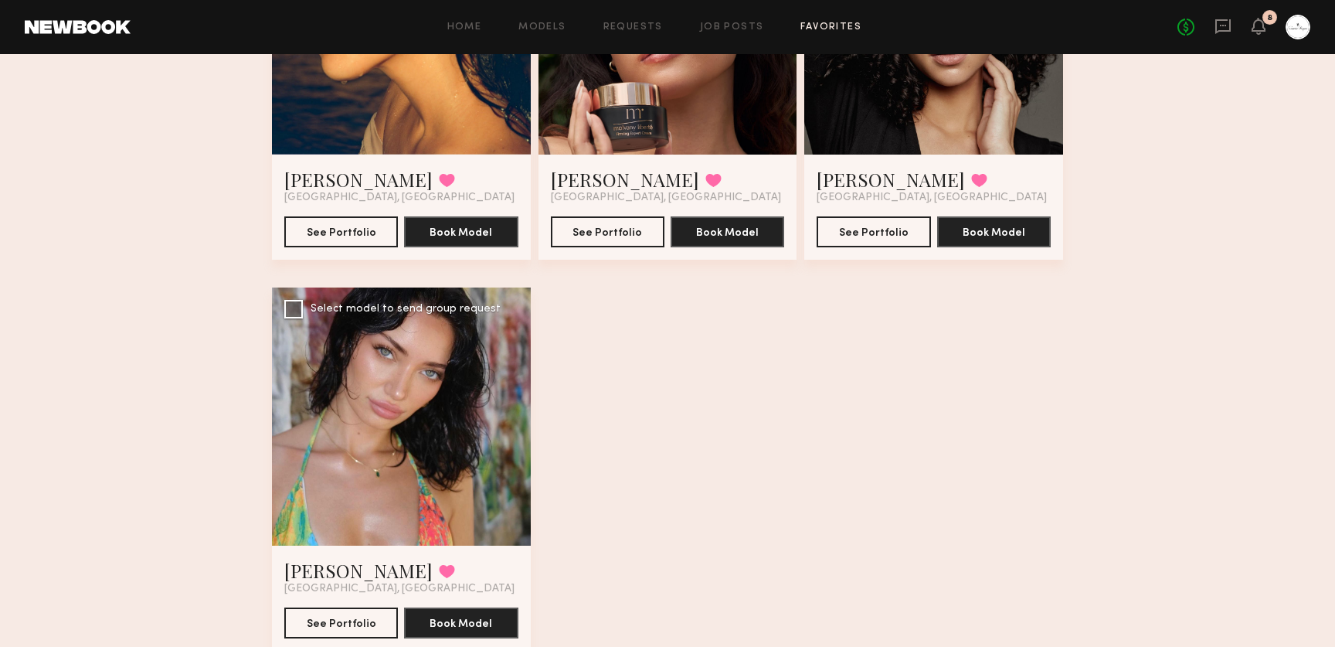
scroll to position [340, 0]
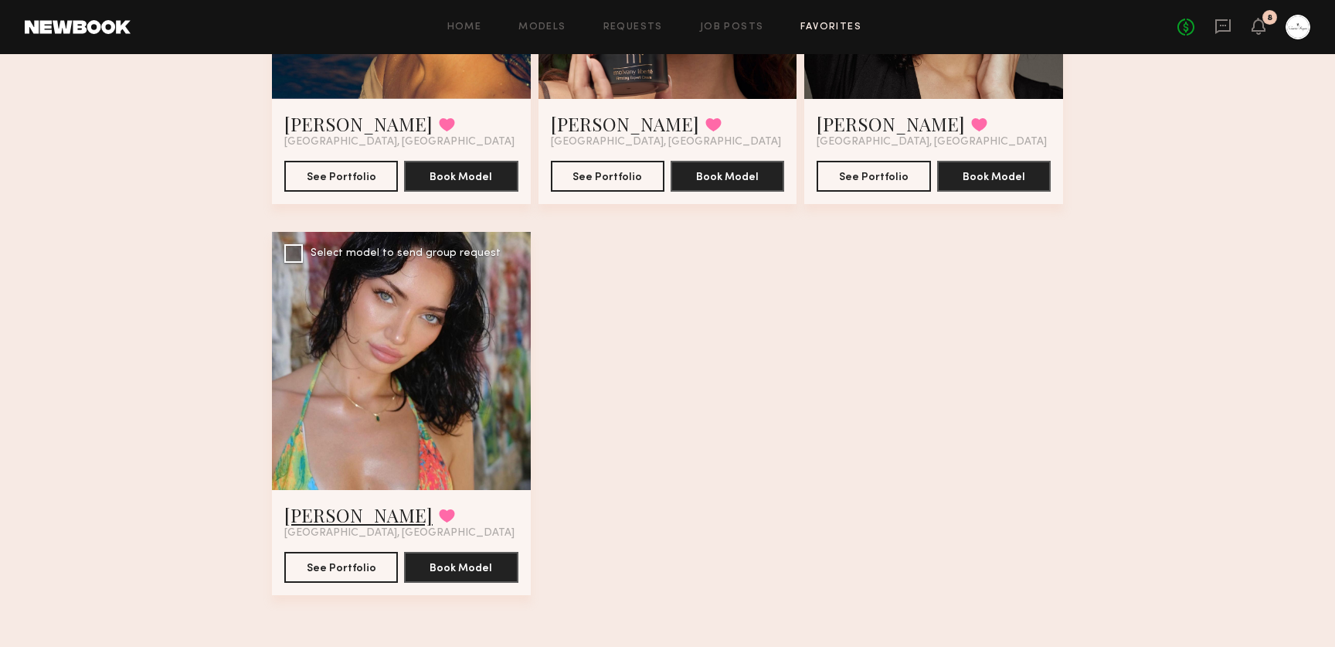
click at [328, 521] on link "[PERSON_NAME]" at bounding box center [358, 514] width 148 height 25
click at [810, 28] on link "Favorites" at bounding box center [830, 27] width 61 height 10
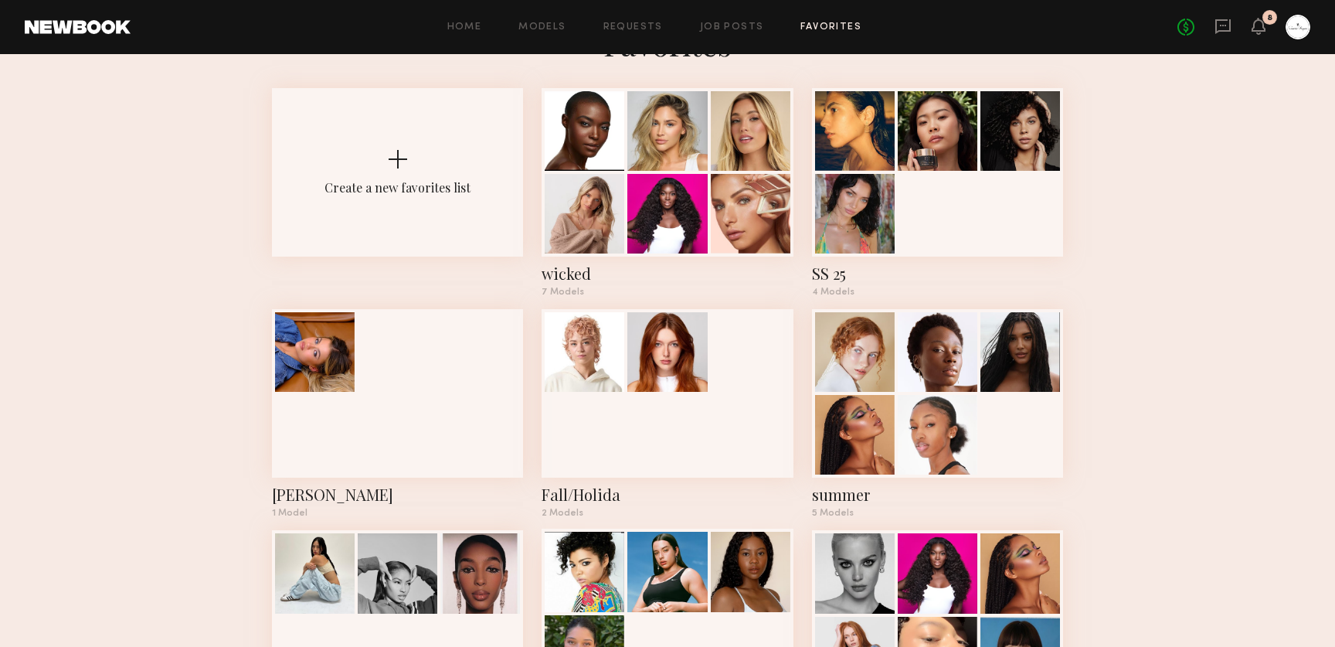
scroll to position [25, 0]
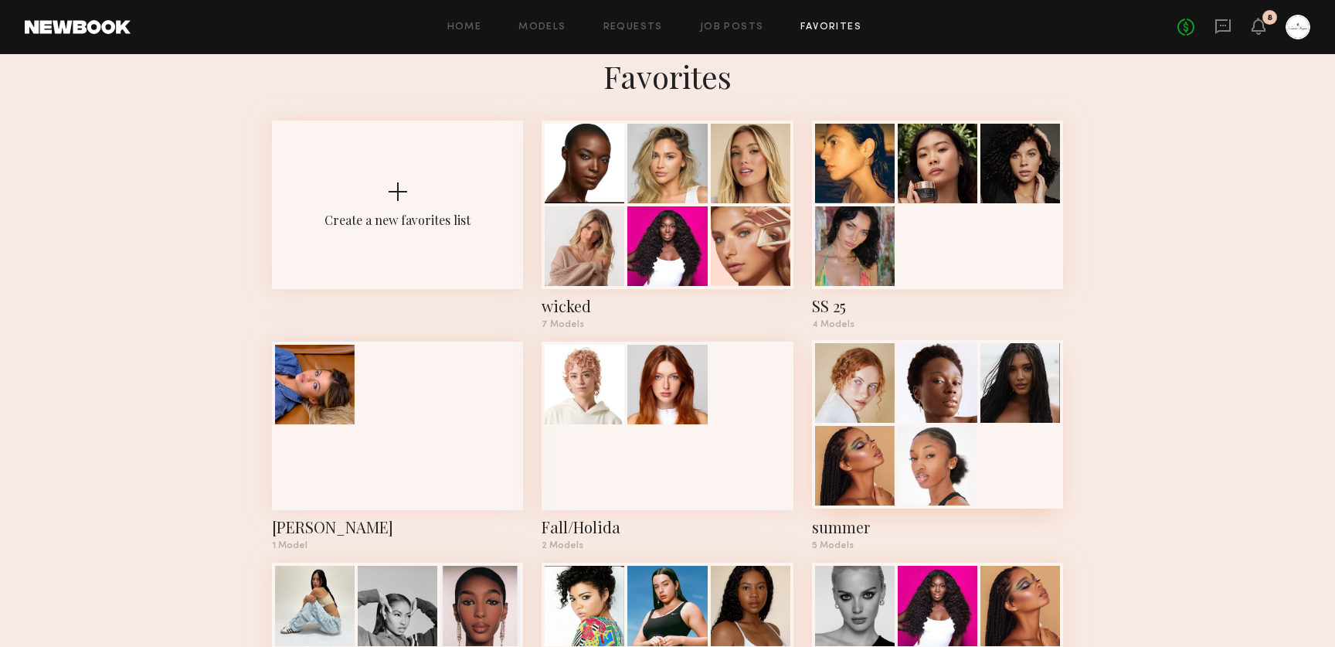
click at [936, 379] on div at bounding box center [938, 383] width 80 height 80
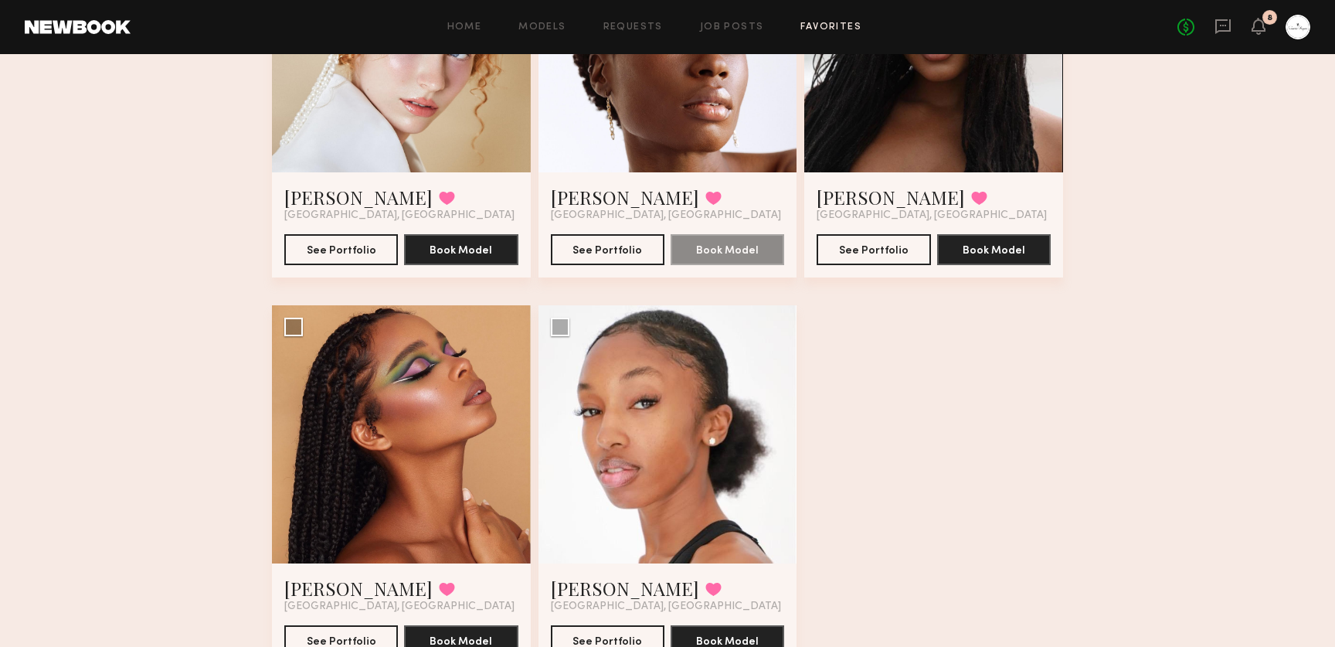
scroll to position [340, 0]
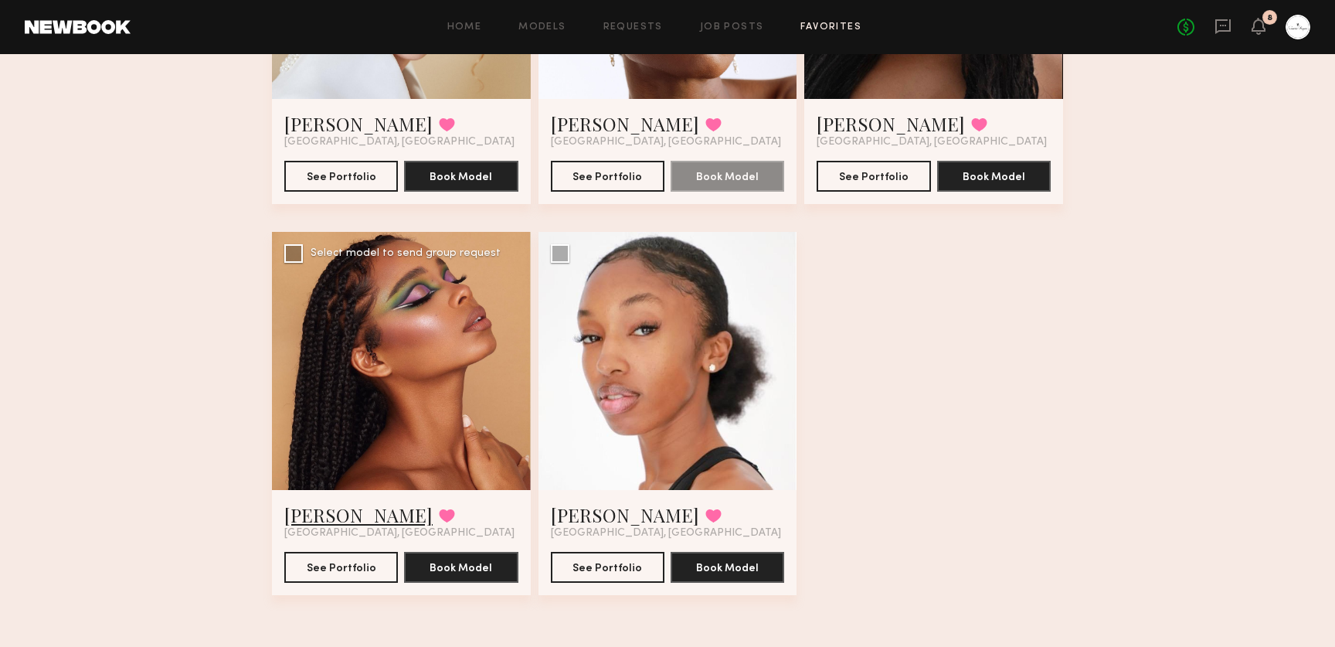
click at [345, 514] on link "Samone S." at bounding box center [358, 514] width 148 height 25
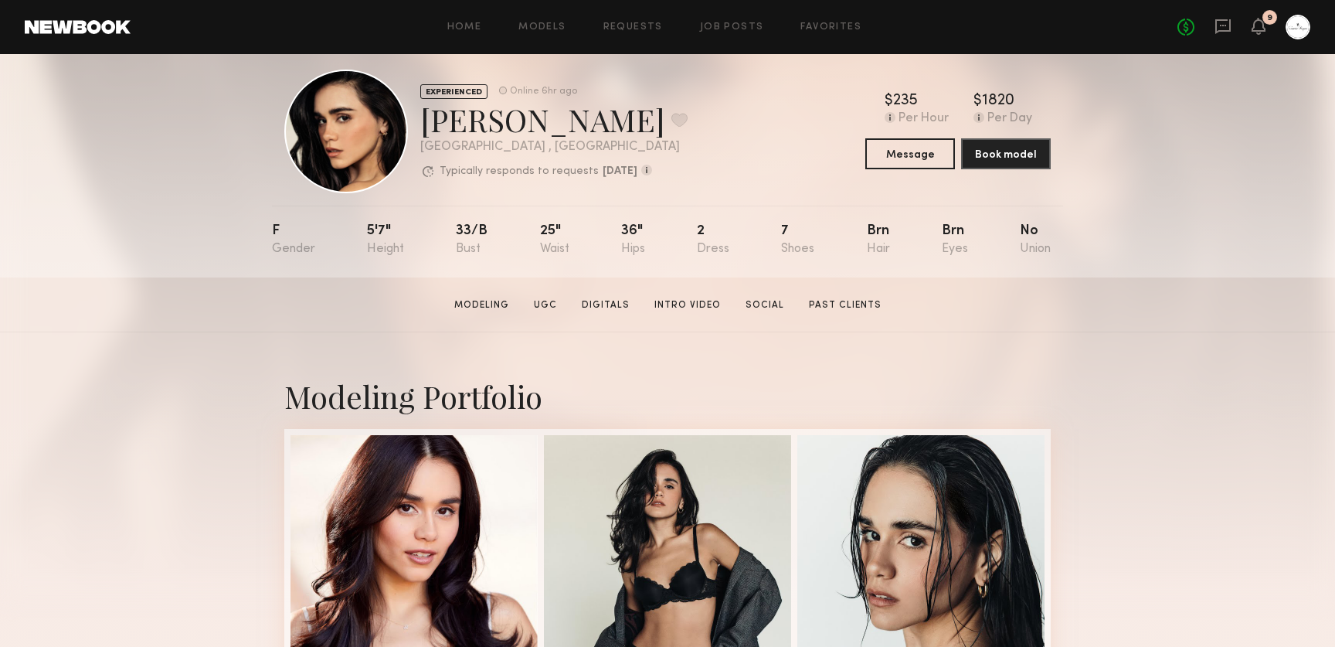
scroll to position [18, 0]
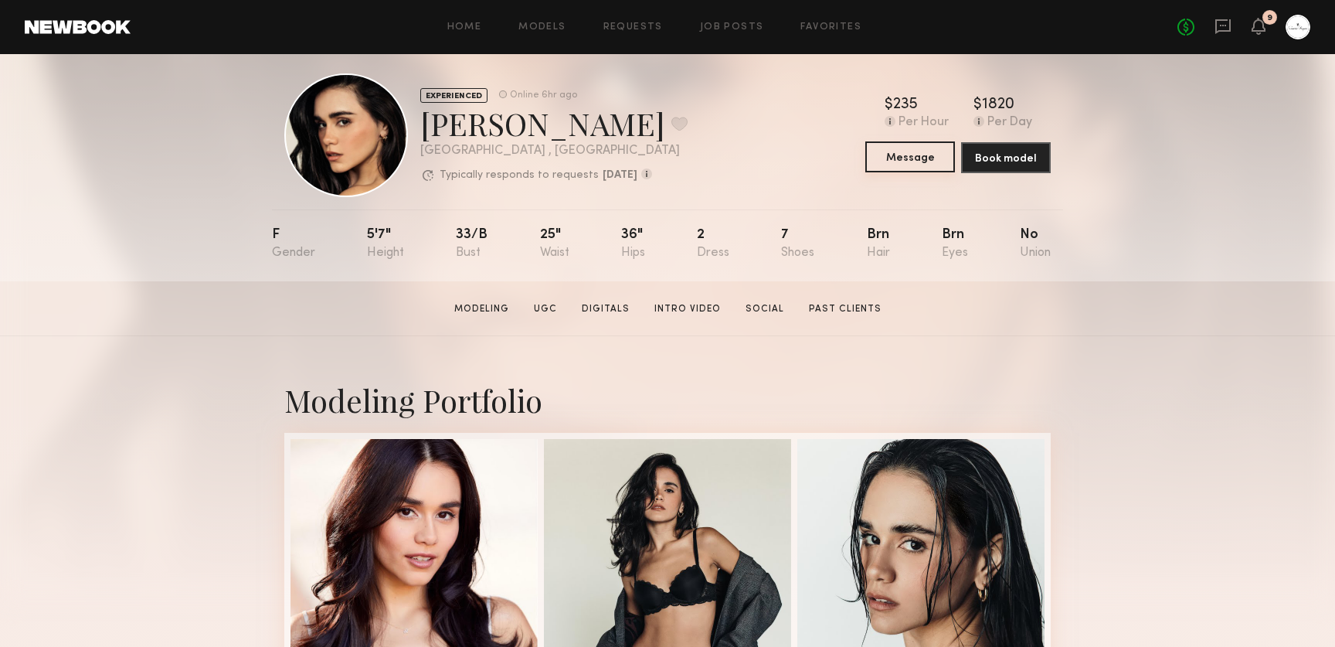
click at [920, 159] on button "Message" at bounding box center [910, 156] width 90 height 31
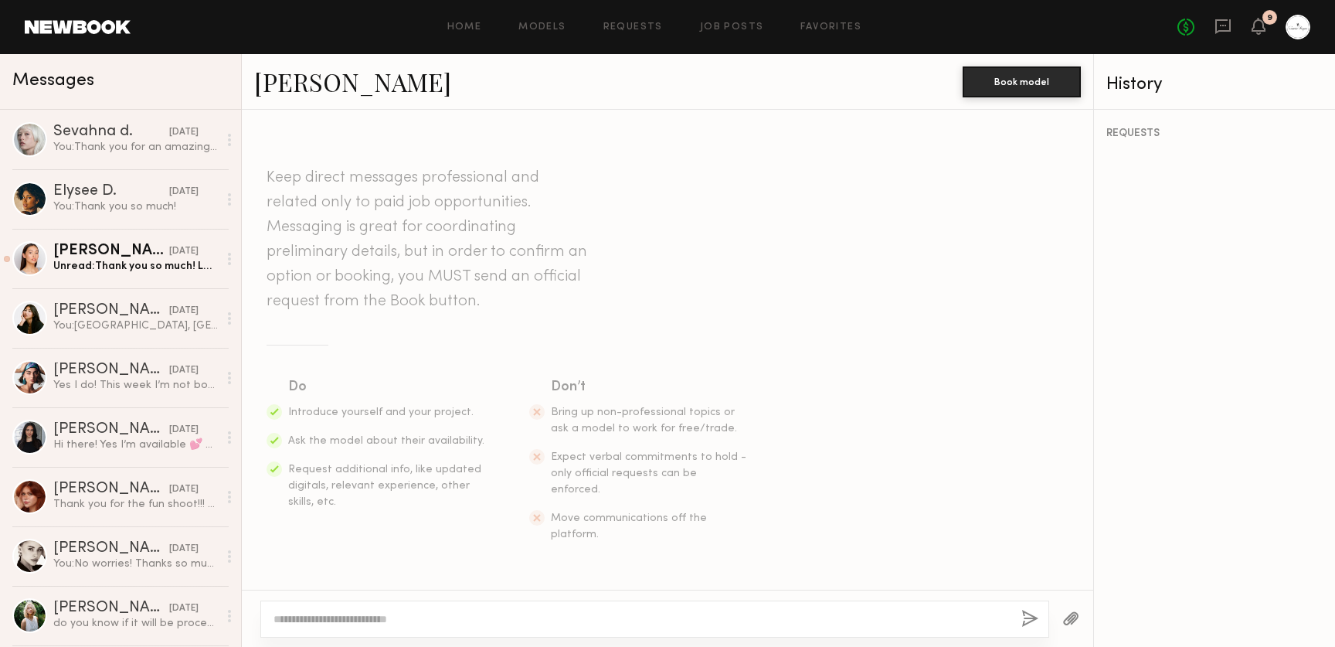
click at [565, 623] on textarea at bounding box center [640, 618] width 735 height 15
type textarea "**********"
click at [1029, 617] on button "button" at bounding box center [1029, 619] width 17 height 19
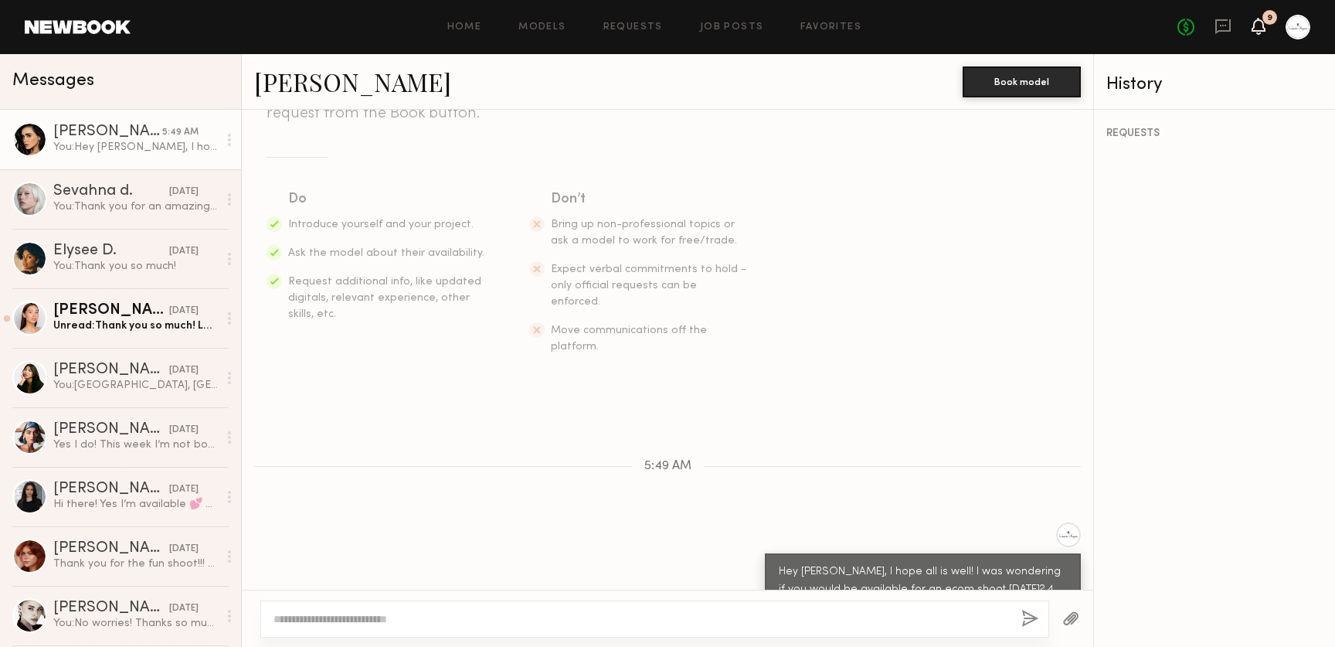
click at [1261, 26] on icon at bounding box center [1258, 25] width 12 height 11
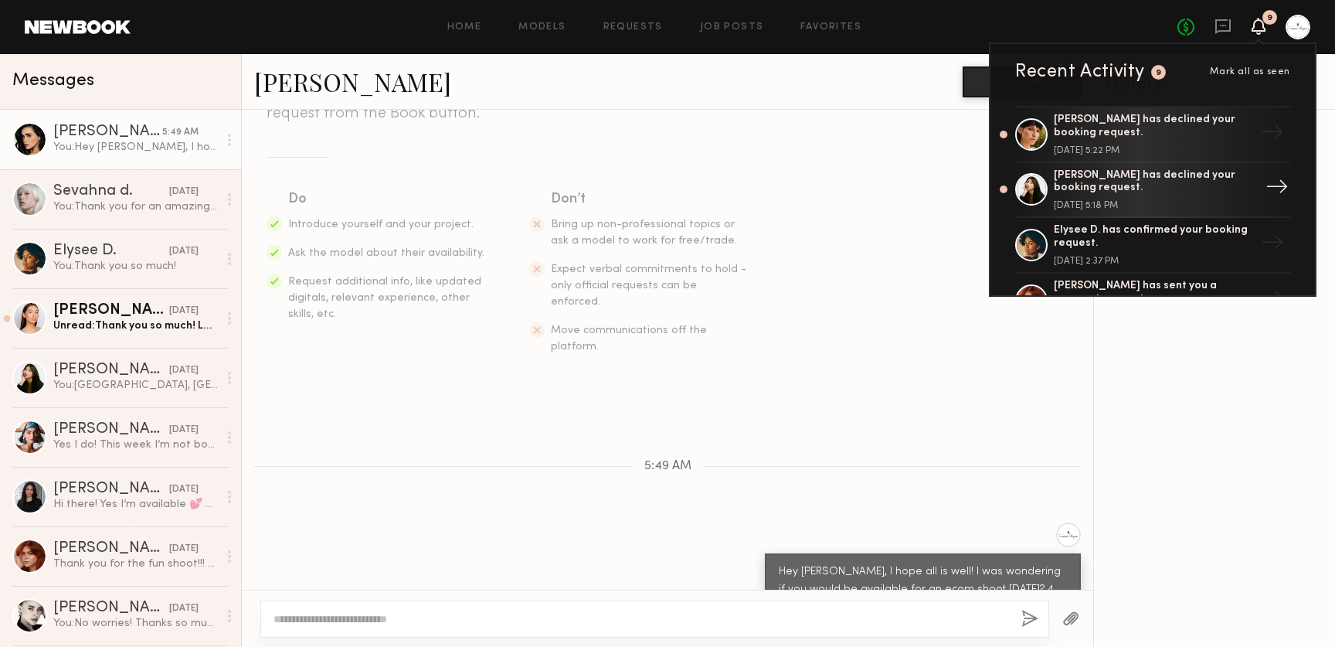
scroll to position [234, 0]
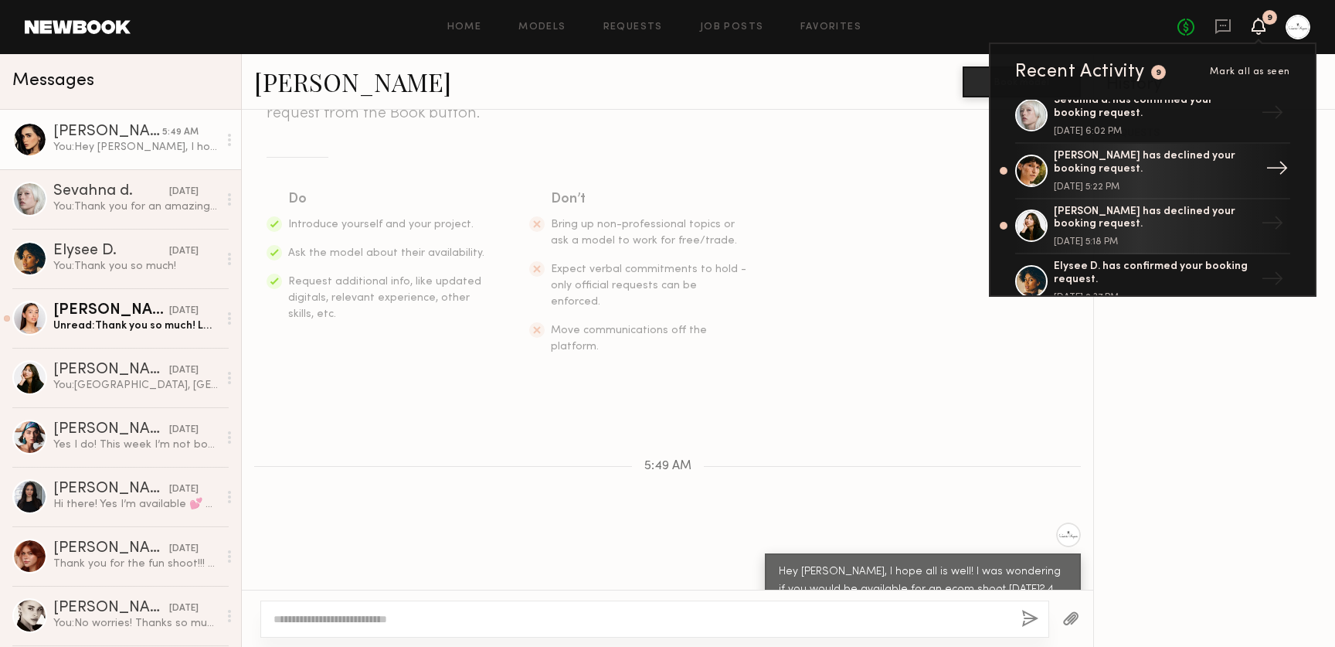
click at [1039, 175] on div at bounding box center [1031, 171] width 32 height 32
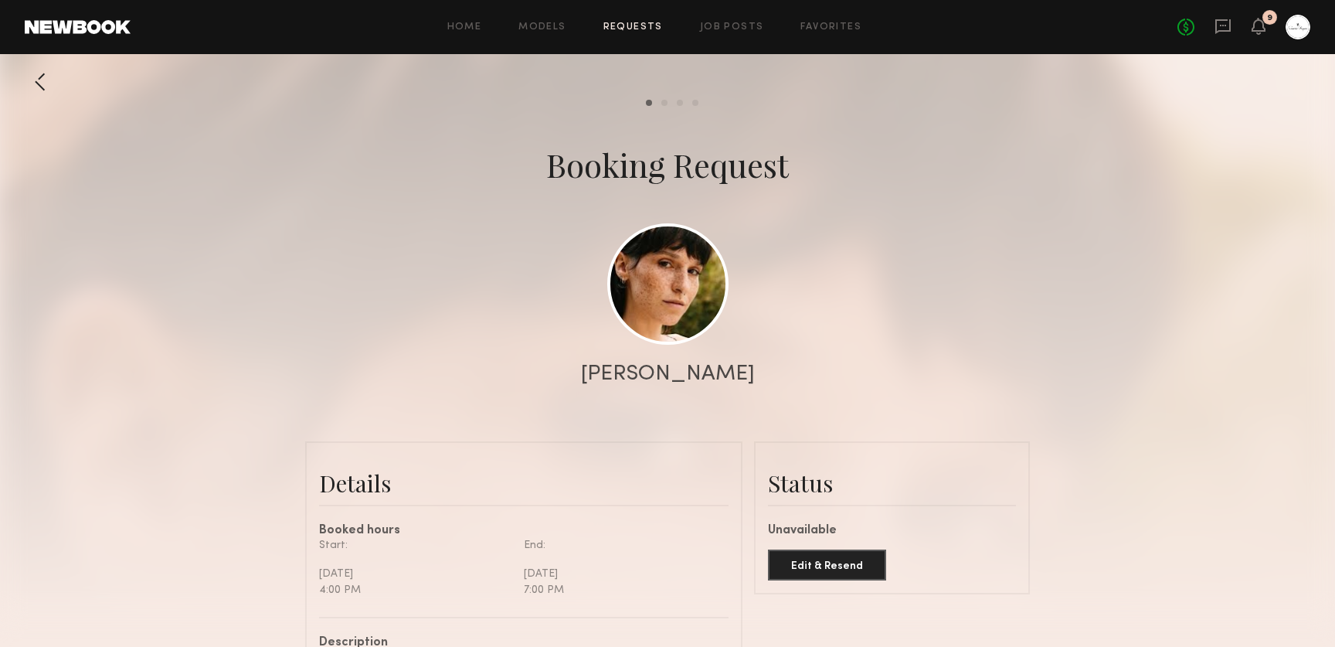
scroll to position [1637, 0]
click at [677, 289] on link at bounding box center [667, 282] width 121 height 121
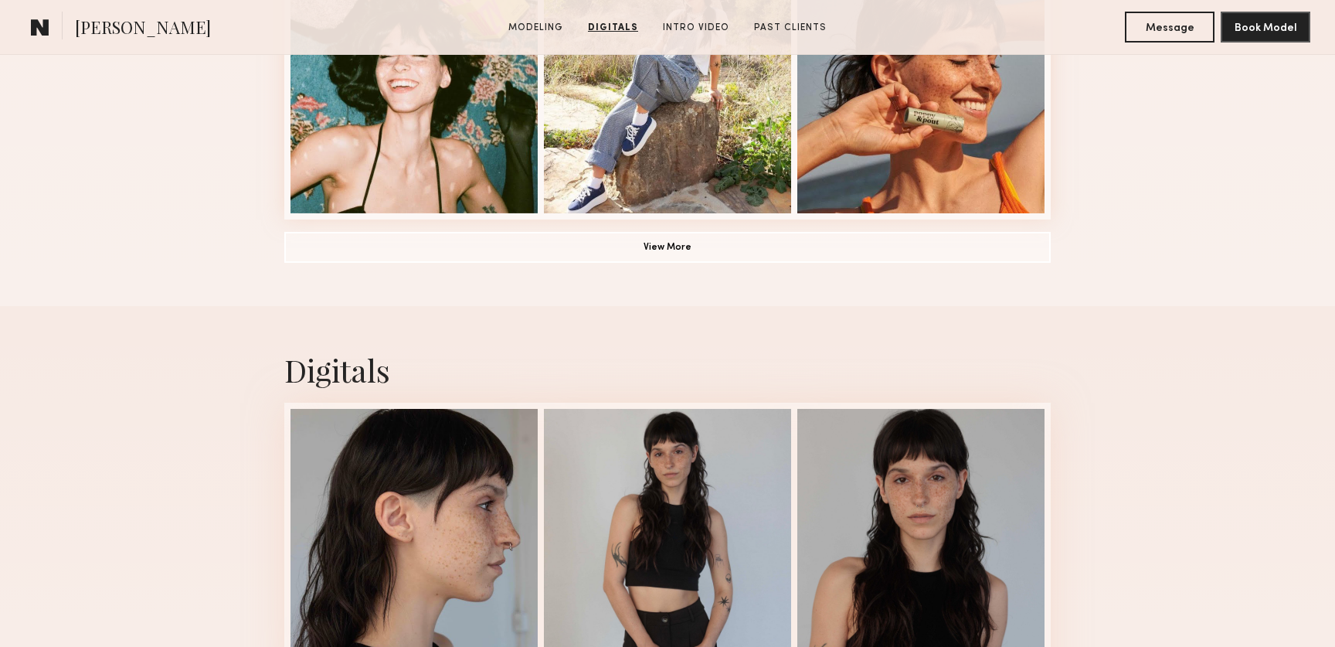
scroll to position [985, 0]
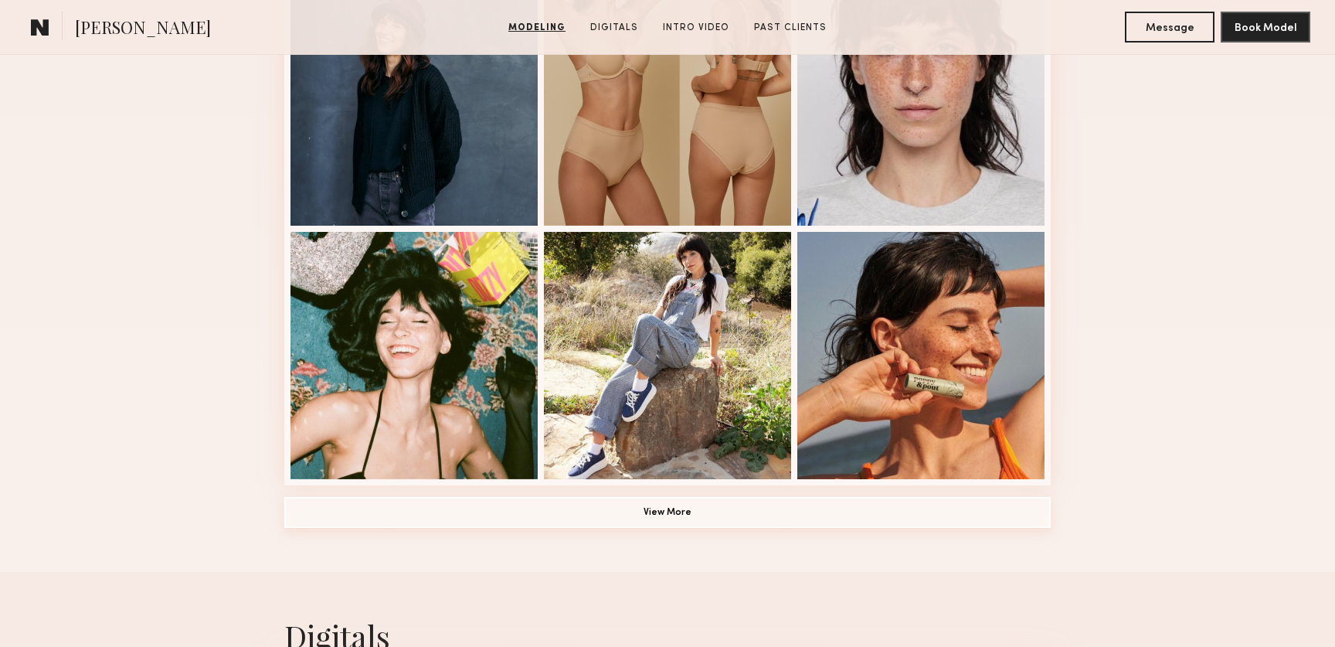
click at [760, 505] on button "View More" at bounding box center [667, 512] width 766 height 31
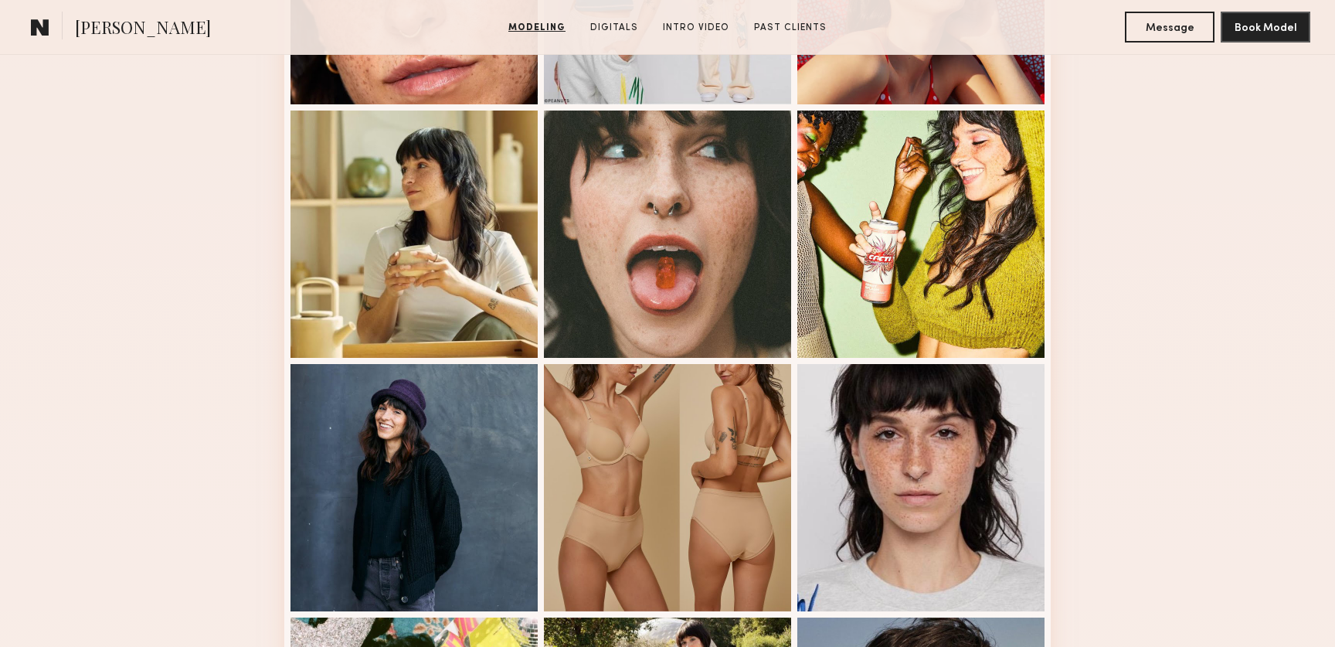
scroll to position [601, 0]
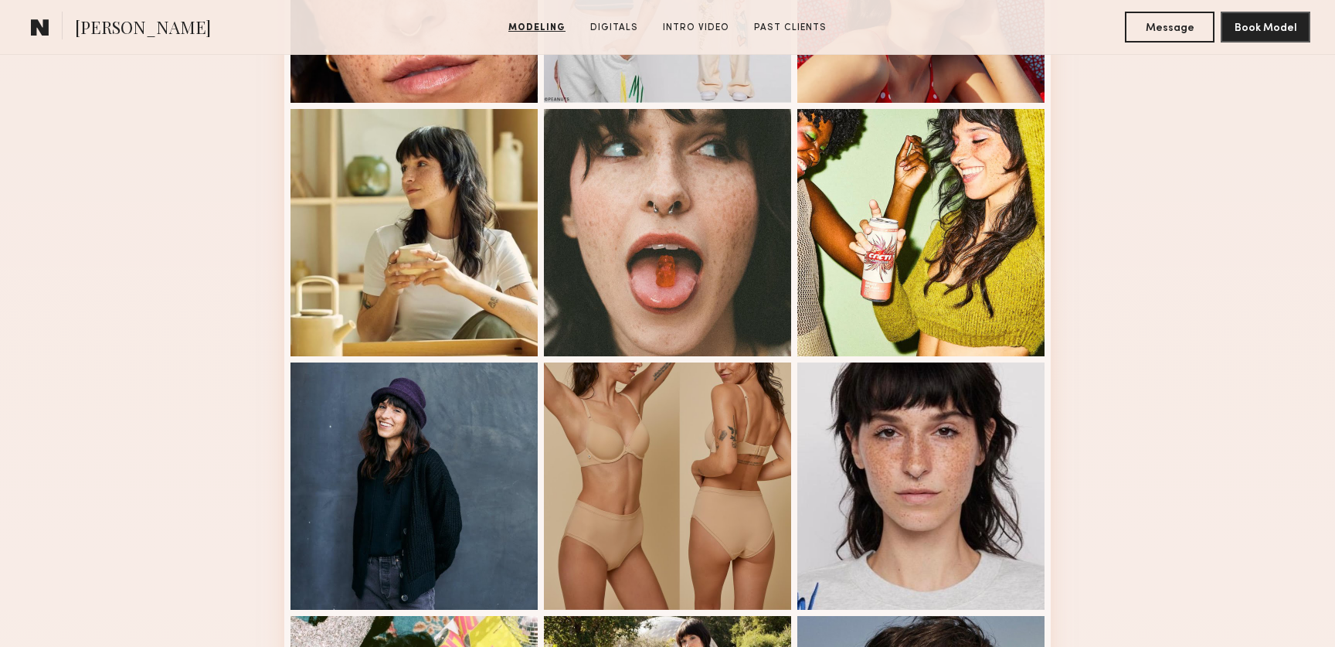
click at [925, 466] on div at bounding box center [920, 485] width 247 height 247
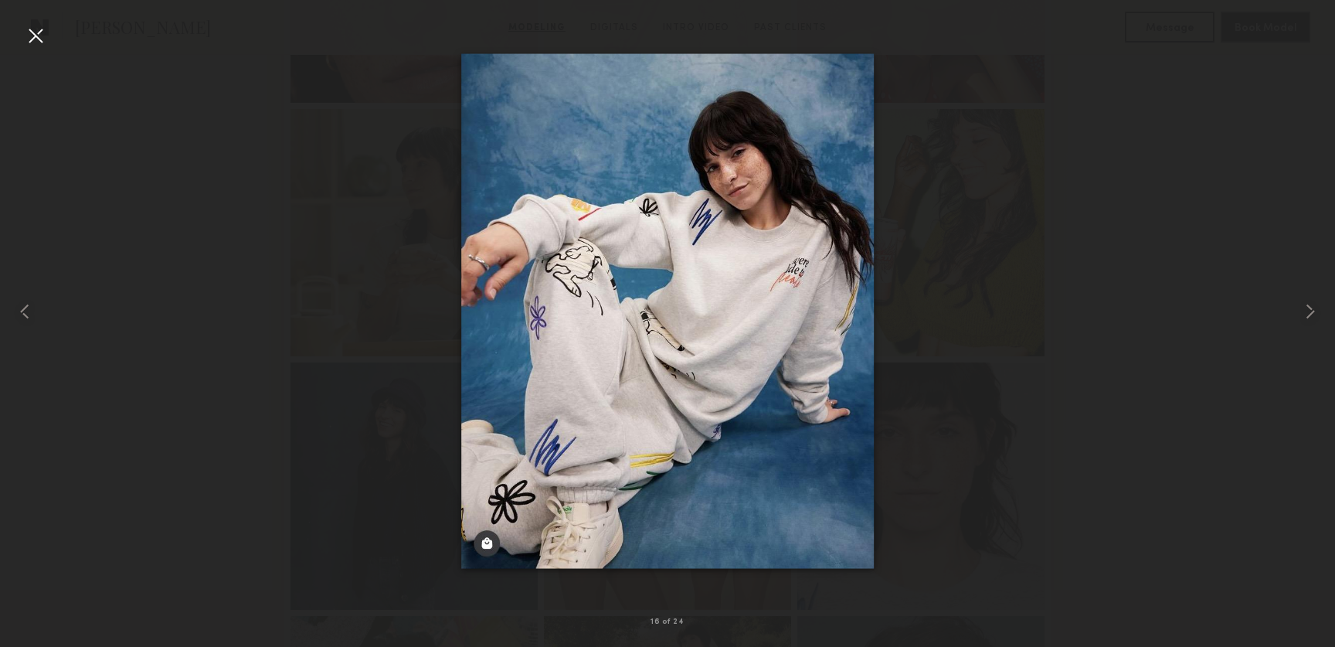
click at [39, 36] on div at bounding box center [35, 35] width 25 height 25
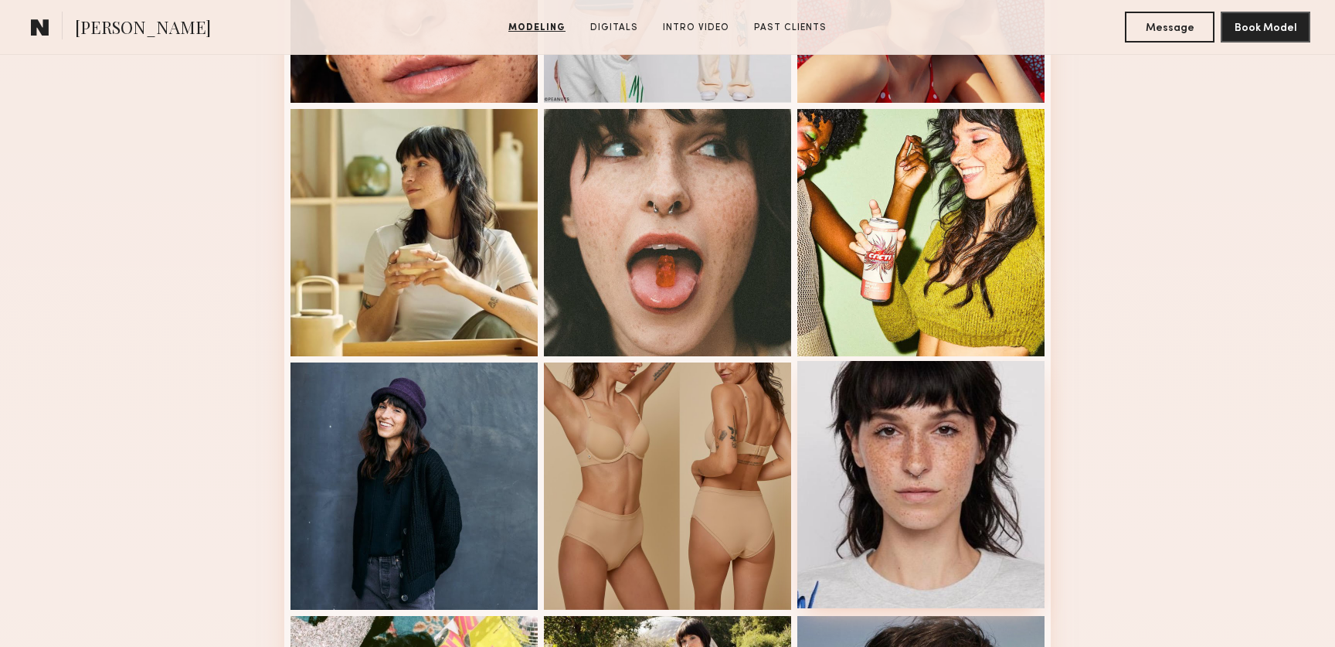
click at [946, 462] on div at bounding box center [920, 484] width 247 height 247
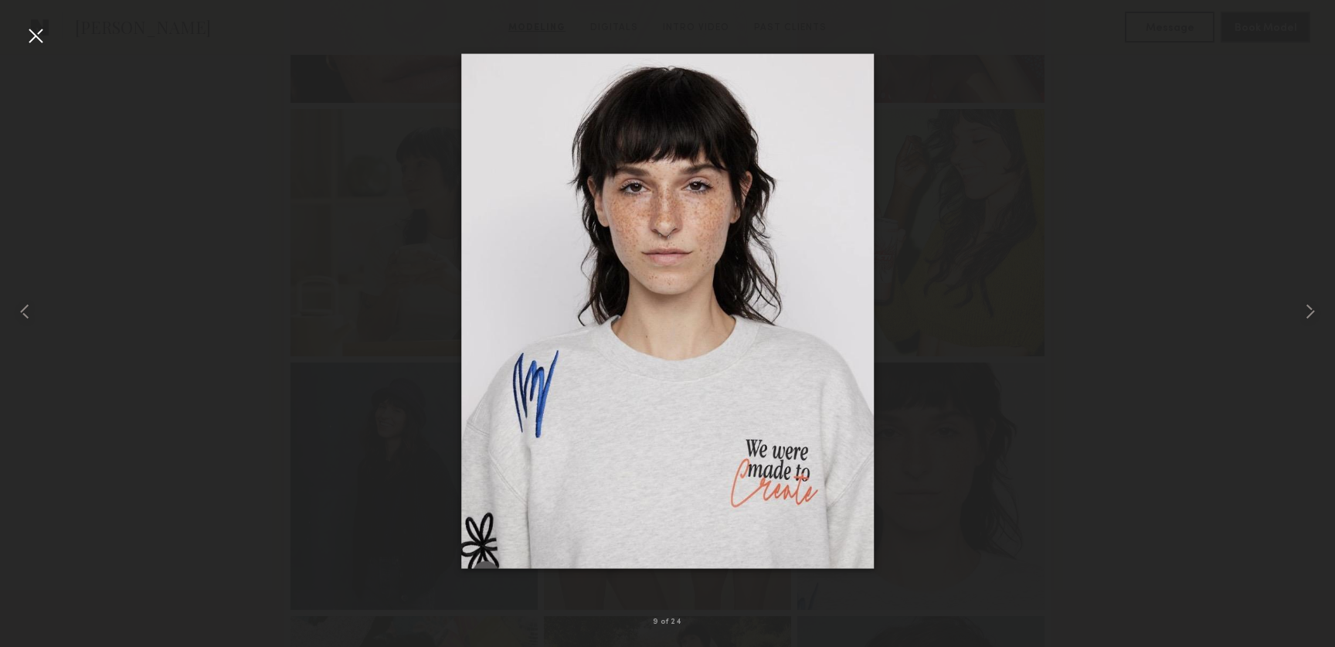
drag, startPoint x: 684, startPoint y: 269, endPoint x: 612, endPoint y: 73, distance: 208.5
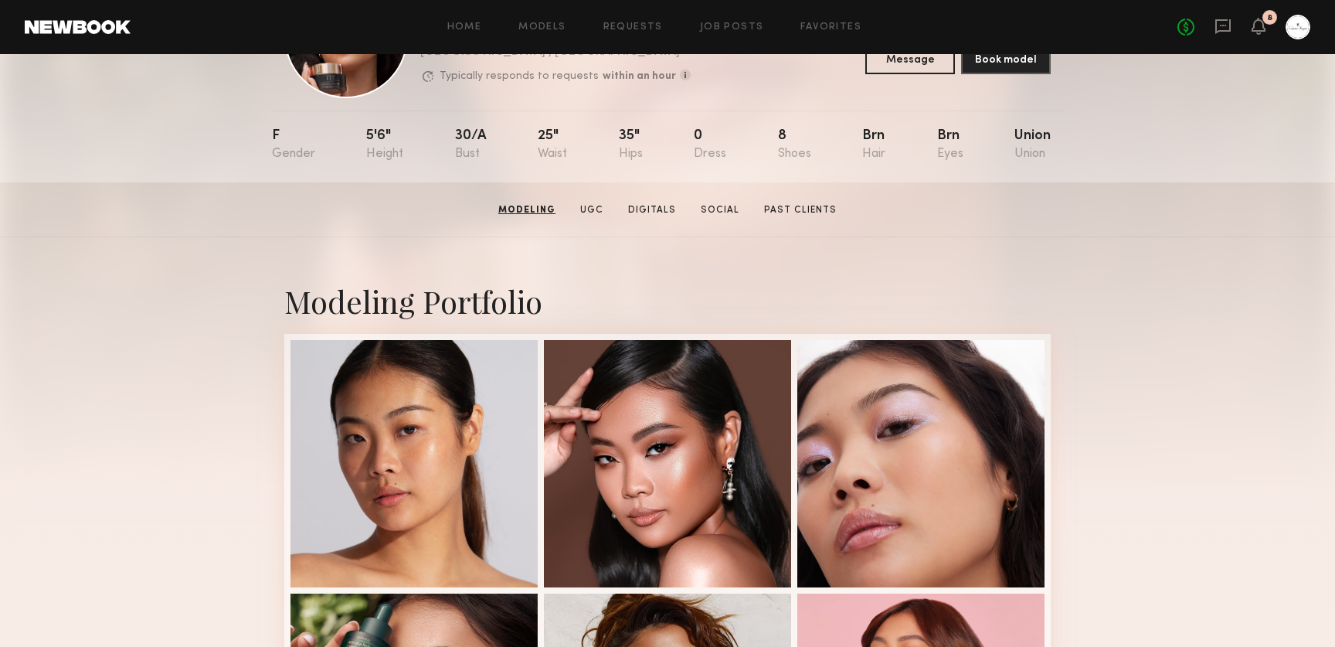
scroll to position [88, 0]
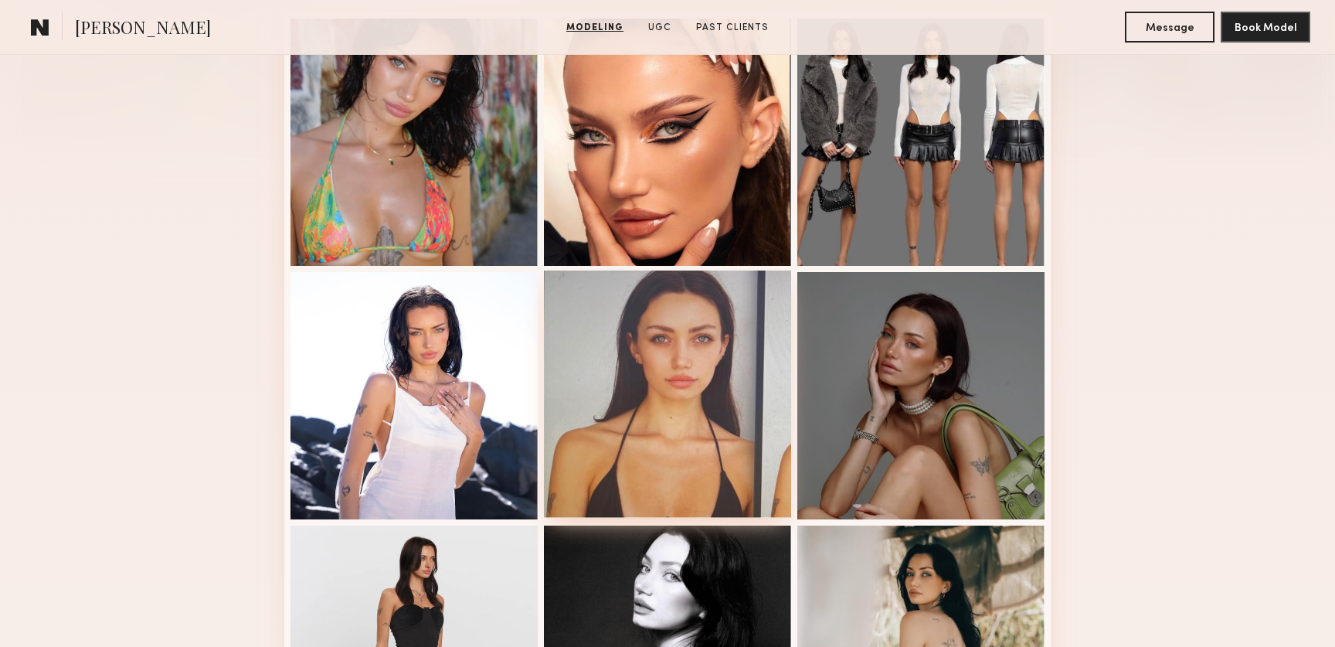
scroll to position [448, 0]
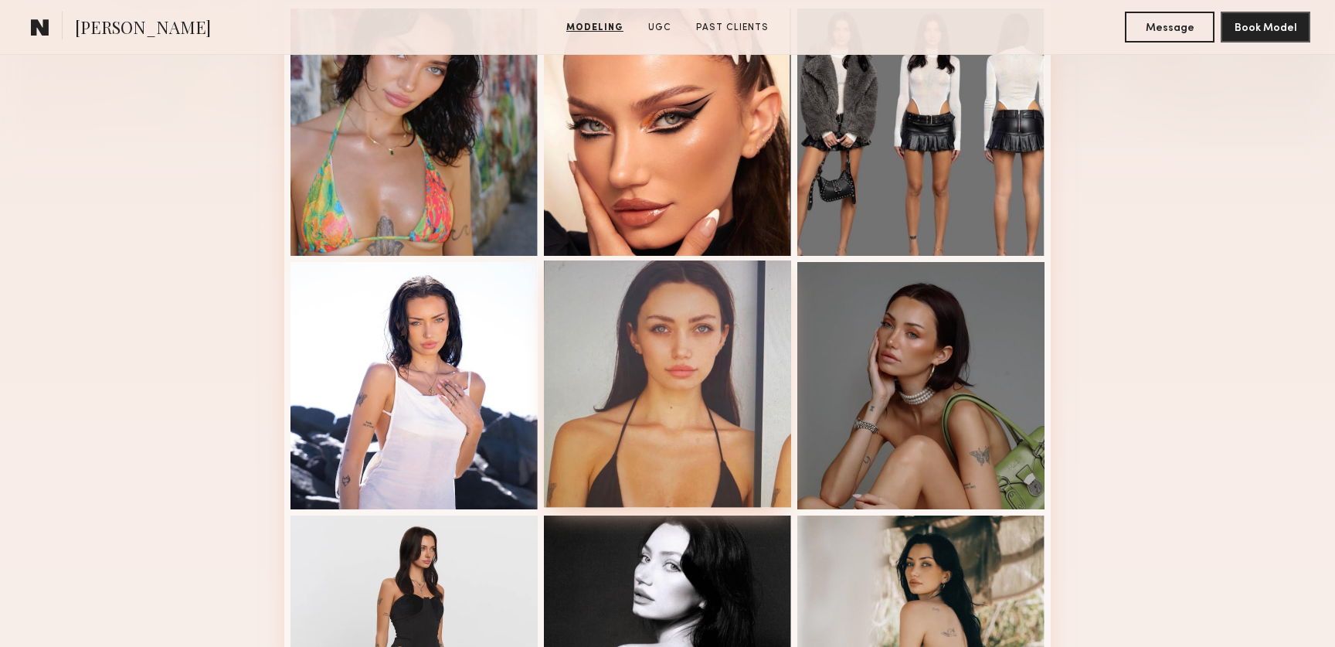
click at [660, 416] on div at bounding box center [667, 383] width 247 height 247
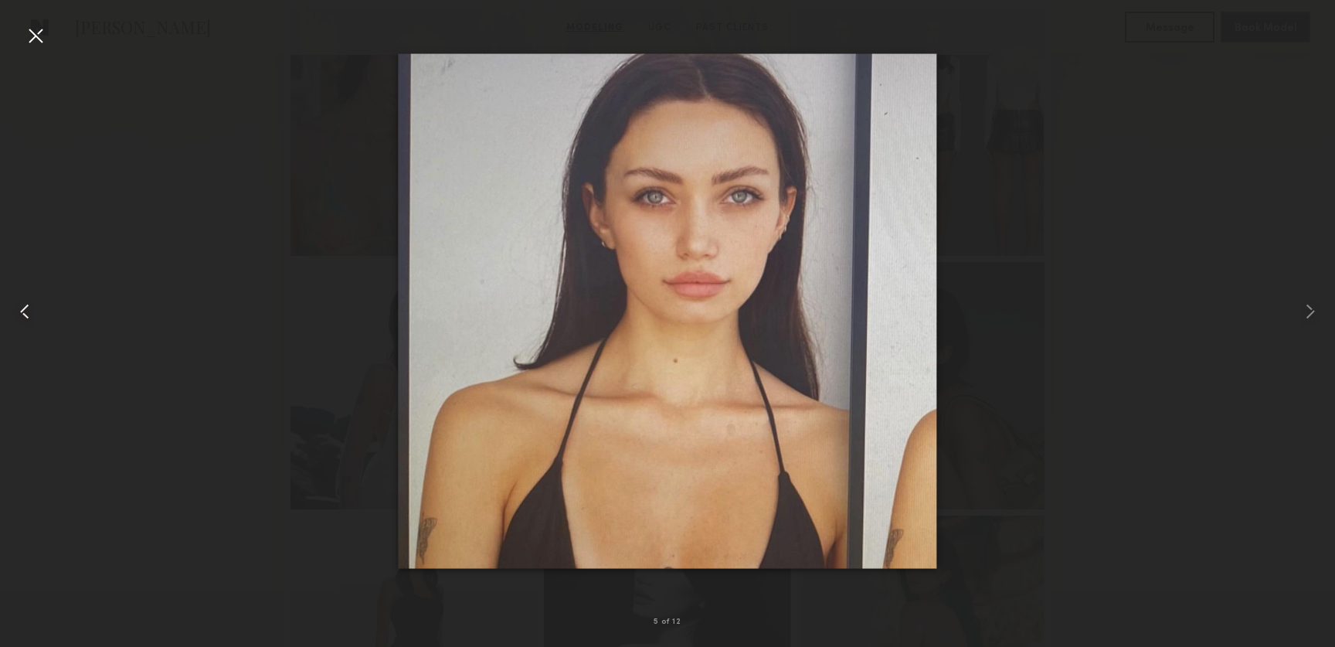
click at [14, 36] on div at bounding box center [26, 311] width 53 height 572
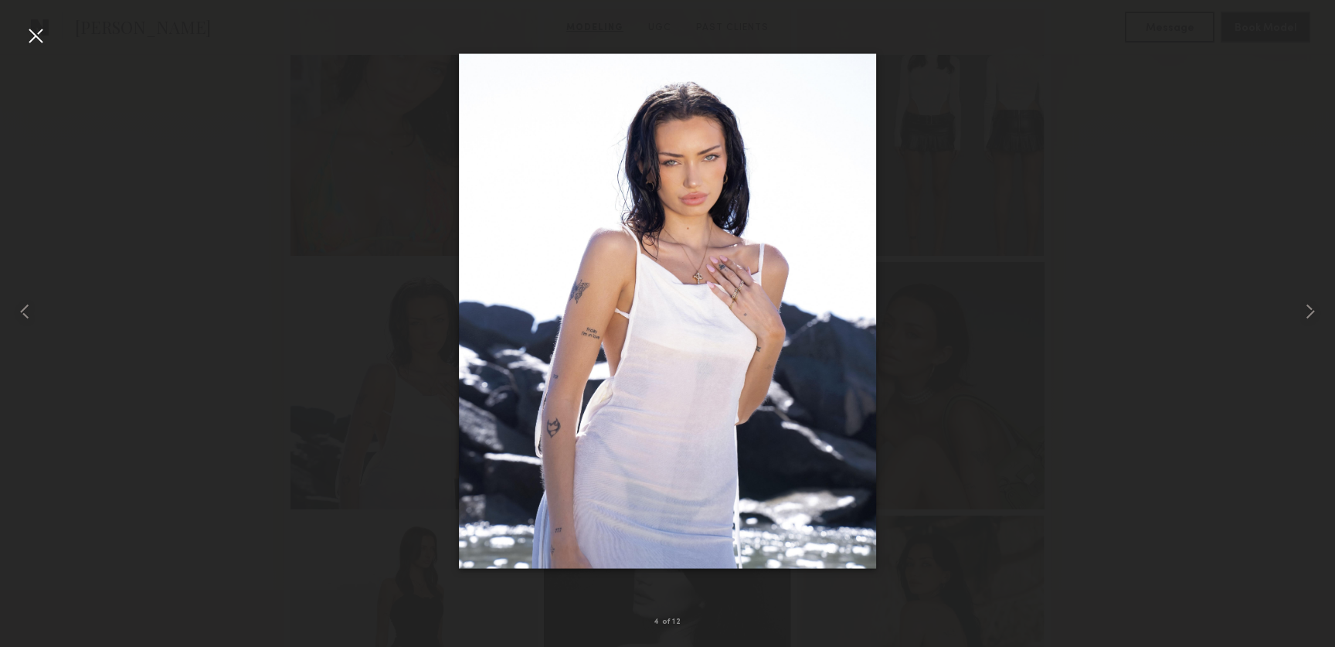
click at [23, 36] on div at bounding box center [35, 35] width 25 height 25
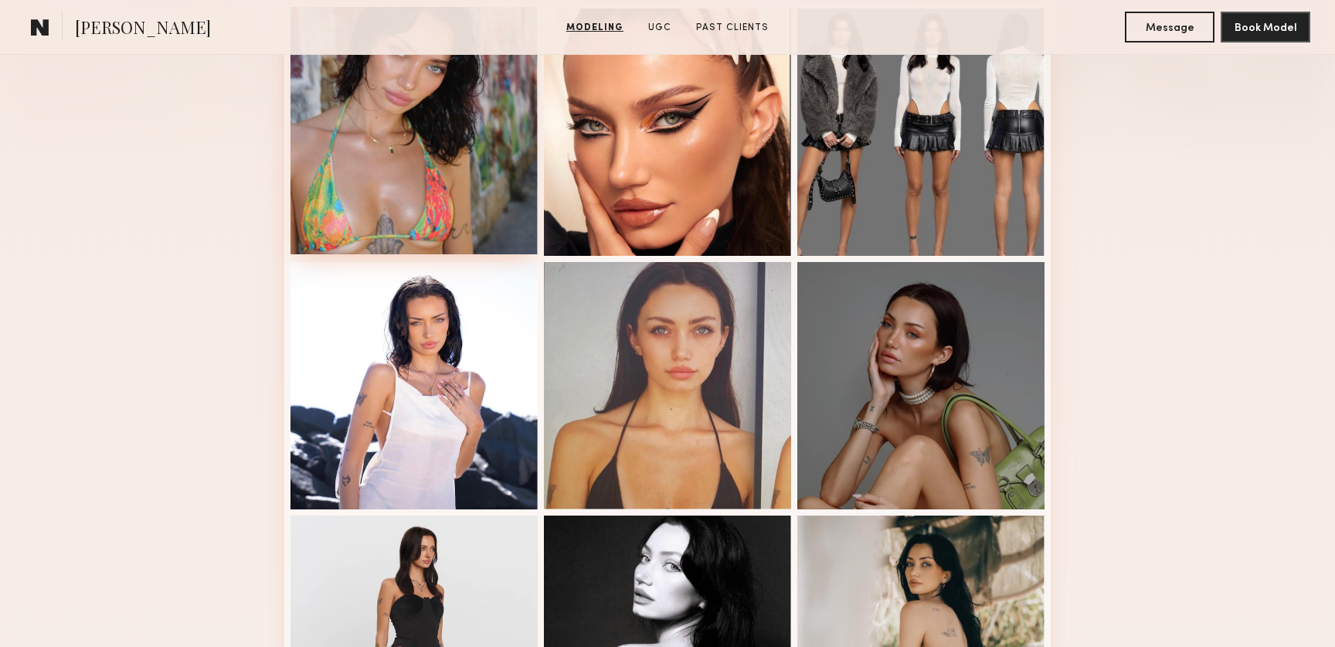
scroll to position [0, 0]
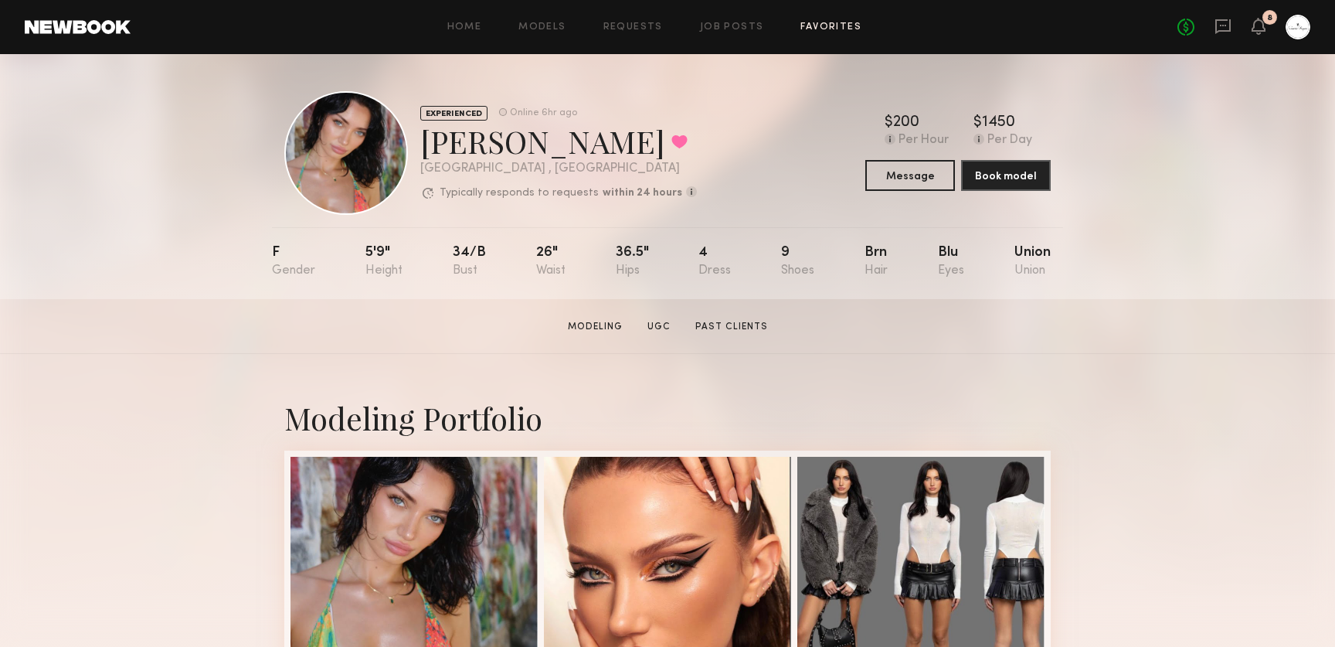
click at [822, 31] on link "Favorites" at bounding box center [830, 27] width 61 height 10
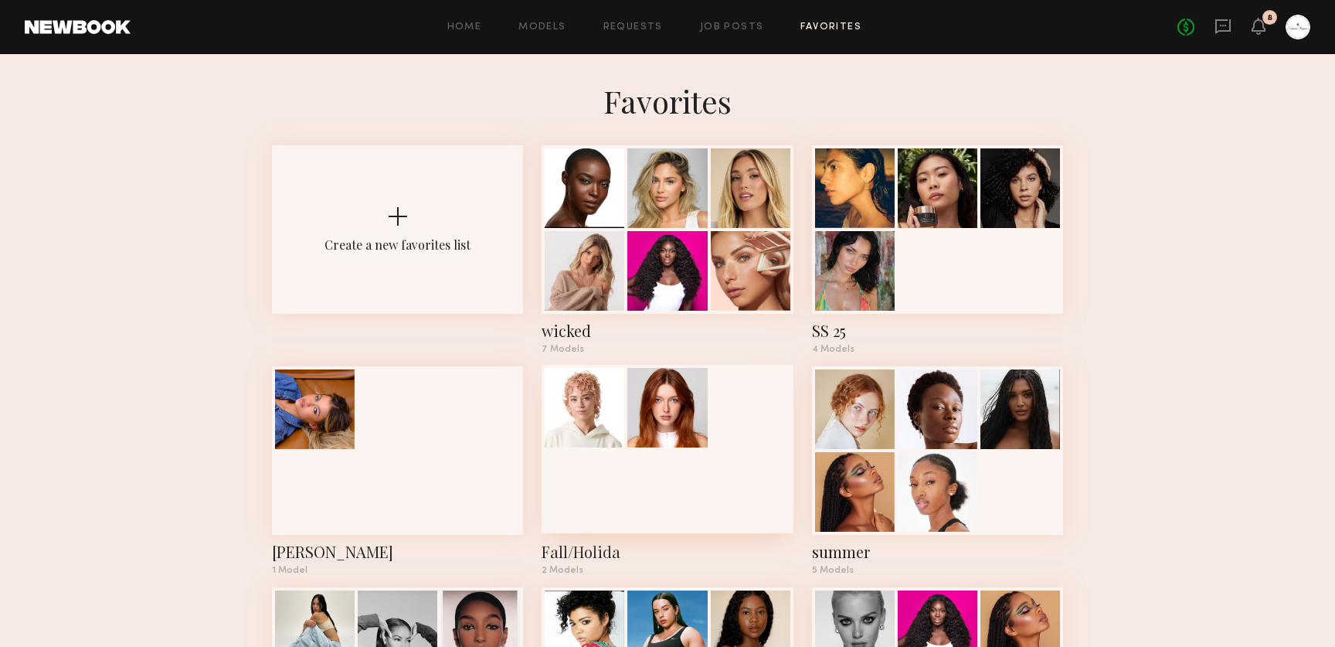
click at [580, 416] on div at bounding box center [585, 408] width 80 height 80
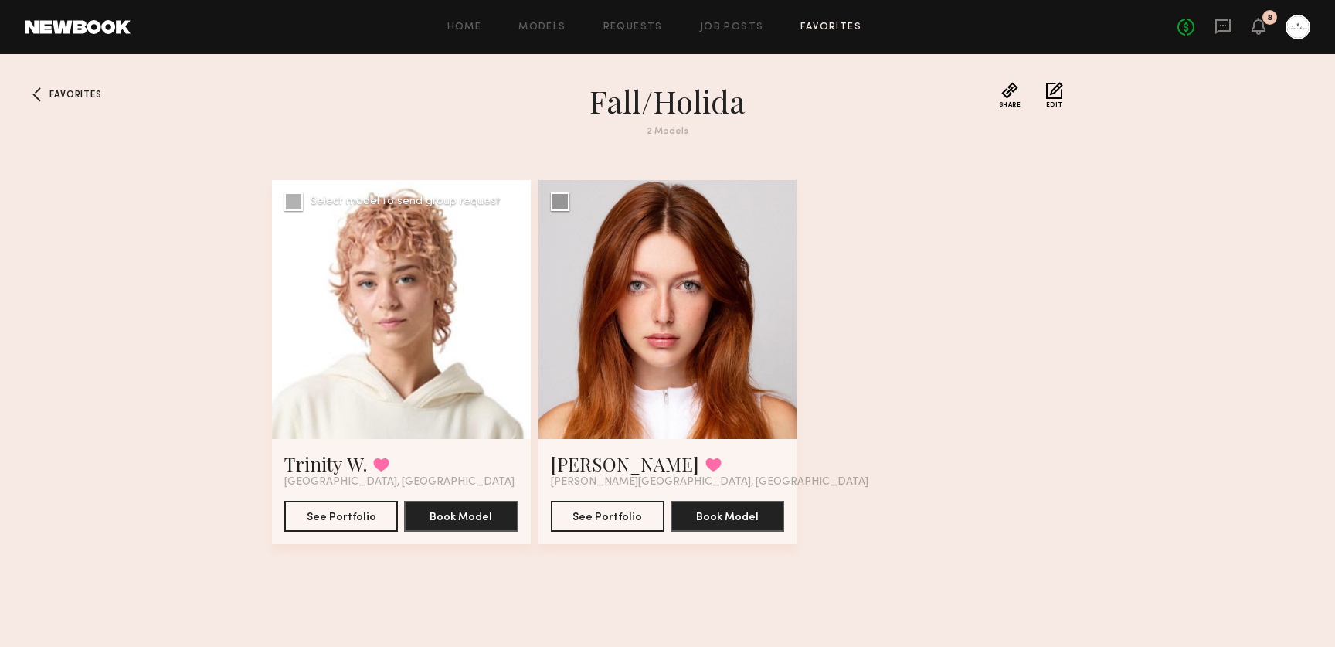
click at [423, 373] on div at bounding box center [401, 309] width 259 height 259
click at [355, 460] on link "Trinity W." at bounding box center [325, 463] width 83 height 25
click at [597, 462] on link "Annika R." at bounding box center [625, 463] width 148 height 25
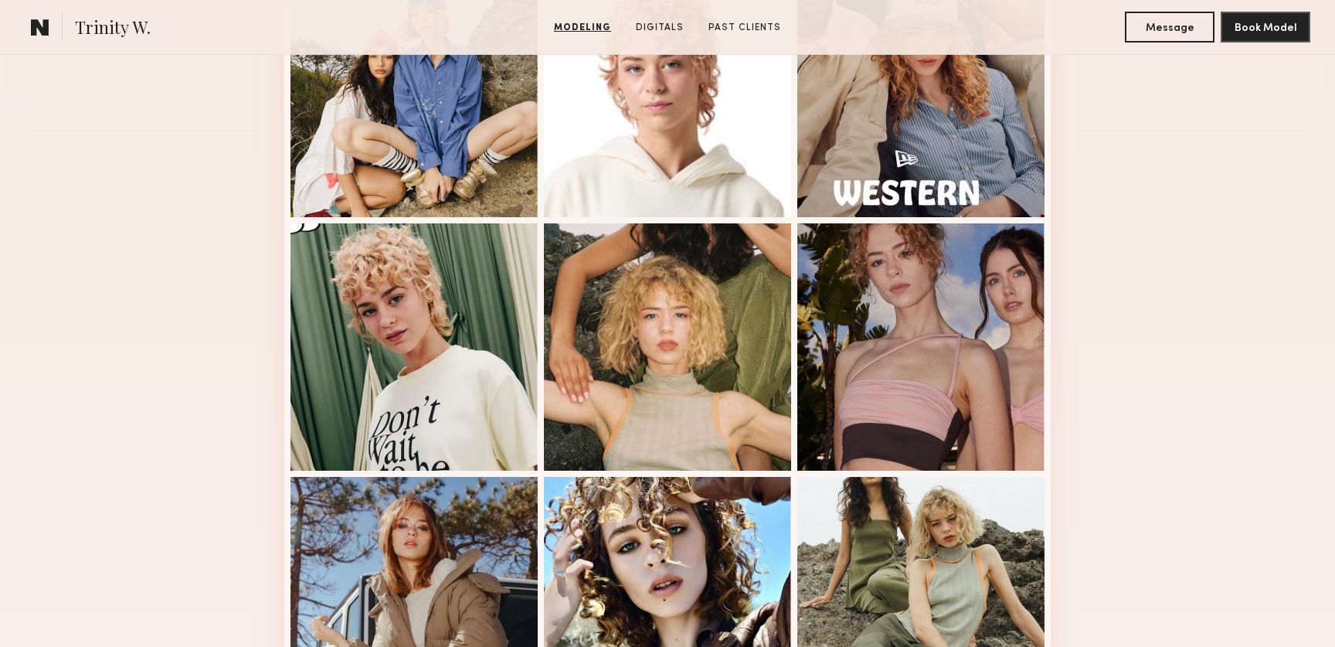
scroll to position [501, 0]
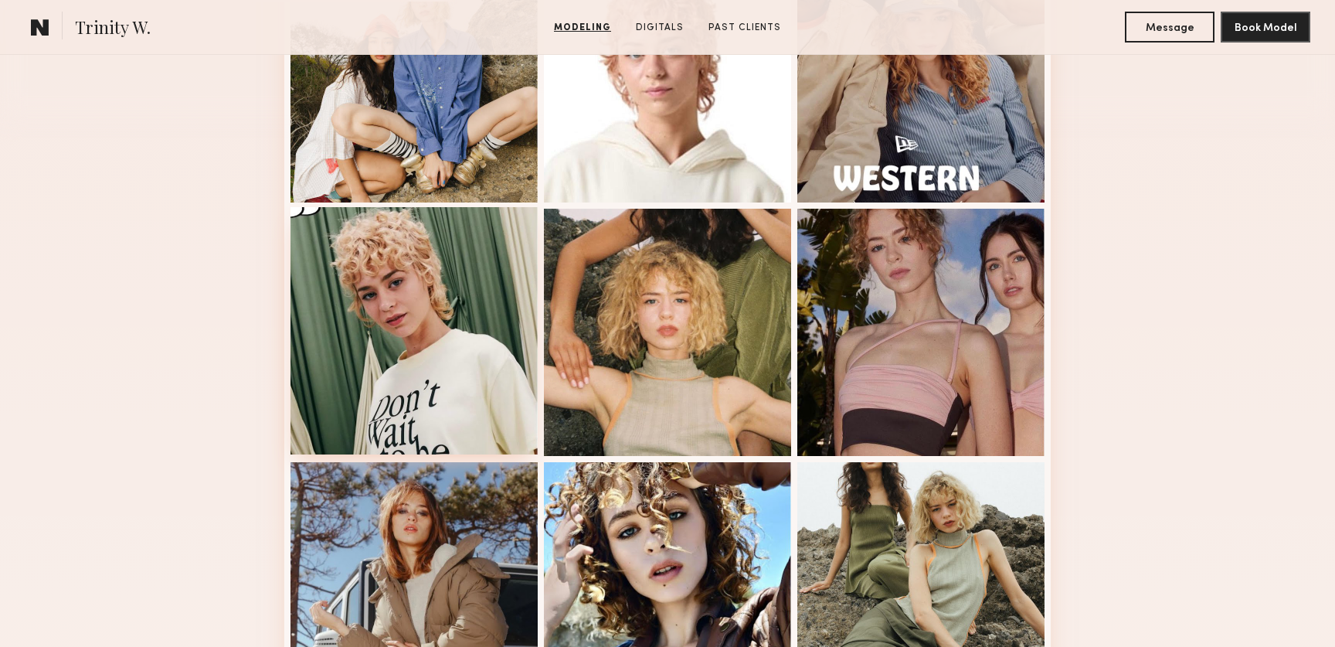
click at [393, 331] on div at bounding box center [413, 330] width 247 height 247
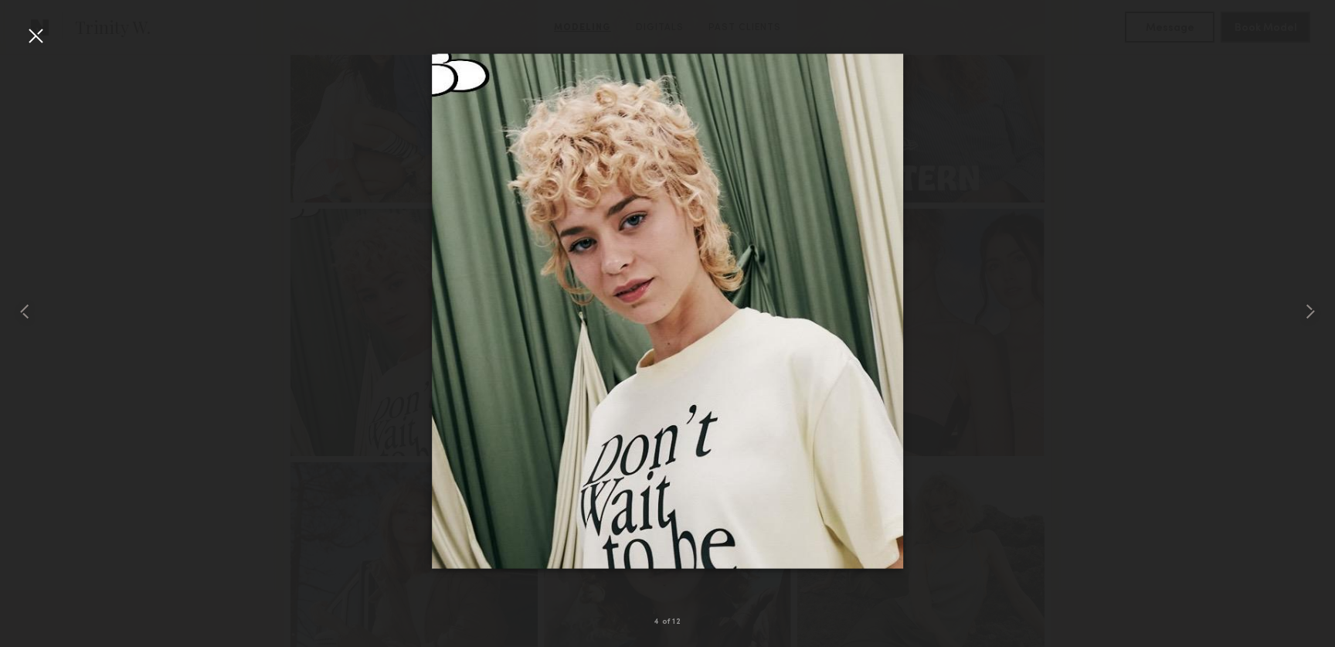
click at [36, 34] on div at bounding box center [35, 35] width 25 height 25
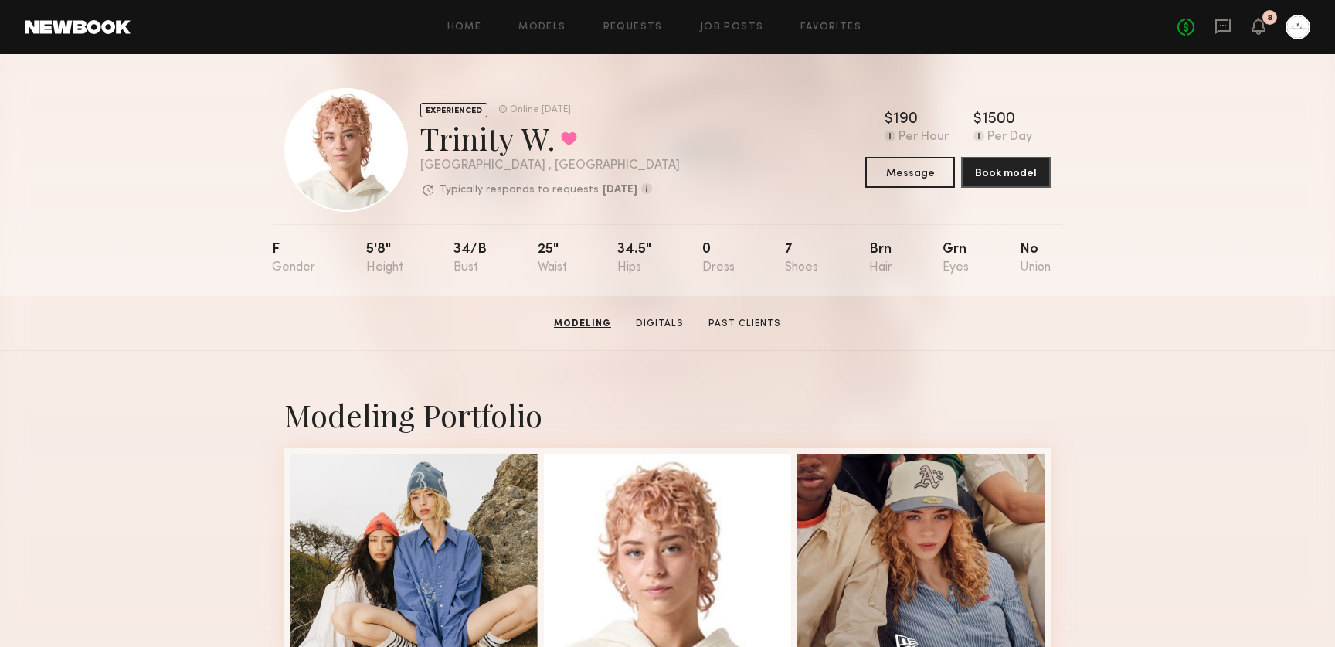
scroll to position [0, 0]
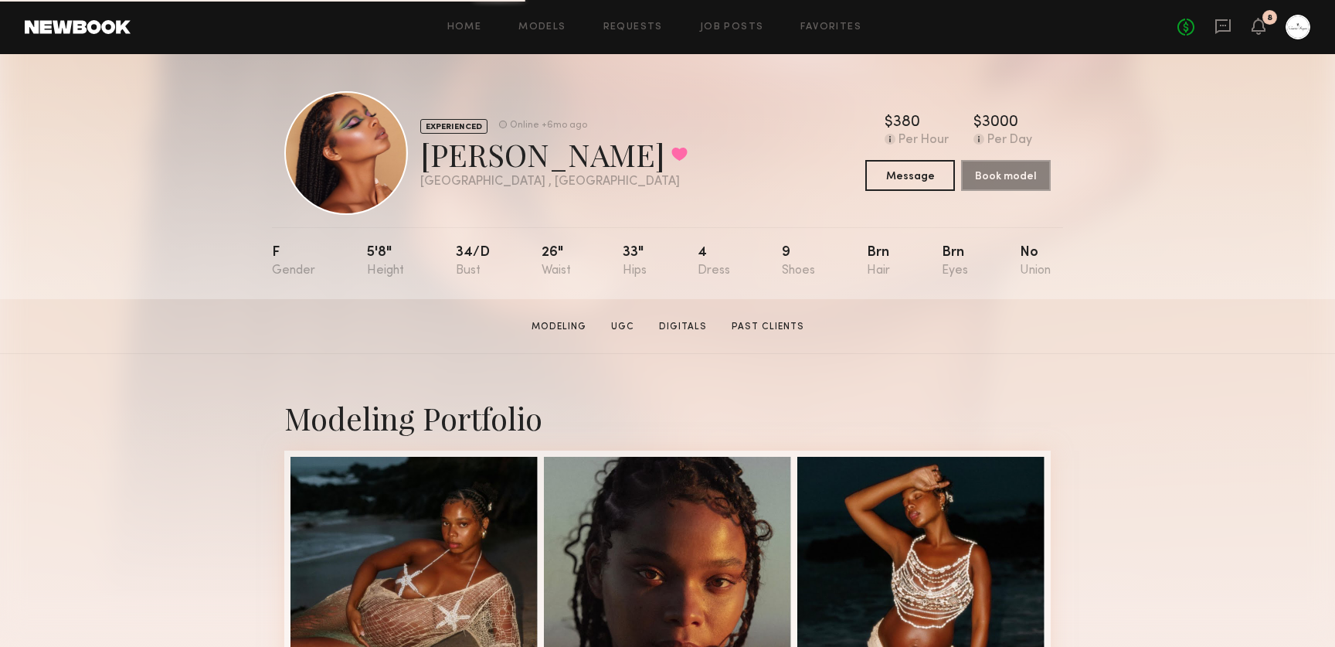
click at [552, 18] on div "Home Models Requests Job Posts Favorites Sign Out No fees up to $5,000 8" at bounding box center [721, 27] width 1180 height 25
click at [544, 27] on link "Models" at bounding box center [541, 27] width 47 height 10
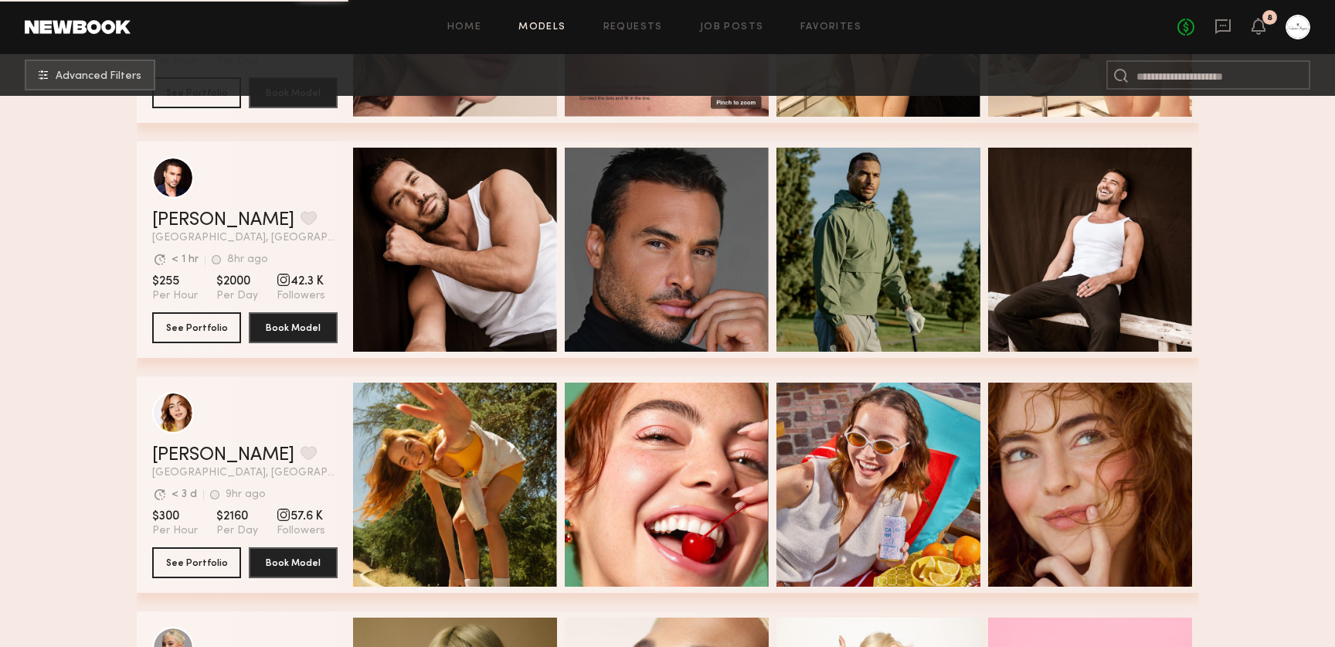
scroll to position [2554, 0]
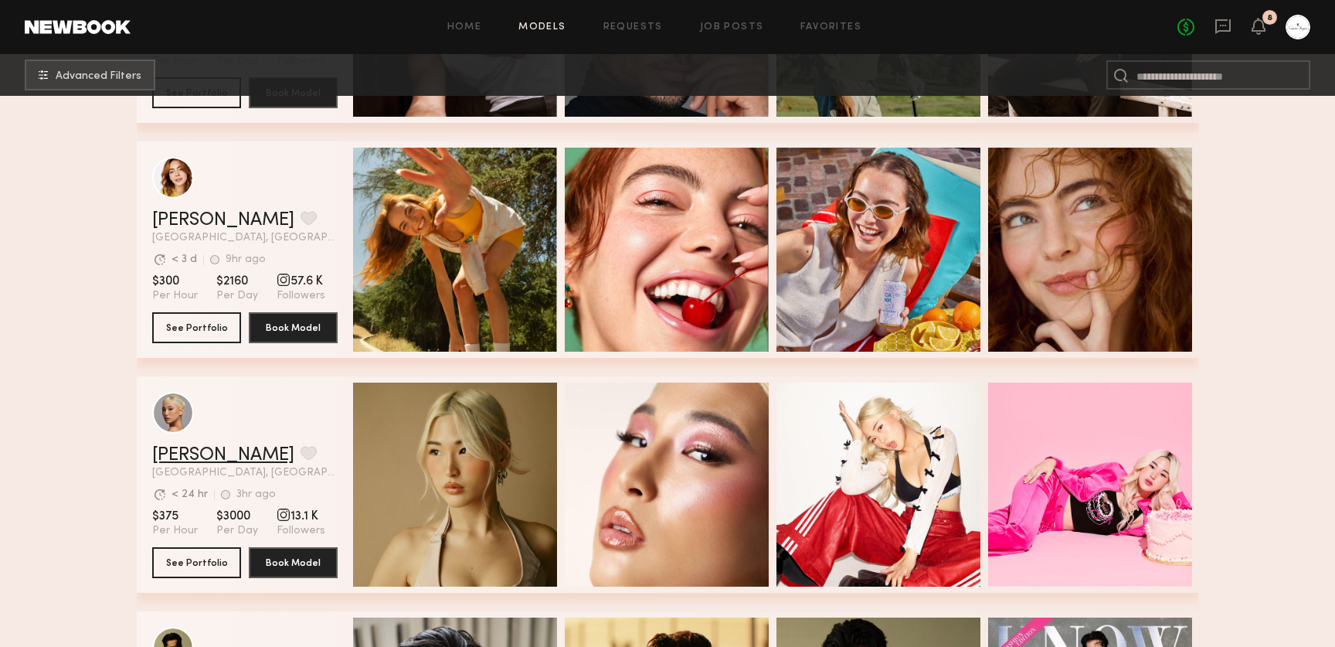
click at [192, 453] on link "[PERSON_NAME]" at bounding box center [223, 455] width 142 height 19
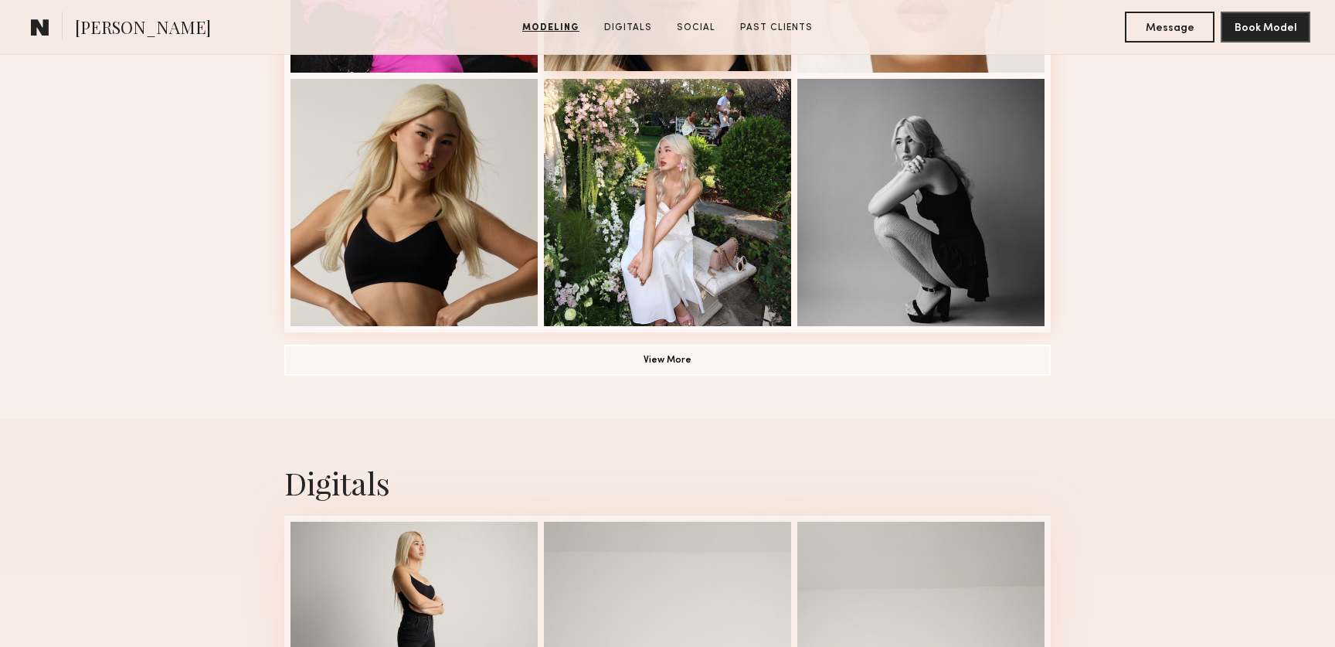
scroll to position [1363, 0]
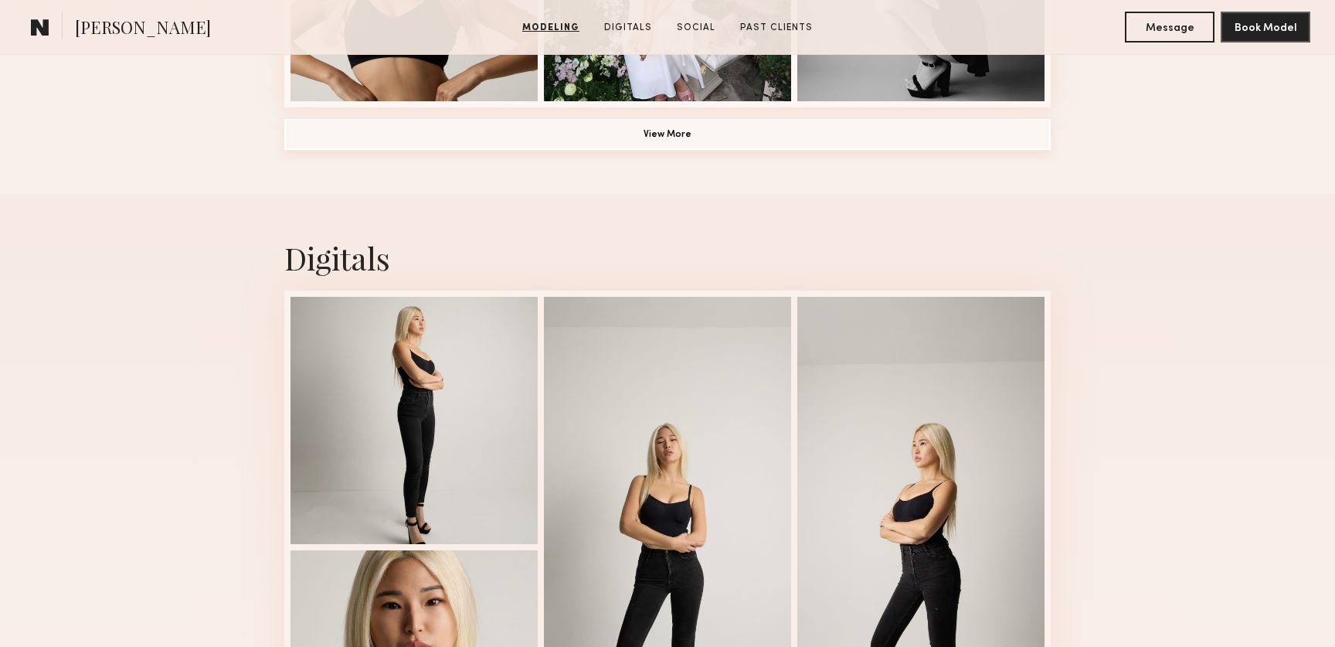
click at [686, 136] on button "View More" at bounding box center [667, 134] width 766 height 31
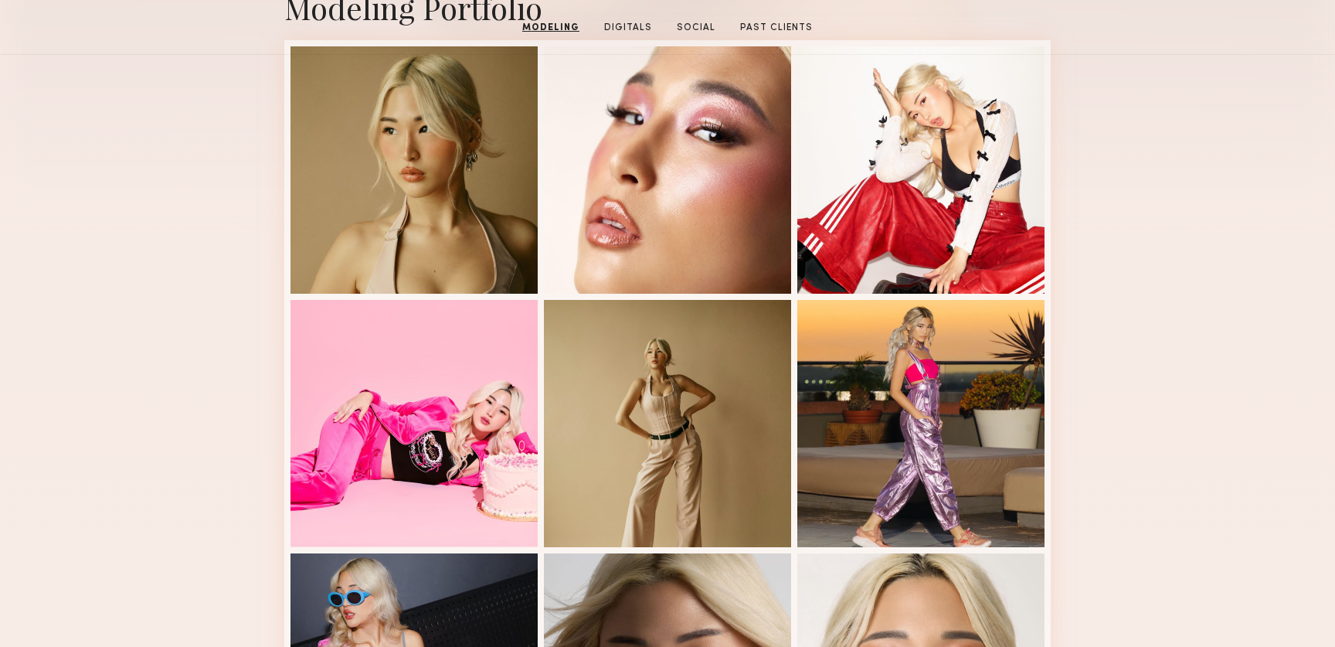
scroll to position [228, 0]
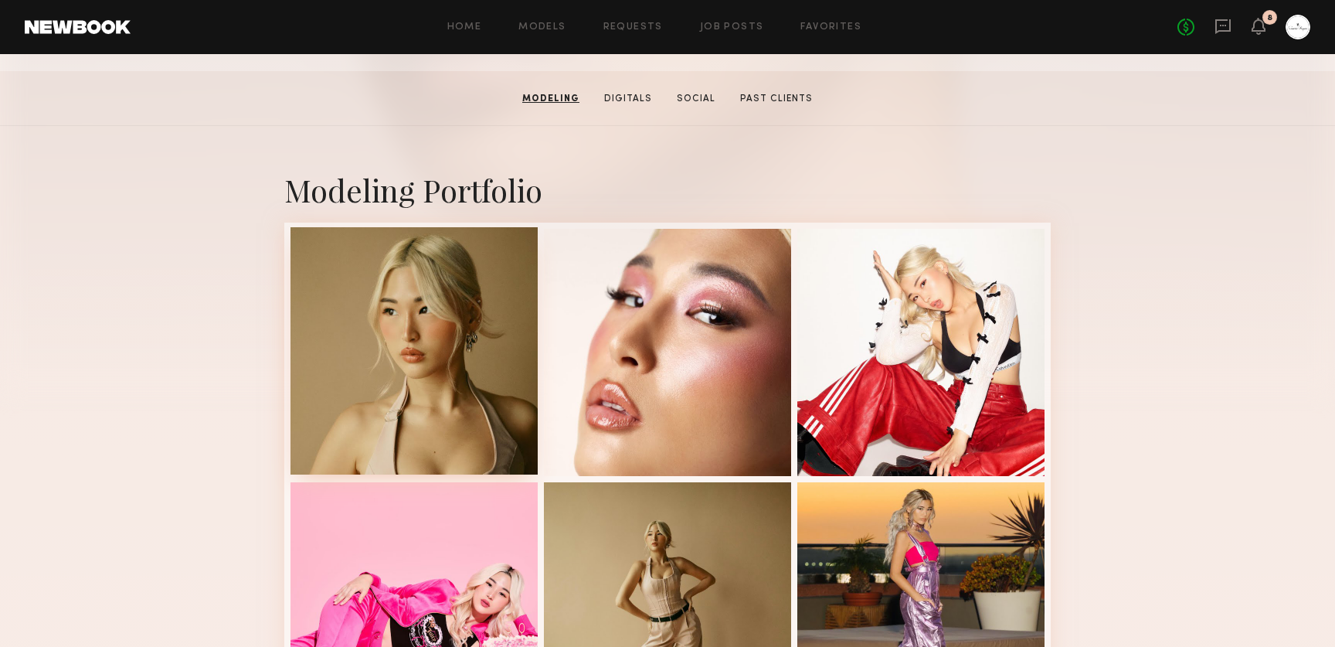
click at [422, 385] on div at bounding box center [413, 350] width 247 height 247
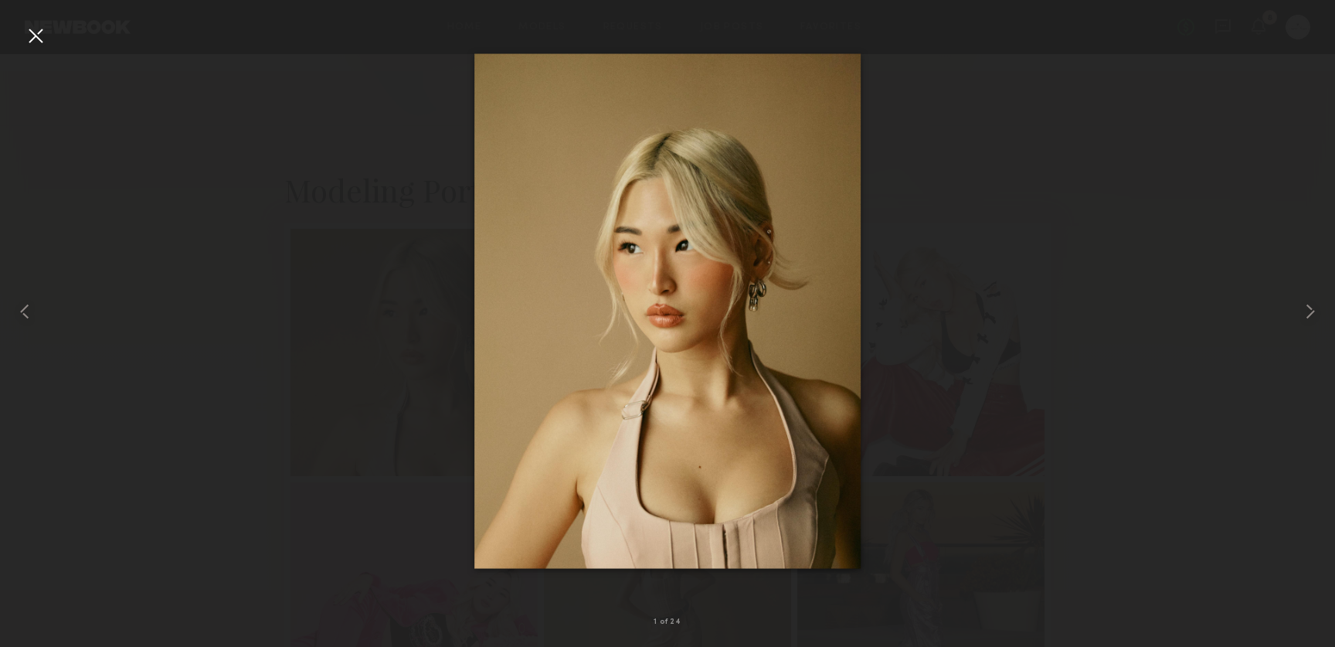
click at [670, 304] on img at bounding box center [667, 310] width 386 height 515
click at [958, 128] on div at bounding box center [667, 311] width 1335 height 572
click at [46, 37] on div at bounding box center [35, 35] width 25 height 25
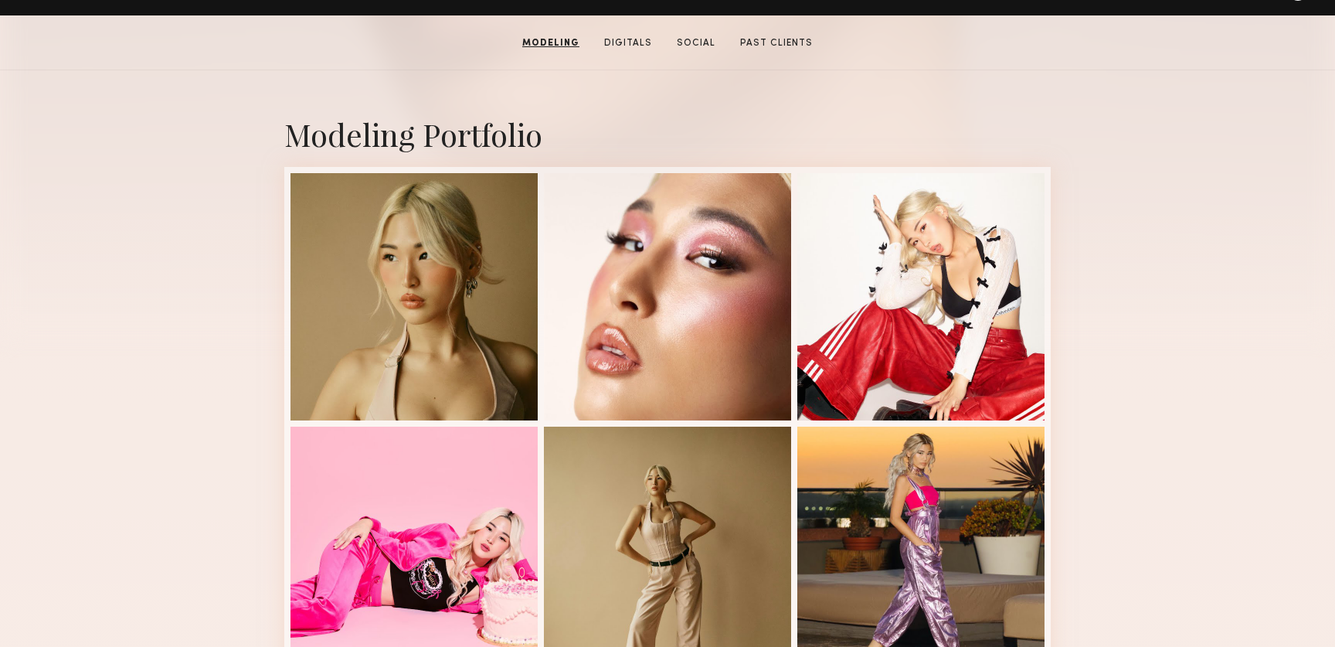
scroll to position [276, 0]
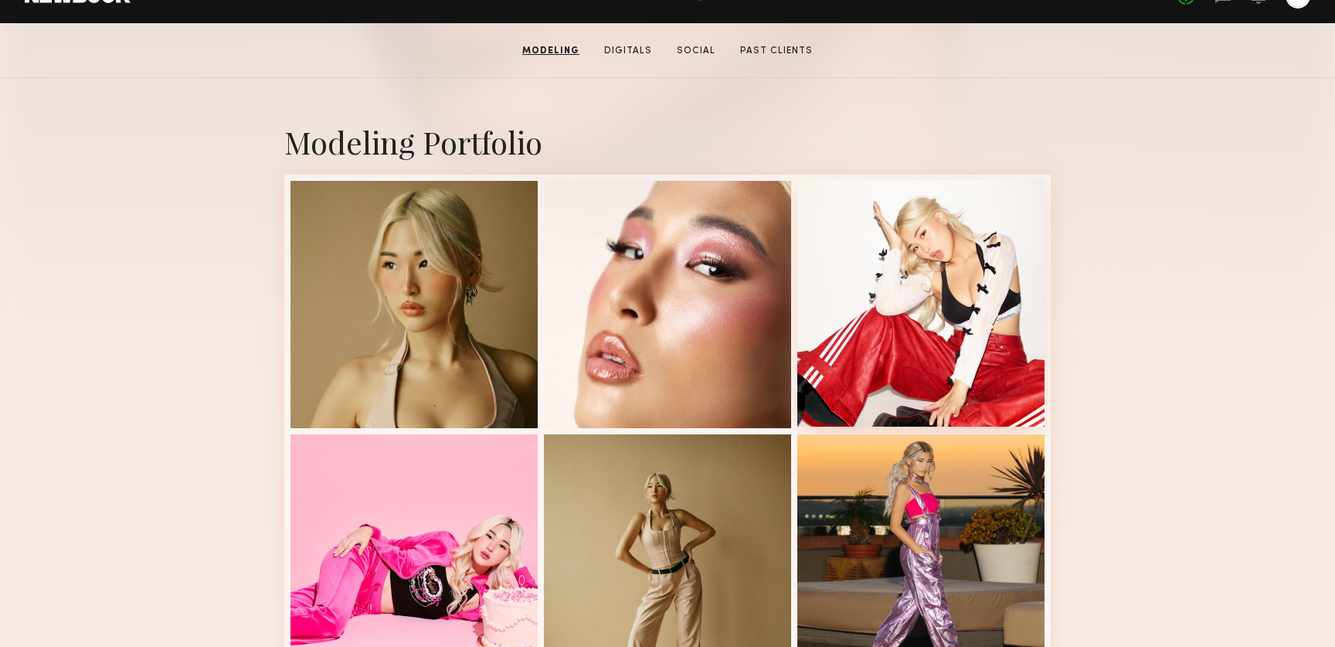
click at [952, 288] on div at bounding box center [920, 302] width 247 height 247
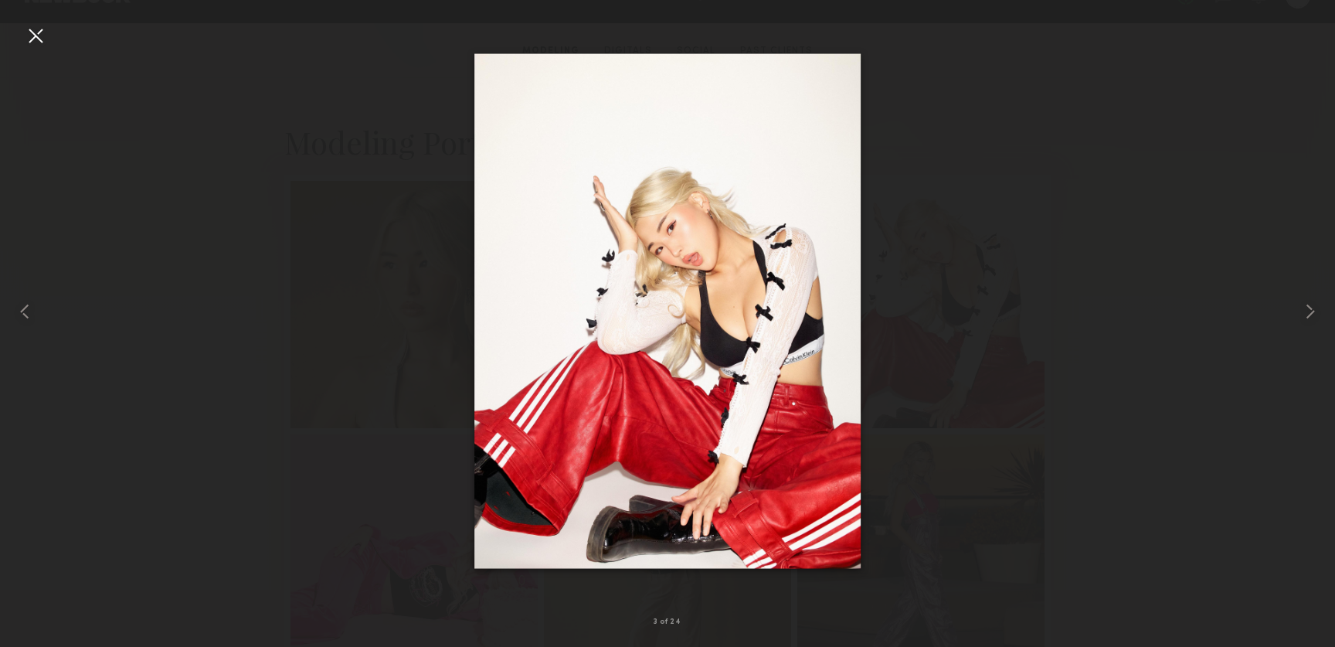
drag, startPoint x: 712, startPoint y: 269, endPoint x: 606, endPoint y: 9, distance: 280.6
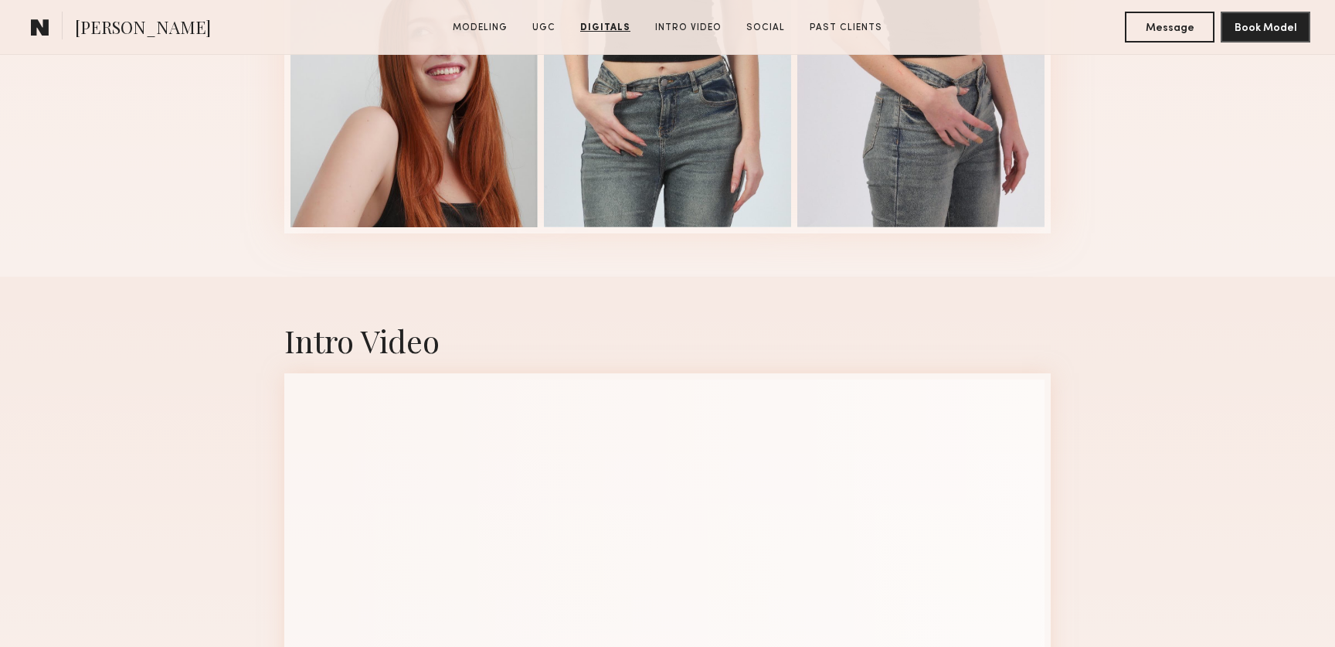
scroll to position [4437, 0]
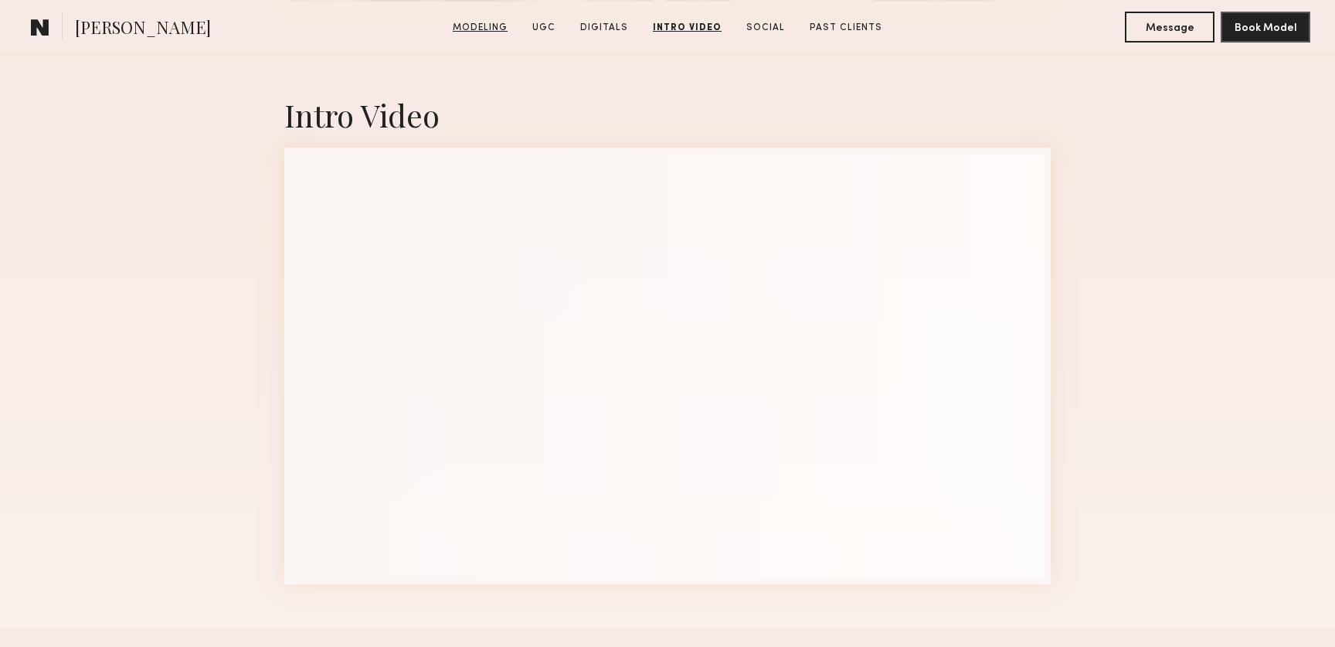
click at [490, 22] on link "Modeling" at bounding box center [480, 28] width 67 height 14
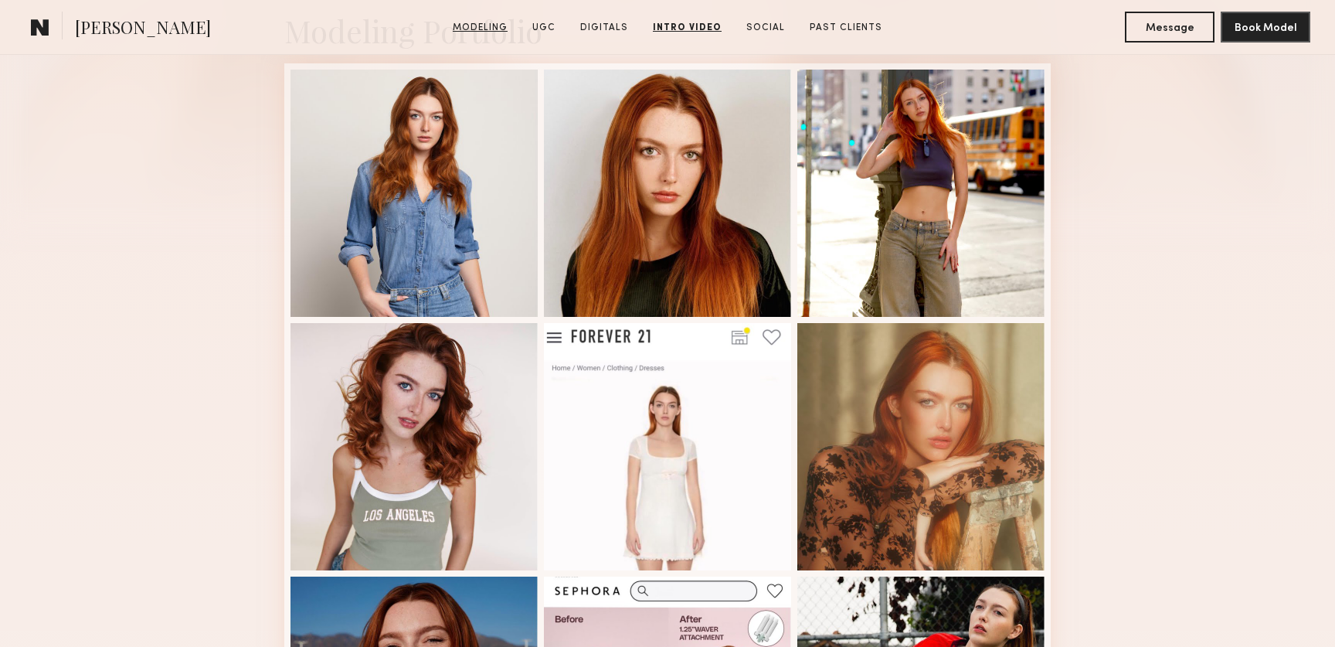
scroll to position [260, 0]
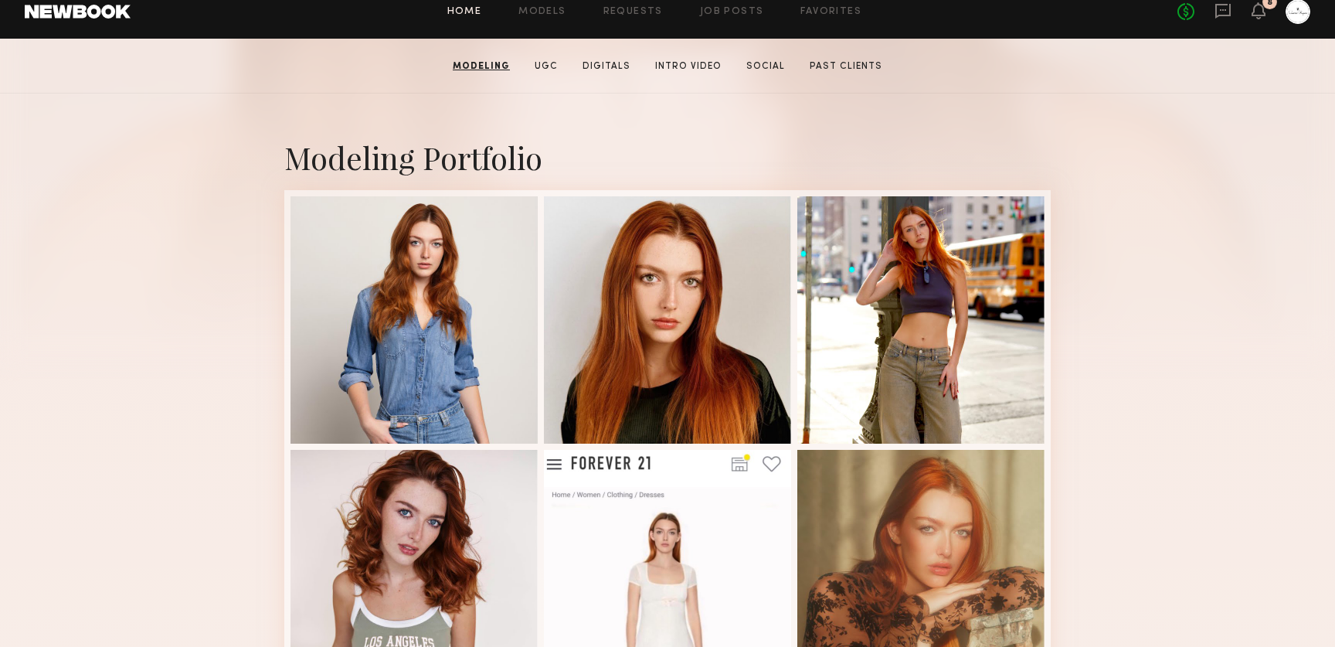
click at [460, 8] on link "Home" at bounding box center [464, 12] width 35 height 10
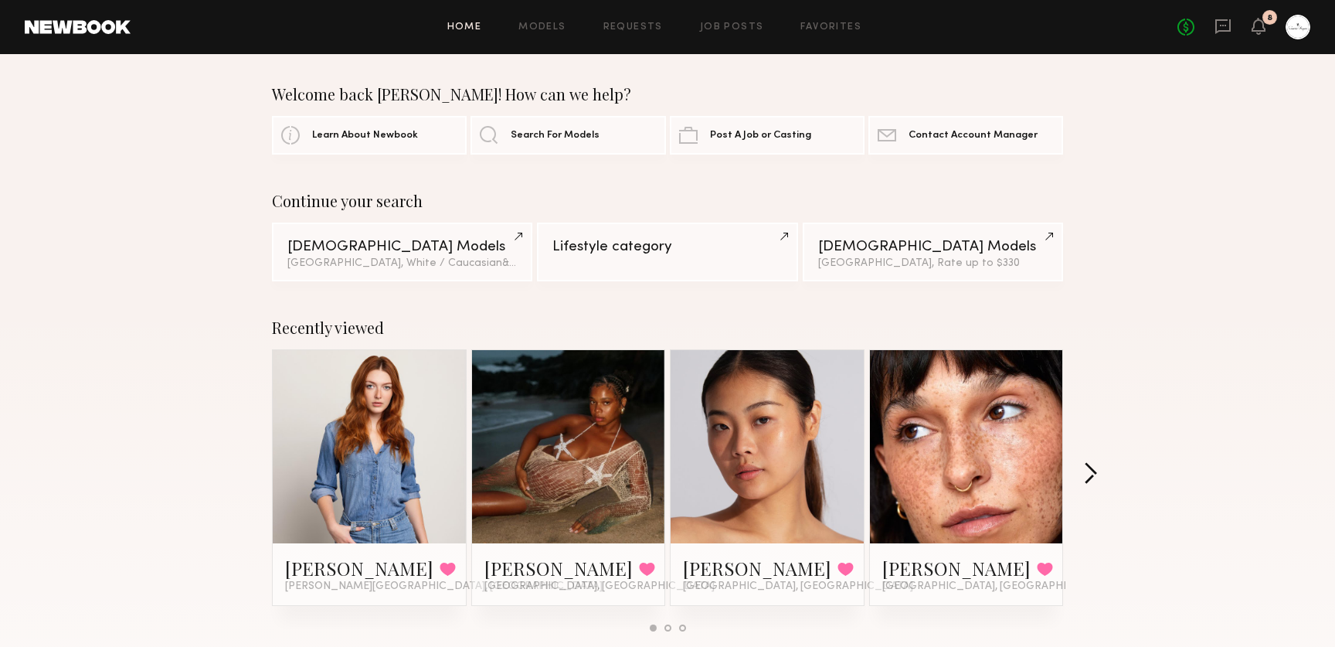
click at [1085, 476] on button "button" at bounding box center [1090, 474] width 15 height 25
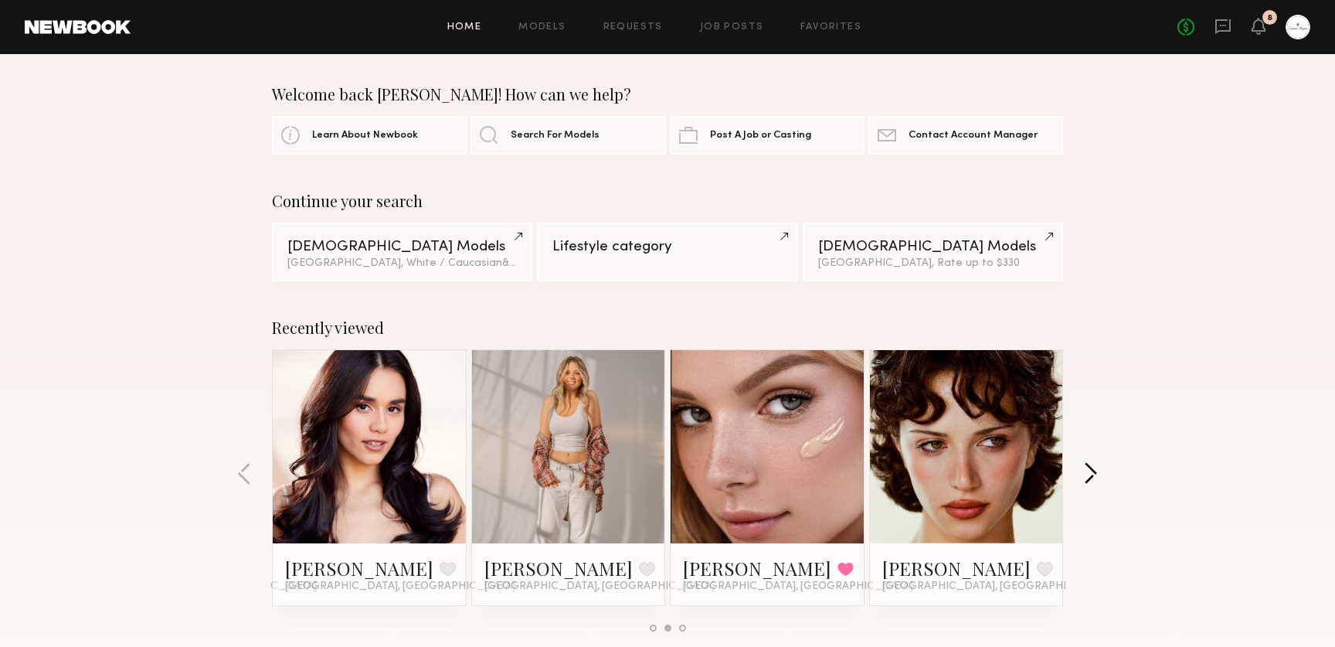
click at [1085, 476] on button "button" at bounding box center [1090, 474] width 15 height 25
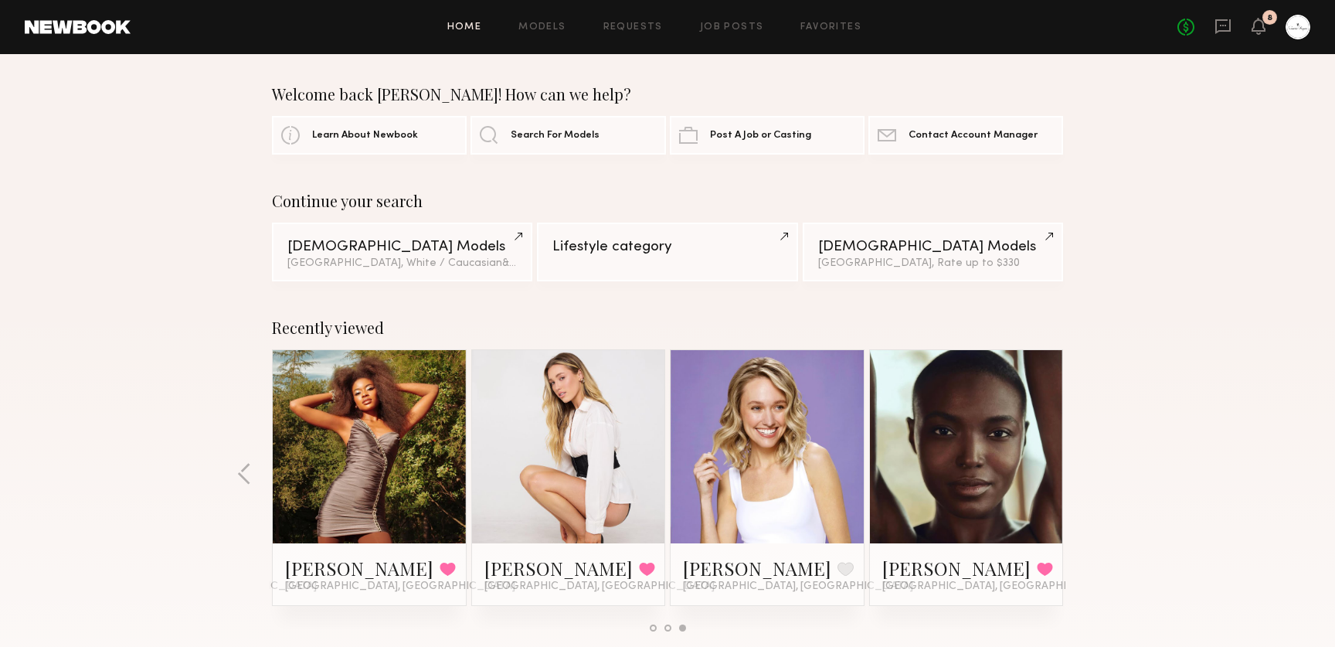
click at [1085, 476] on div "Recently viewed Annika R. Favorited Sherman Oaks, CA Samone S. Favorited Los An…" at bounding box center [667, 481] width 1335 height 362
click at [318, 565] on link "[PERSON_NAME]" at bounding box center [359, 567] width 148 height 25
click at [831, 25] on link "Favorites" at bounding box center [830, 27] width 61 height 10
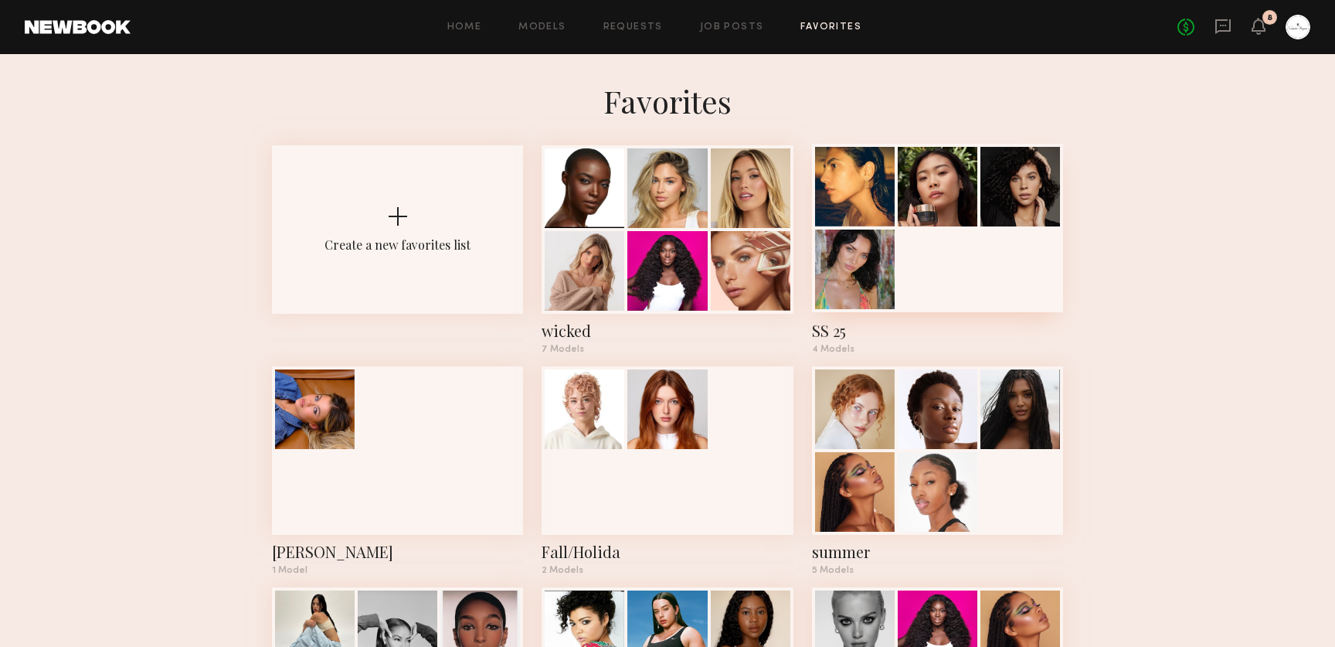
click at [888, 299] on div at bounding box center [855, 269] width 80 height 80
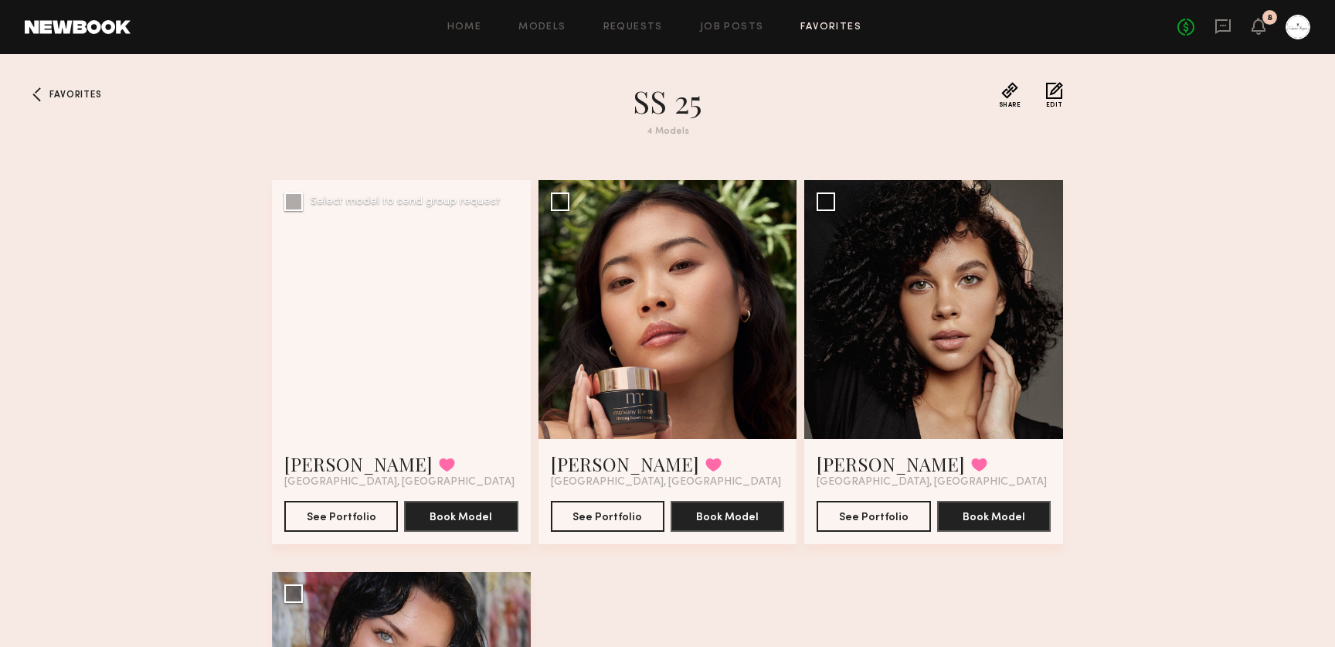
scroll to position [340, 0]
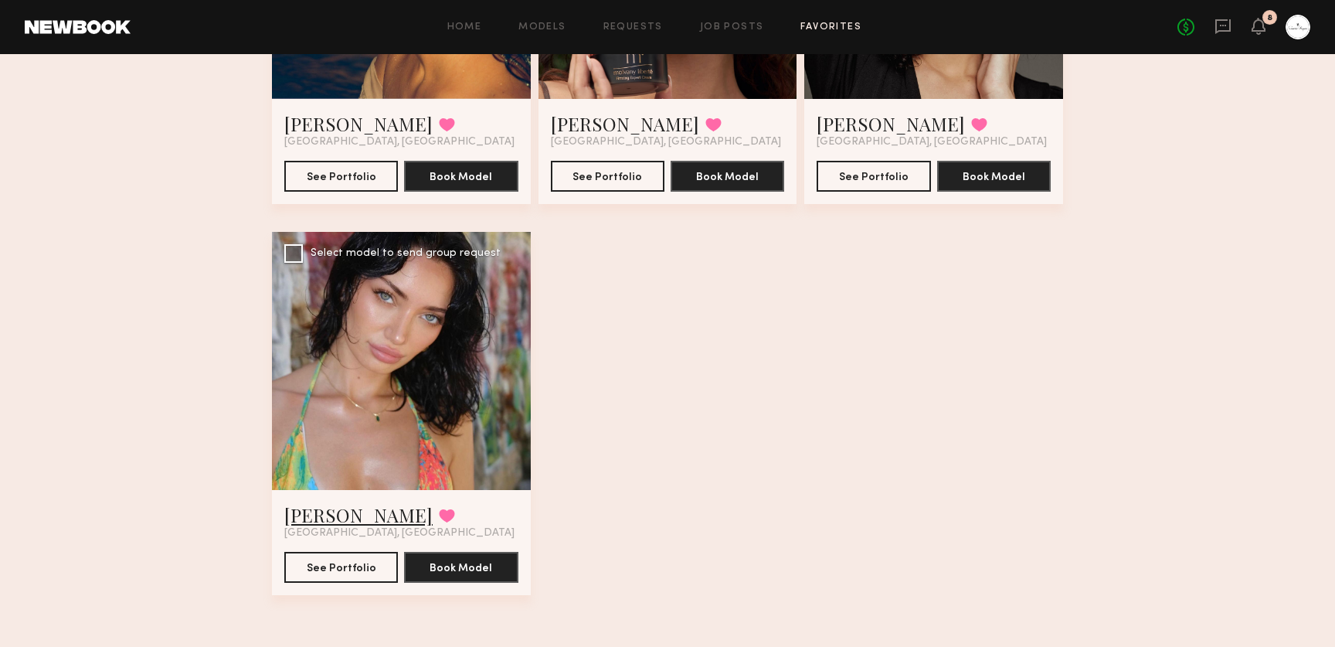
click at [343, 518] on link "[PERSON_NAME]" at bounding box center [358, 514] width 148 height 25
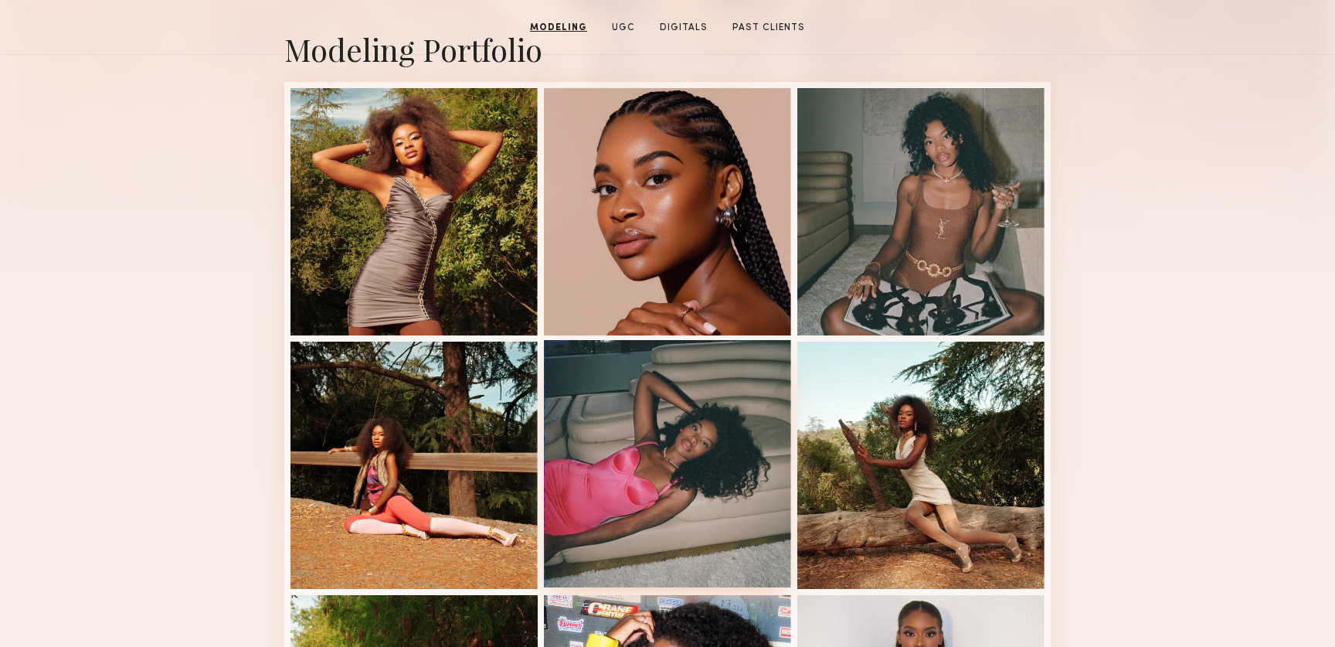
scroll to position [372, 0]
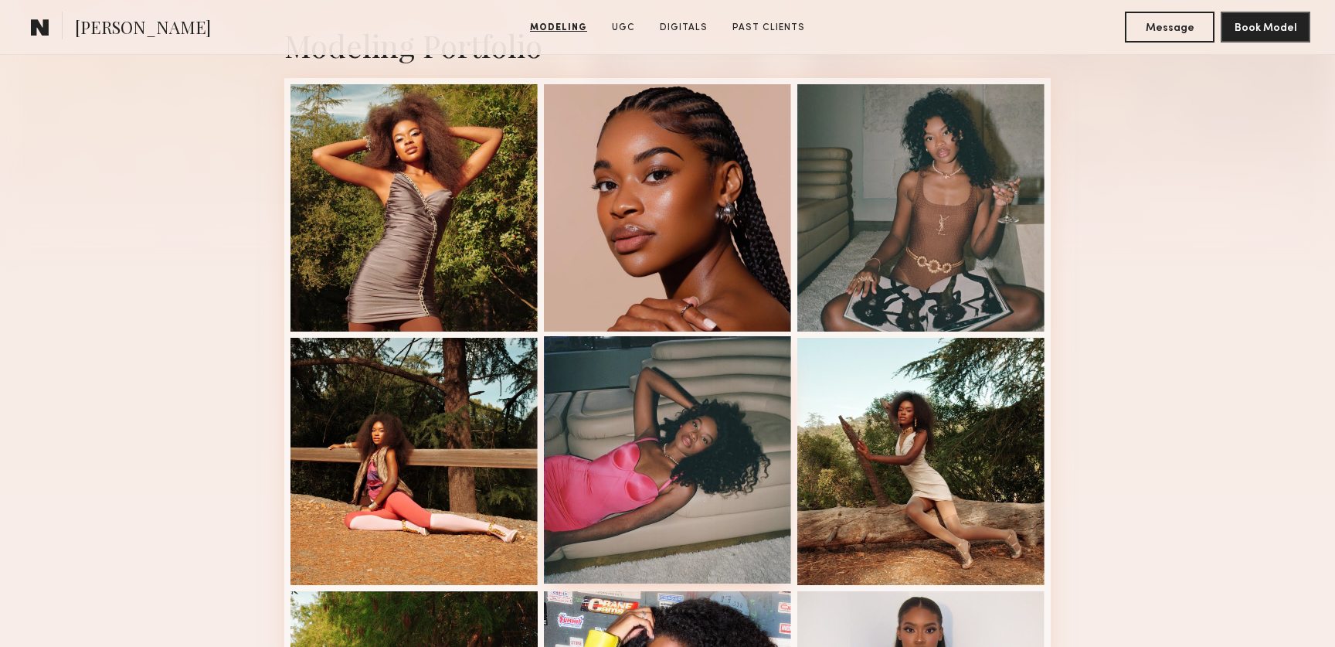
click at [646, 489] on div at bounding box center [667, 459] width 247 height 247
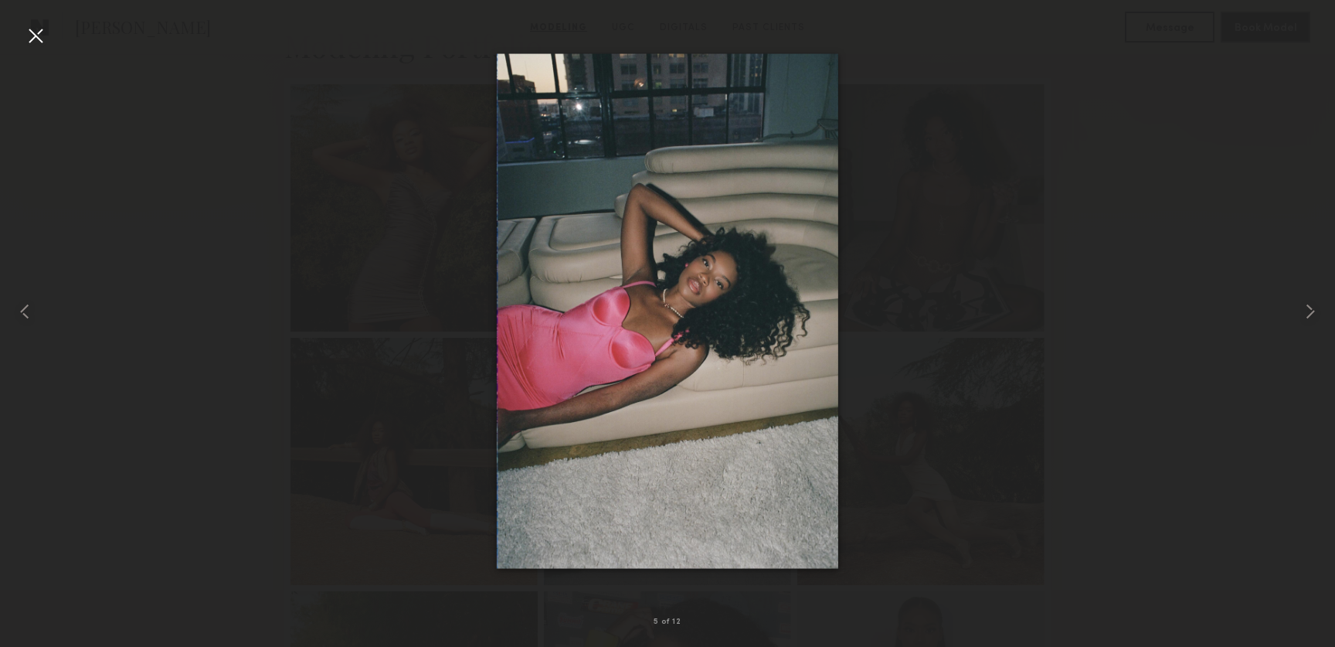
drag, startPoint x: 703, startPoint y: 346, endPoint x: 627, endPoint y: 22, distance: 332.4
click at [0, 0] on nb-gallery-light "5 of 12" at bounding box center [667, 323] width 1335 height 647
click at [1054, 344] on div at bounding box center [667, 311] width 1335 height 572
click at [1119, 331] on div at bounding box center [667, 311] width 1335 height 572
click at [28, 31] on div at bounding box center [35, 35] width 25 height 25
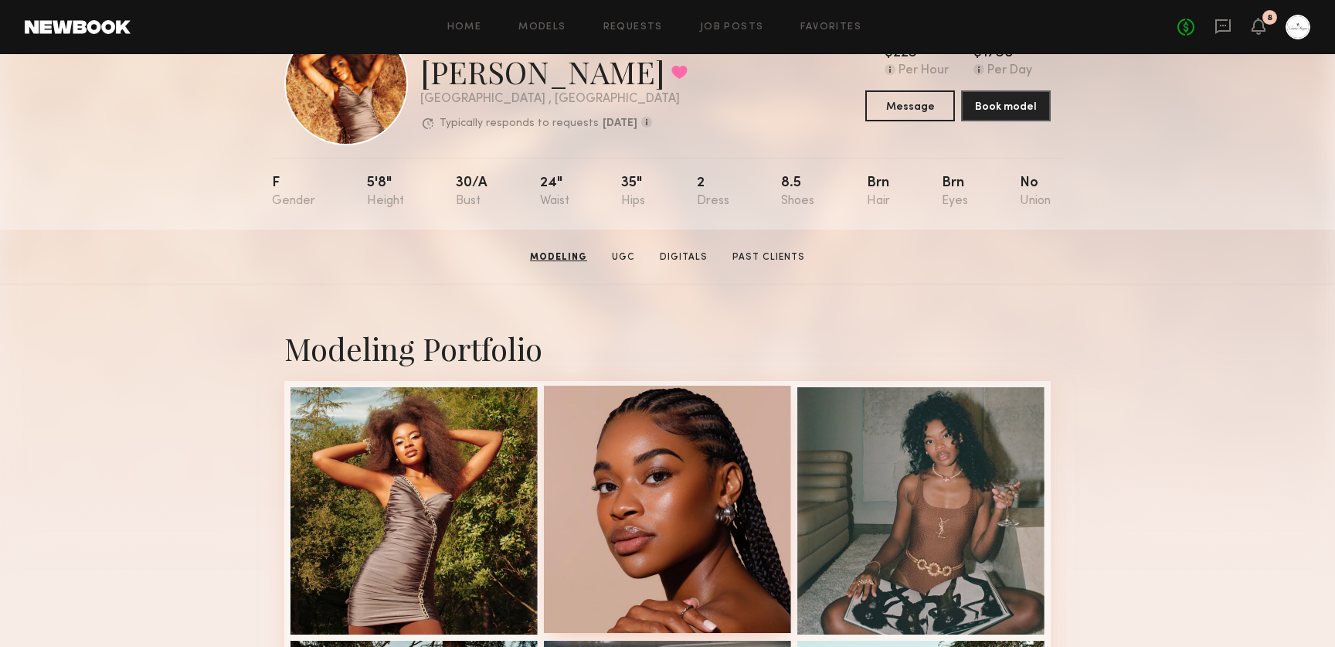
scroll to position [0, 0]
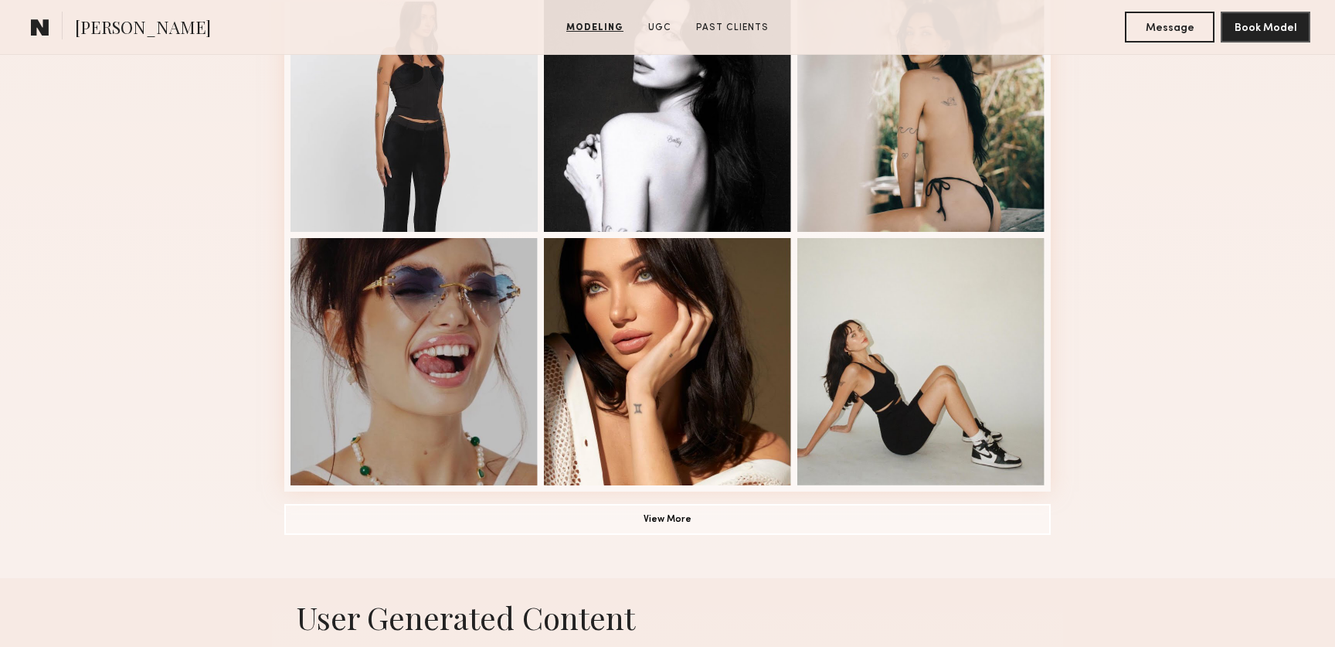
scroll to position [980, 0]
click at [704, 521] on button "View More" at bounding box center [667, 517] width 766 height 31
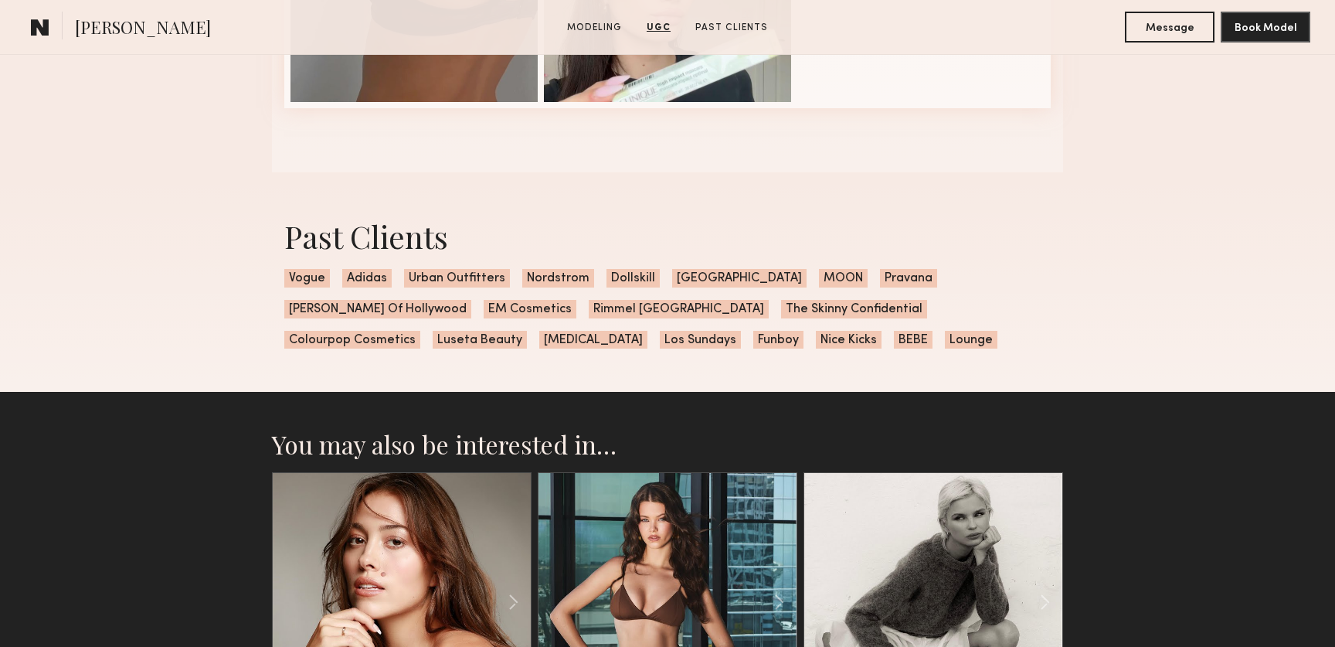
scroll to position [2848, 0]
